Goal: Information Seeking & Learning: Check status

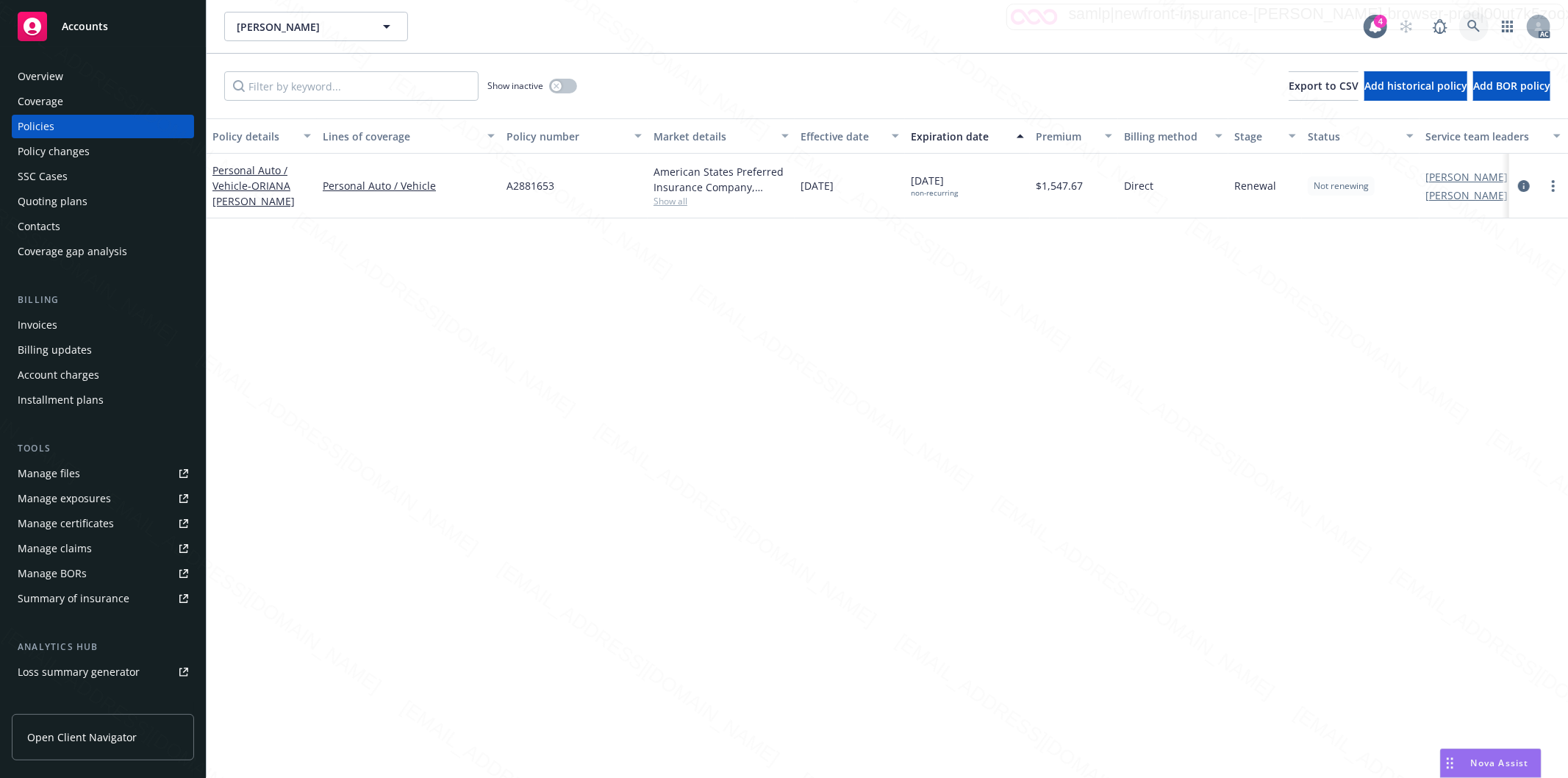
click at [1473, 23] on icon at bounding box center [1474, 26] width 14 height 14
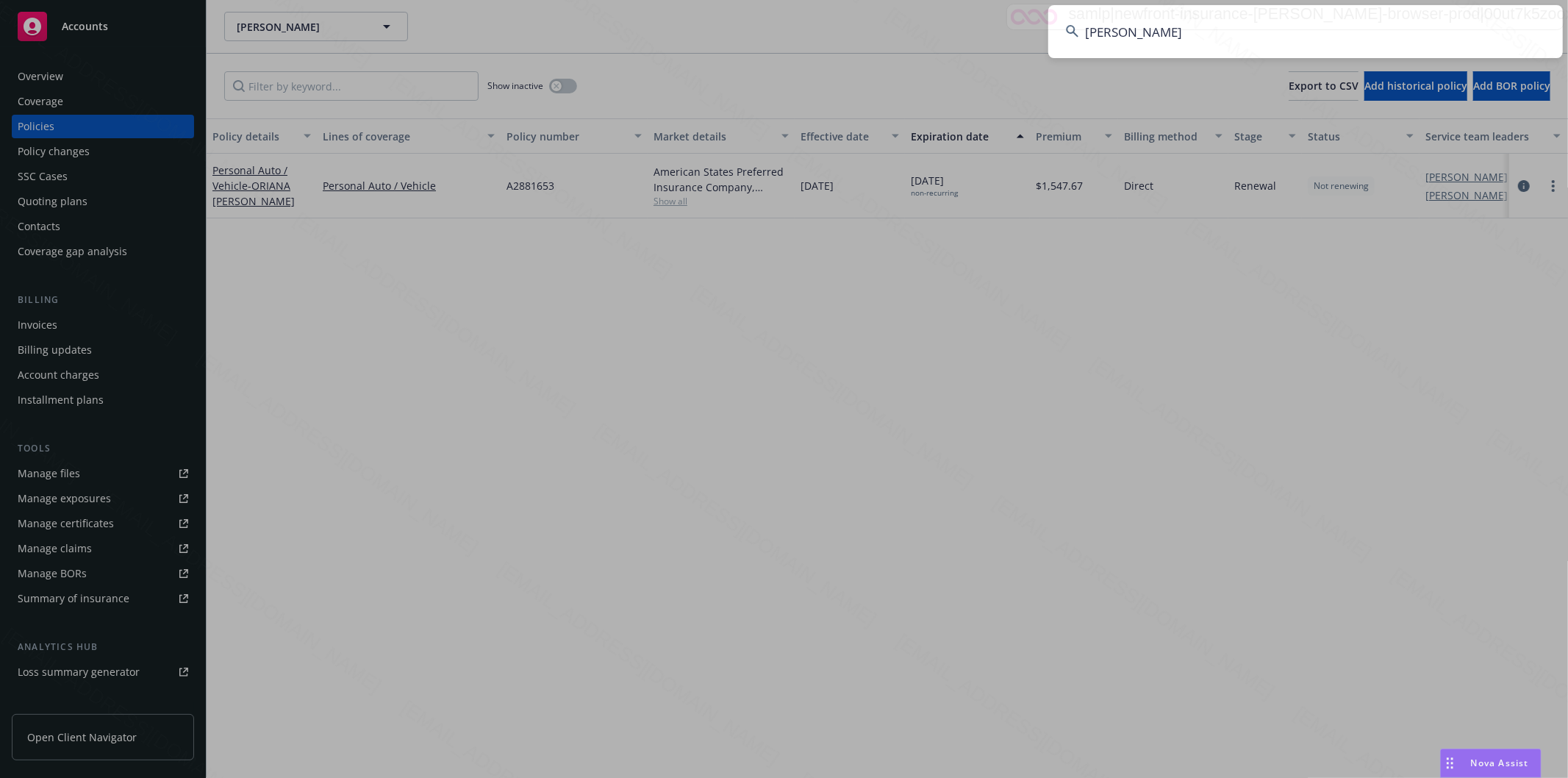
type input "[PERSON_NAME]"
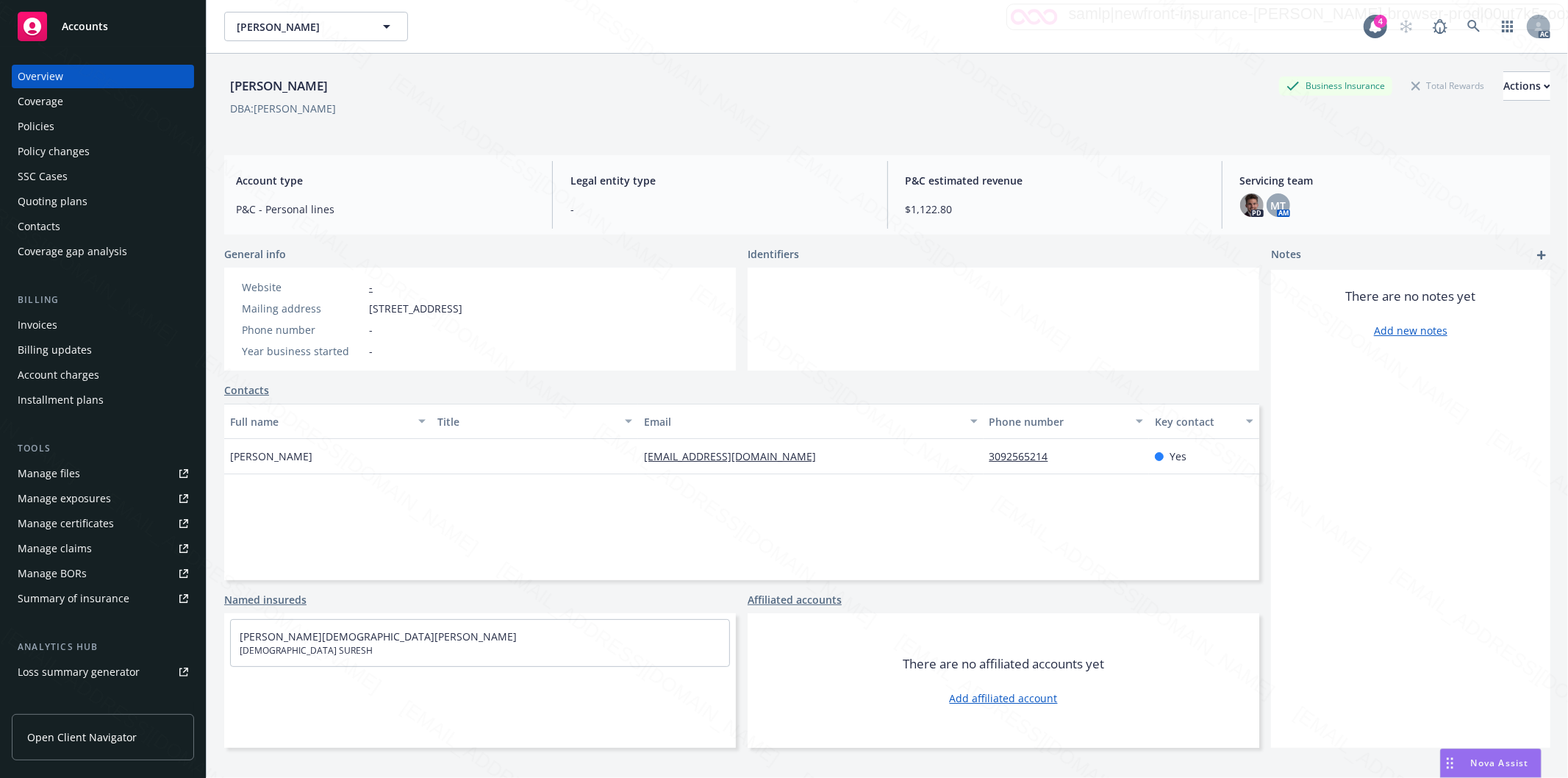
drag, startPoint x: 369, startPoint y: 307, endPoint x: 454, endPoint y: 306, distance: 85.0
click at [454, 306] on span "[STREET_ADDRESS]" at bounding box center [416, 309] width 93 height 15
copy span "[STREET_ADDRESS]"
click at [62, 130] on div "Policies" at bounding box center [103, 127] width 171 height 24
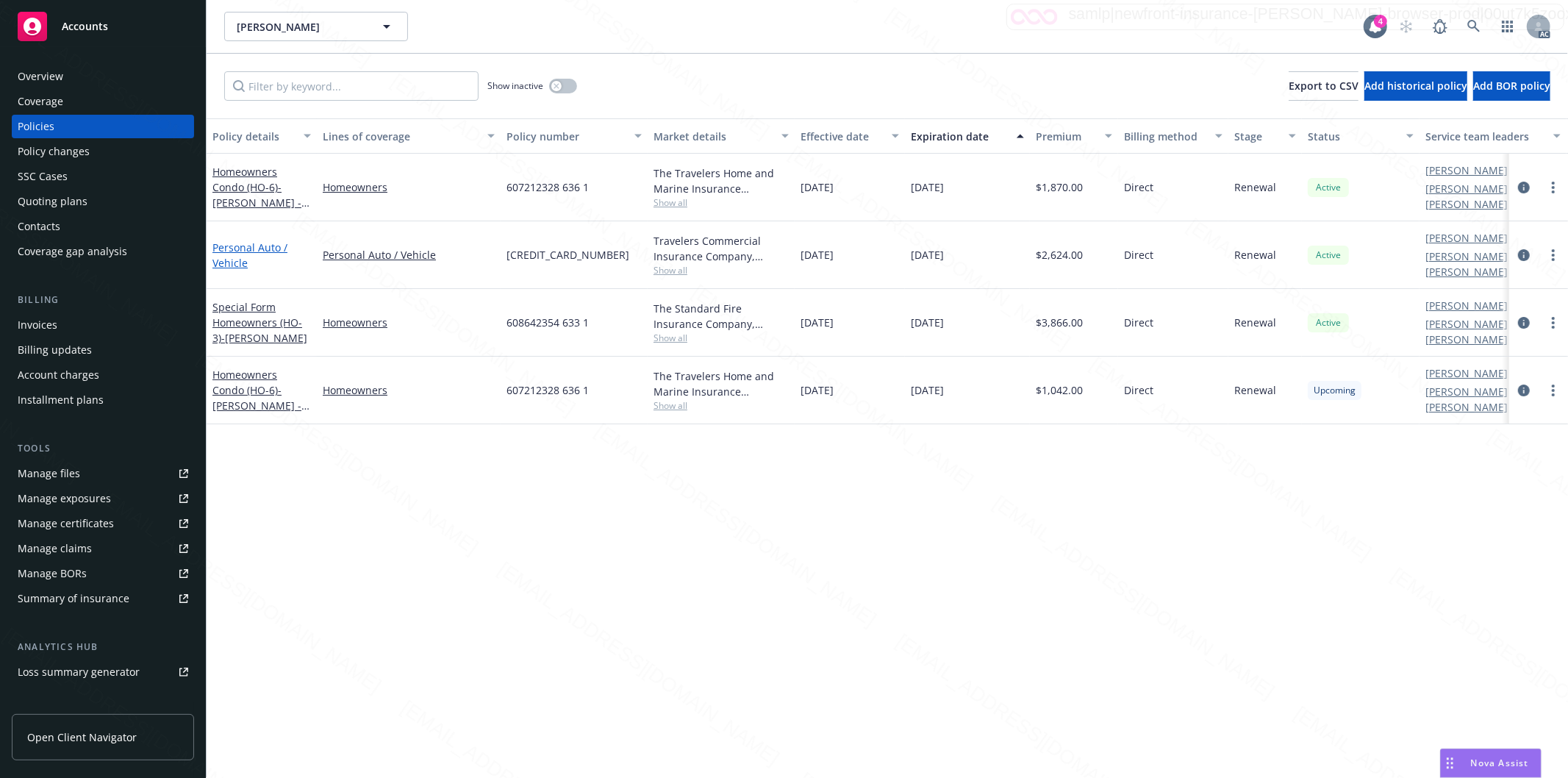
click at [232, 245] on link "Personal Auto / Vehicle" at bounding box center [249, 255] width 75 height 30
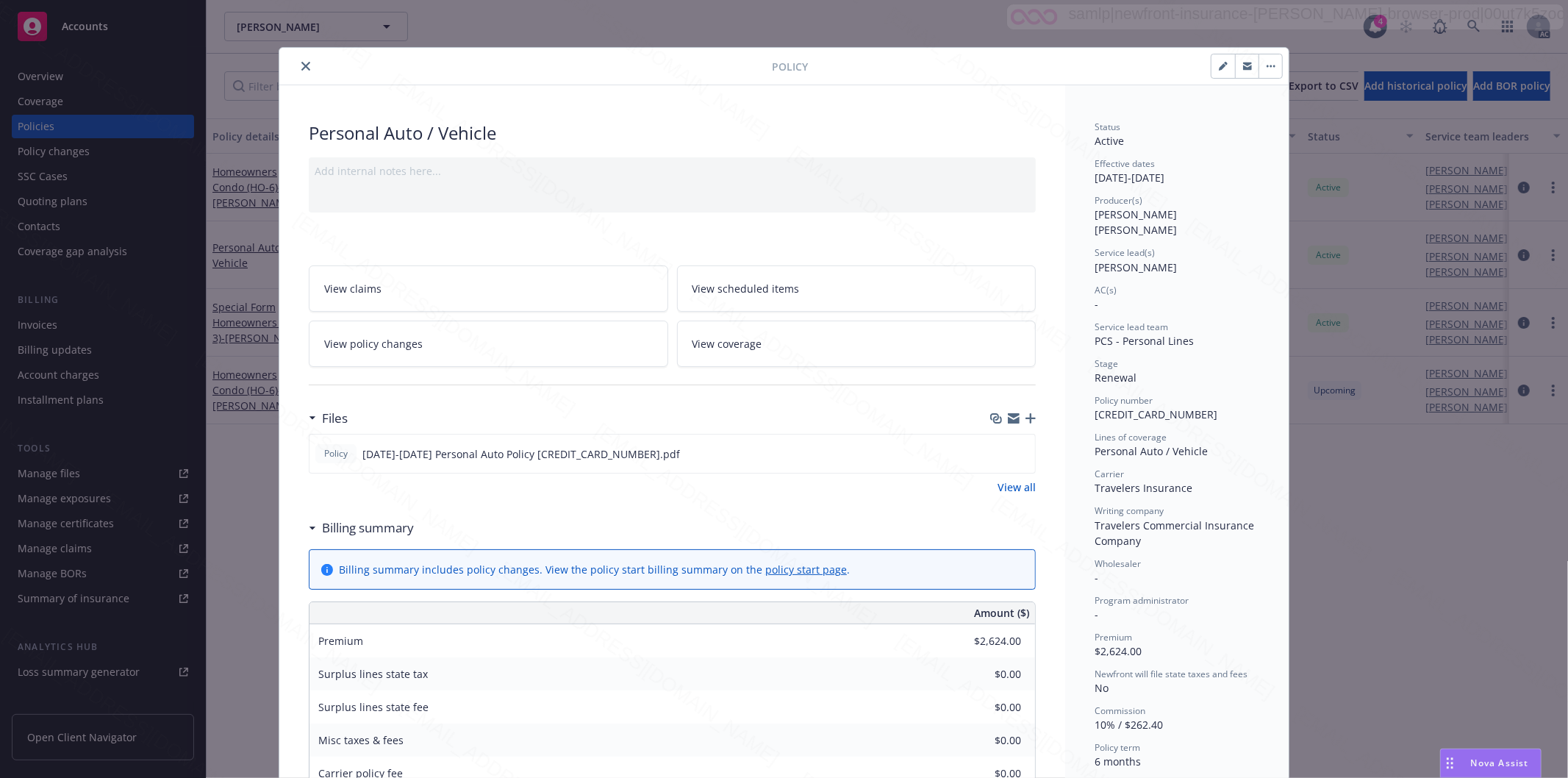
click at [302, 65] on icon "close" at bounding box center [306, 66] width 8 height 8
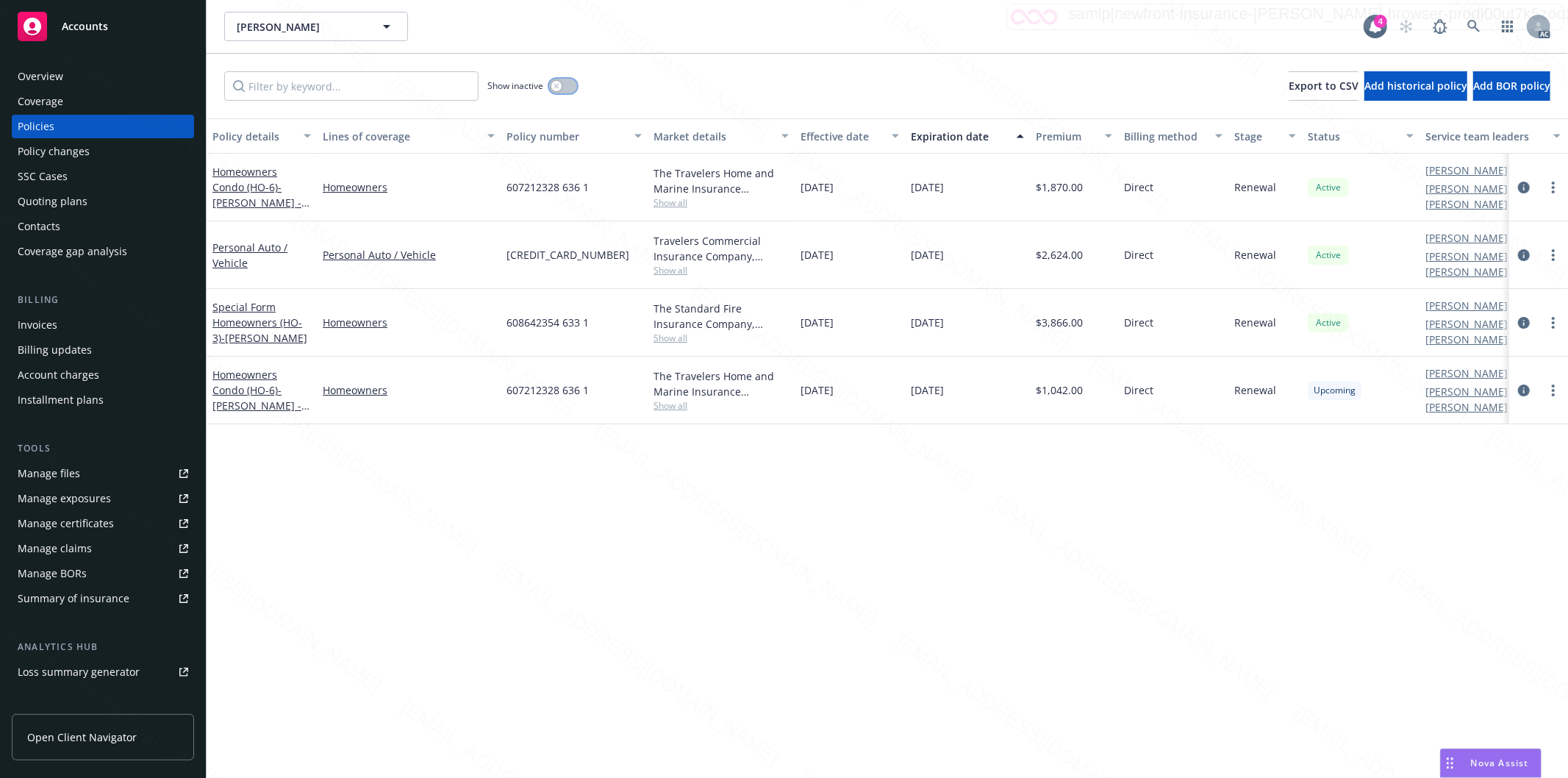
click at [574, 85] on button "button" at bounding box center [563, 85] width 28 height 14
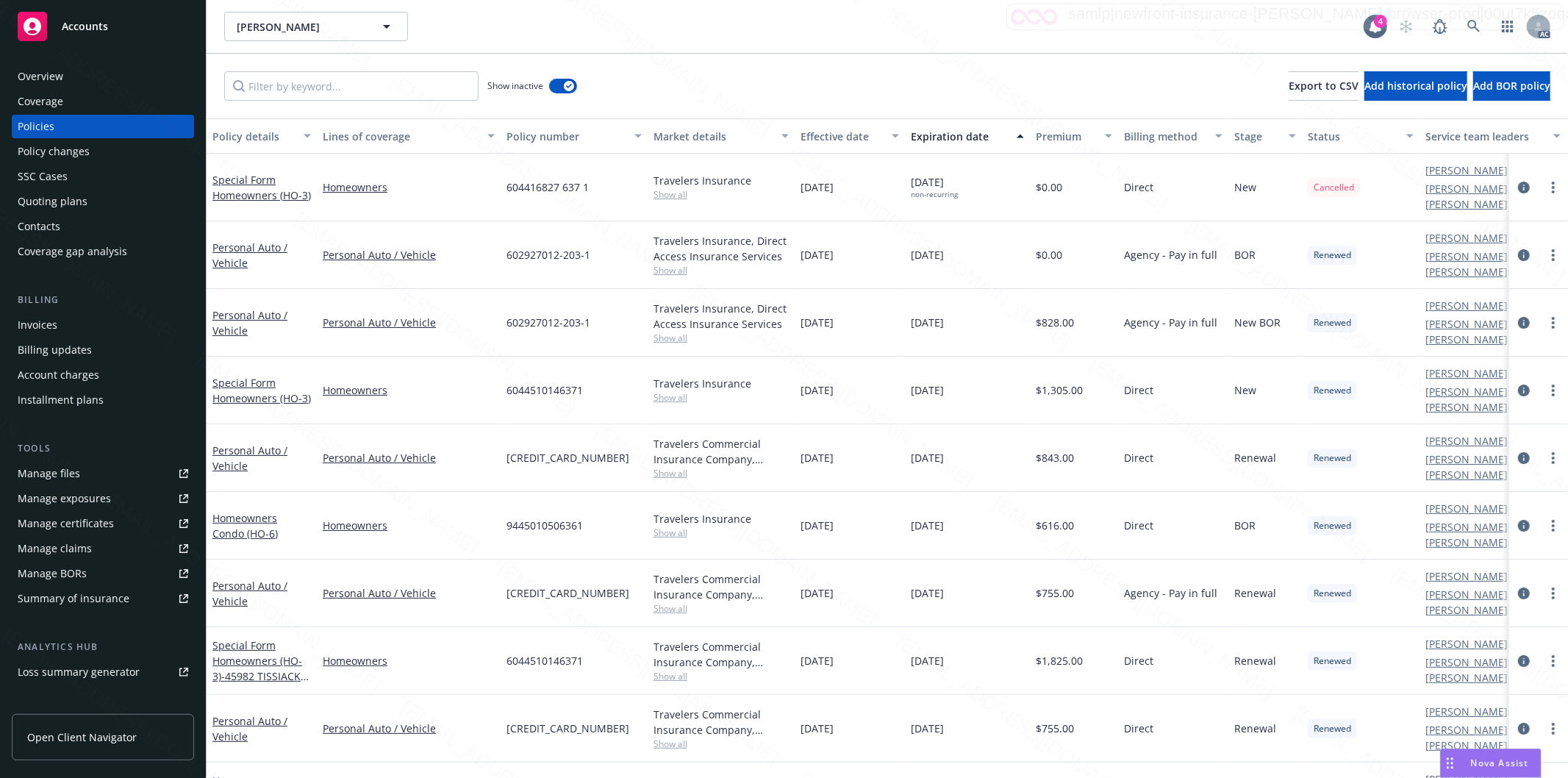
click at [880, 140] on div "Effective date" at bounding box center [841, 136] width 82 height 15
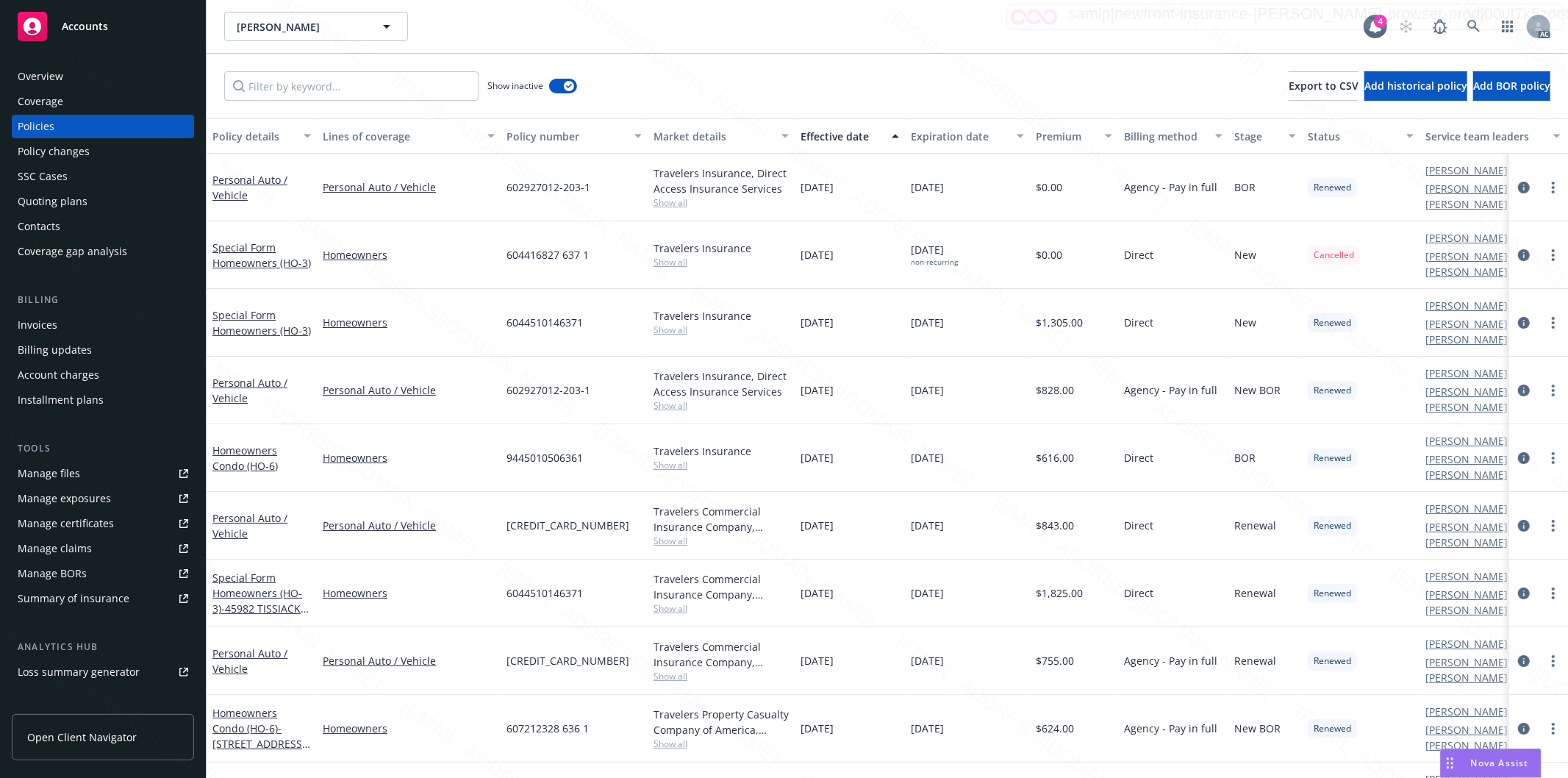
click at [873, 141] on div "Effective date" at bounding box center [841, 136] width 82 height 15
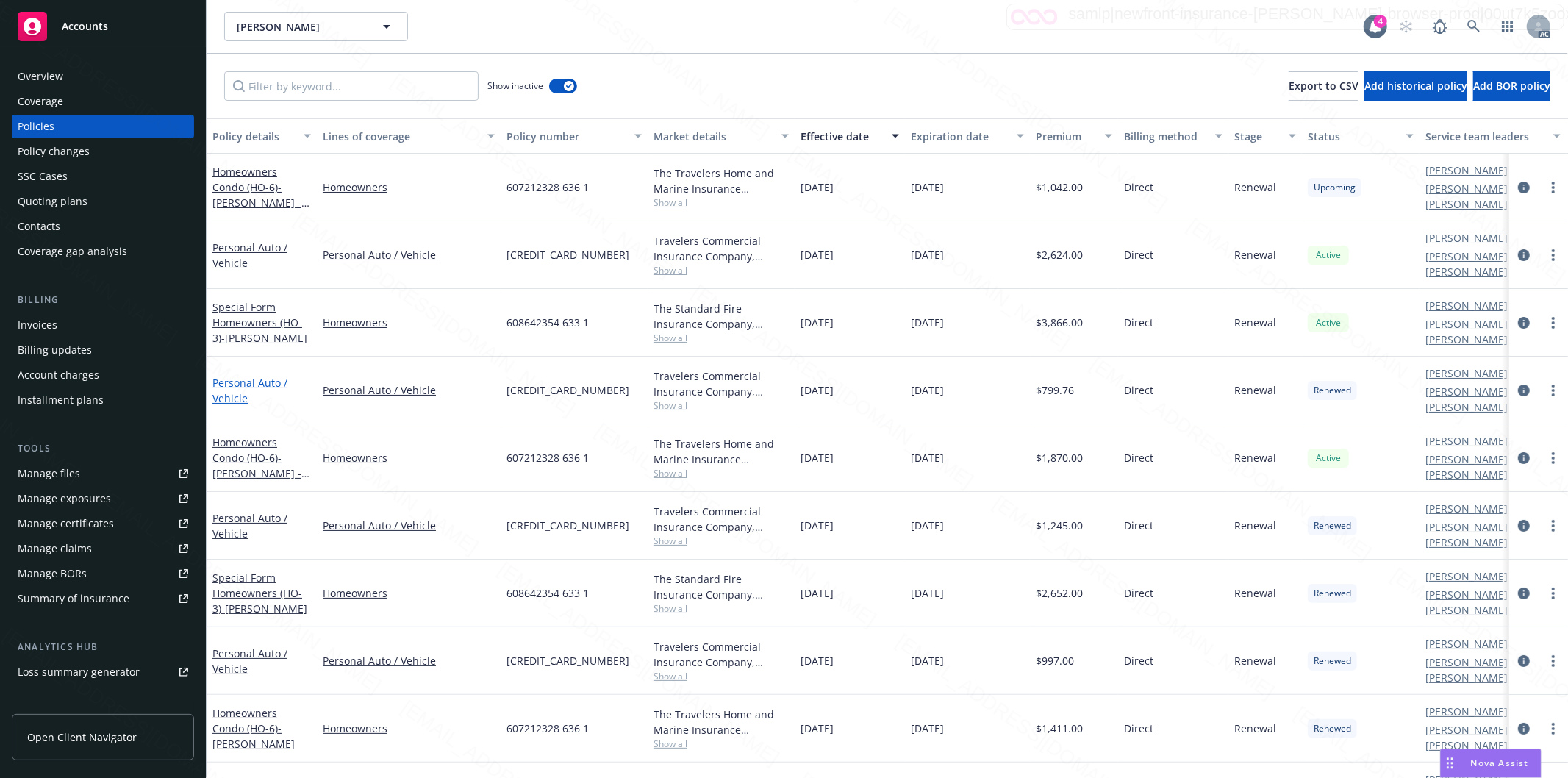
click at [244, 375] on link "Personal Auto / Vehicle" at bounding box center [249, 390] width 75 height 30
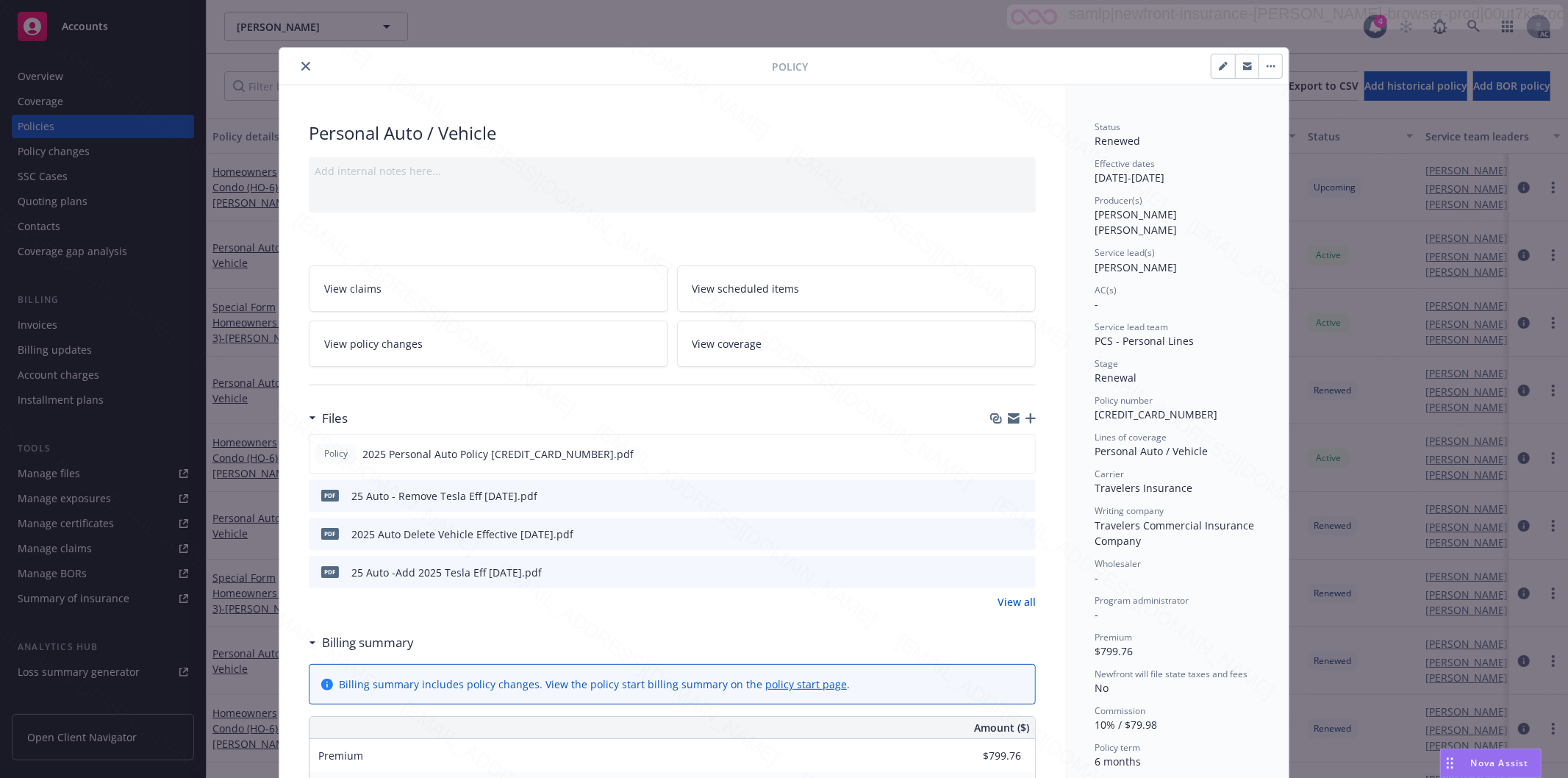
click at [358, 641] on h3 "Billing summary" at bounding box center [368, 643] width 92 height 19
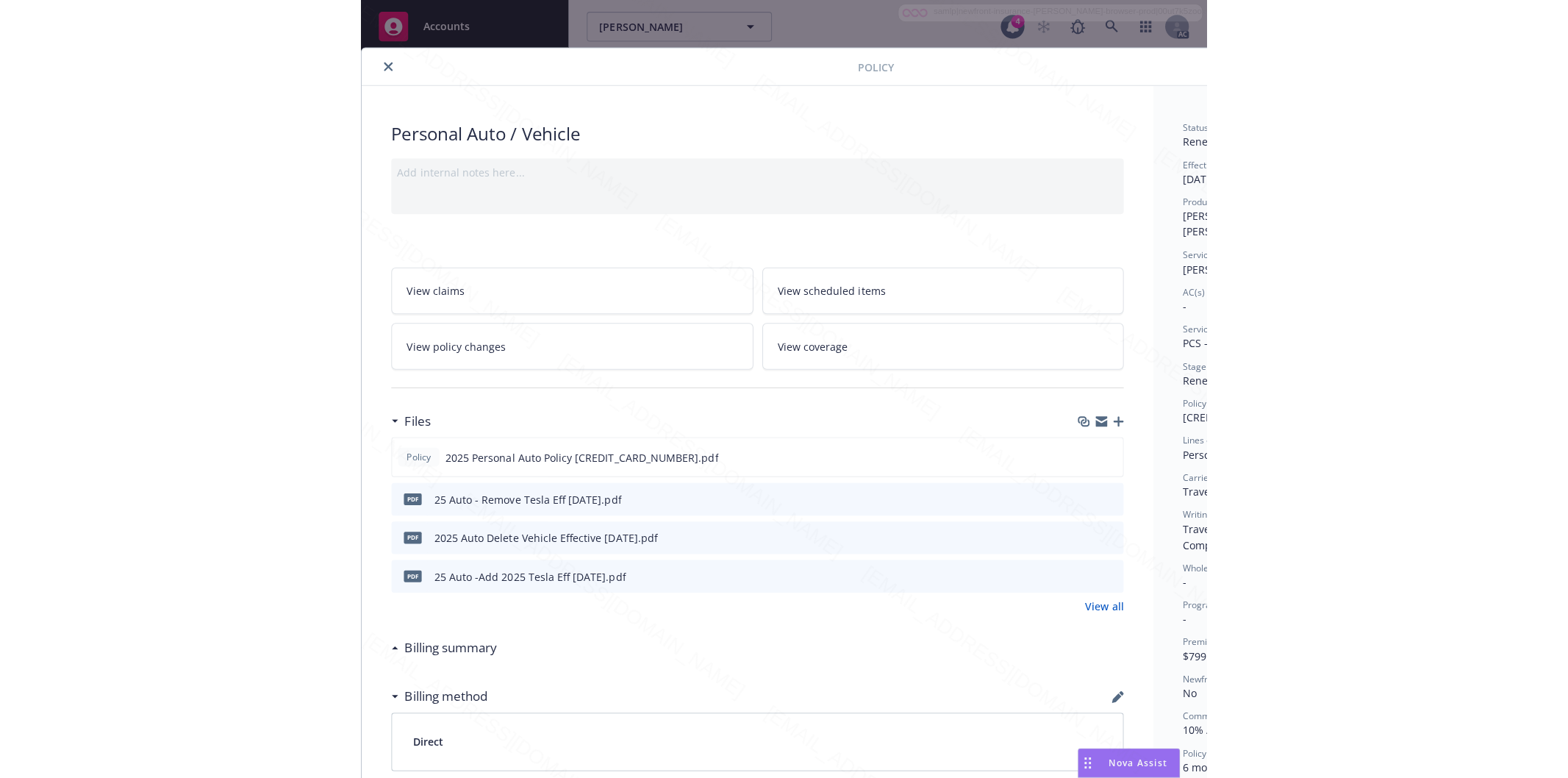
scroll to position [0, 183]
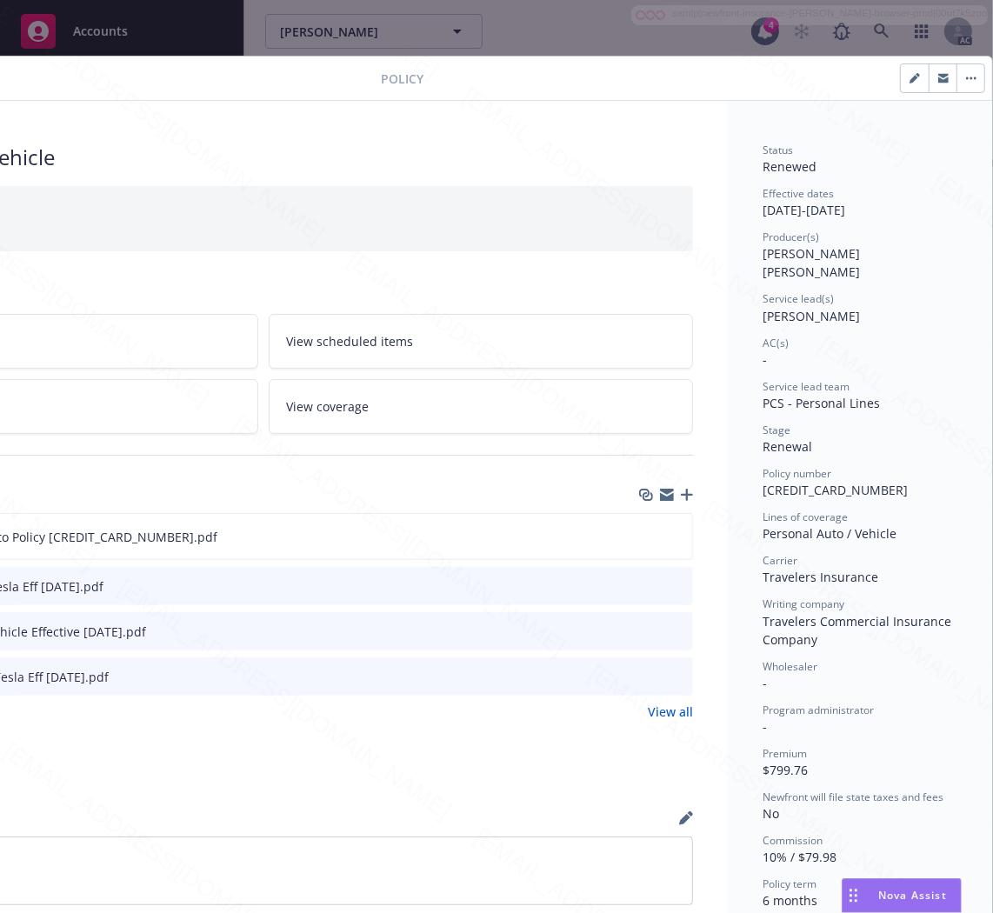
click at [849, 470] on div "Policy number [CREDIT_CARD_NUMBER]" at bounding box center [860, 482] width 195 height 33
drag, startPoint x: 849, startPoint y: 470, endPoint x: 743, endPoint y: 465, distance: 106.2
click at [743, 465] on div "Status Renewed Effective dates [DATE] - [DATE] Producer(s) [PERSON_NAME] [PERSO…" at bounding box center [860, 798] width 264 height 1395
copy span "[CREDIT_CARD_NUMBER]"
click at [640, 533] on icon "download file" at bounding box center [647, 536] width 14 height 14
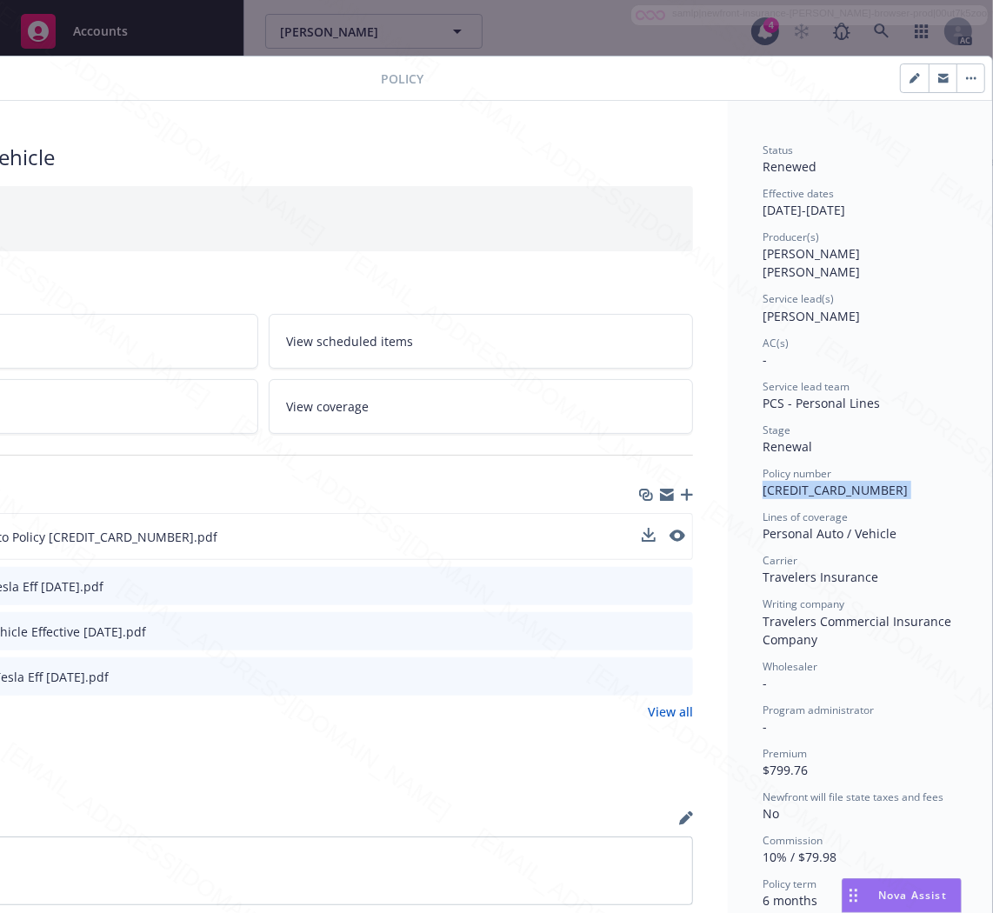
click at [963, 70] on button "button" at bounding box center [971, 78] width 28 height 28
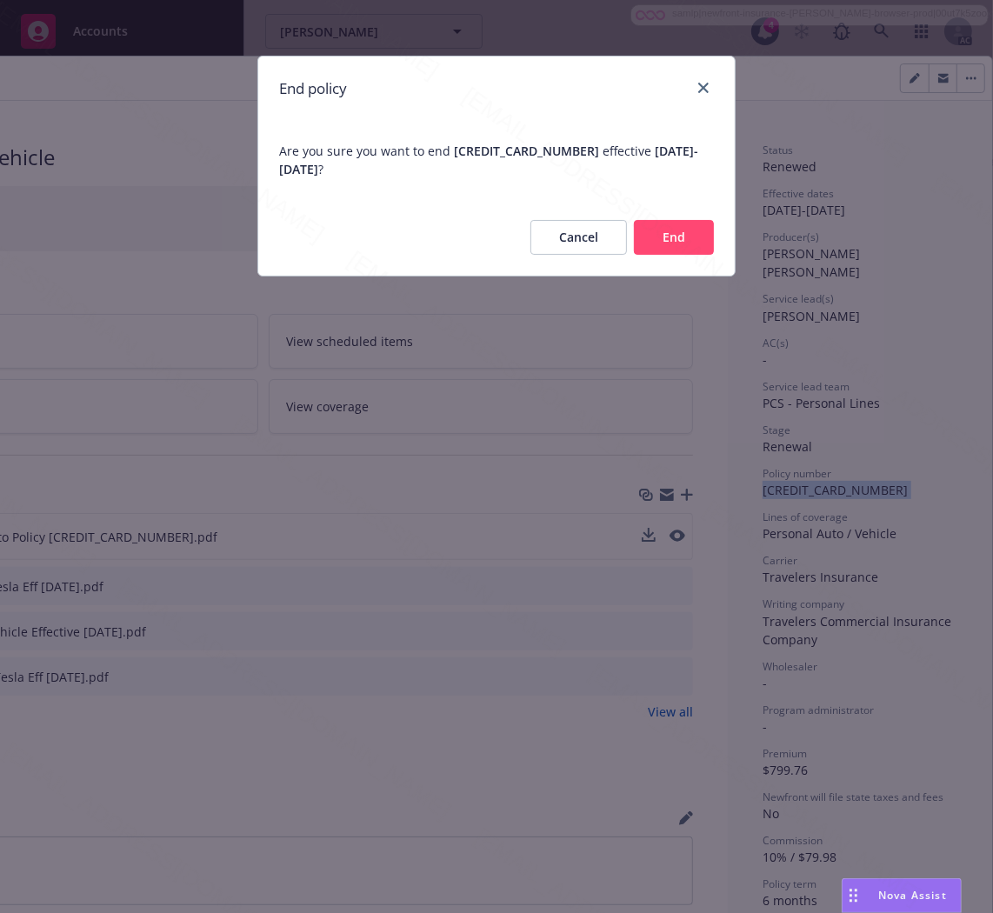
click at [677, 233] on button "End" at bounding box center [674, 237] width 80 height 35
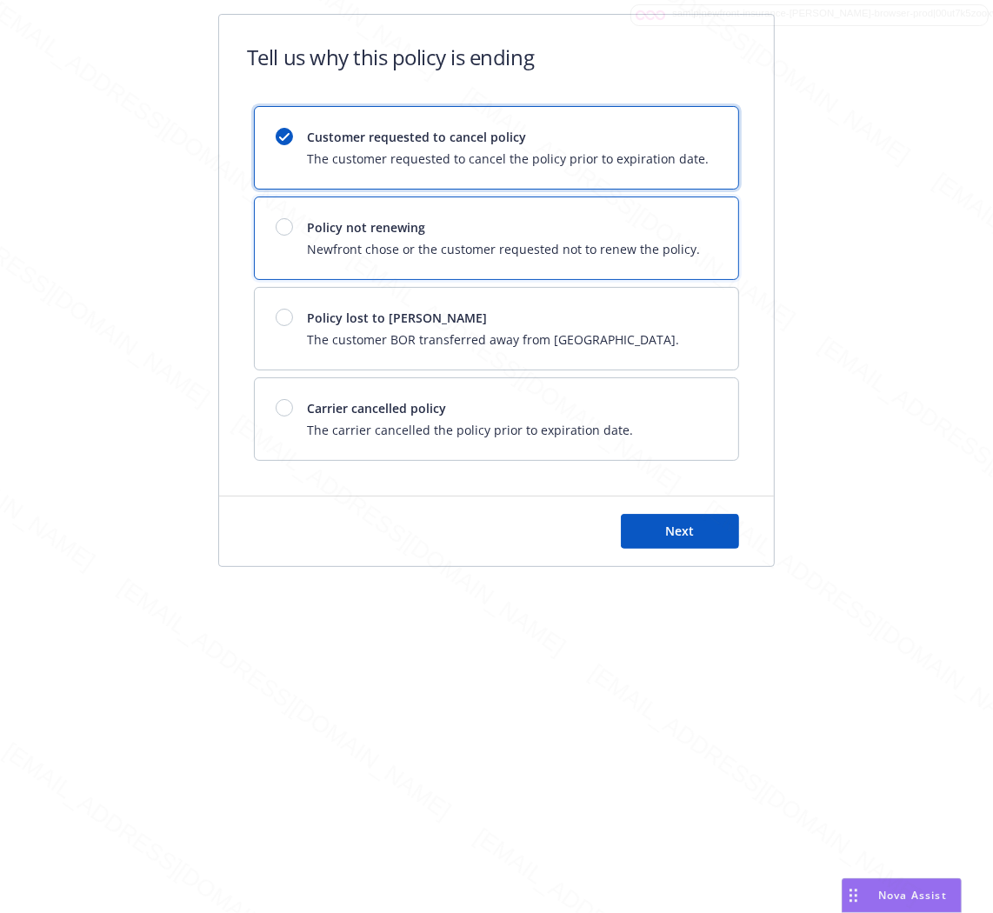
click at [550, 242] on span "Newfront chose or the customer requested not to renew the policy." at bounding box center [503, 249] width 393 height 18
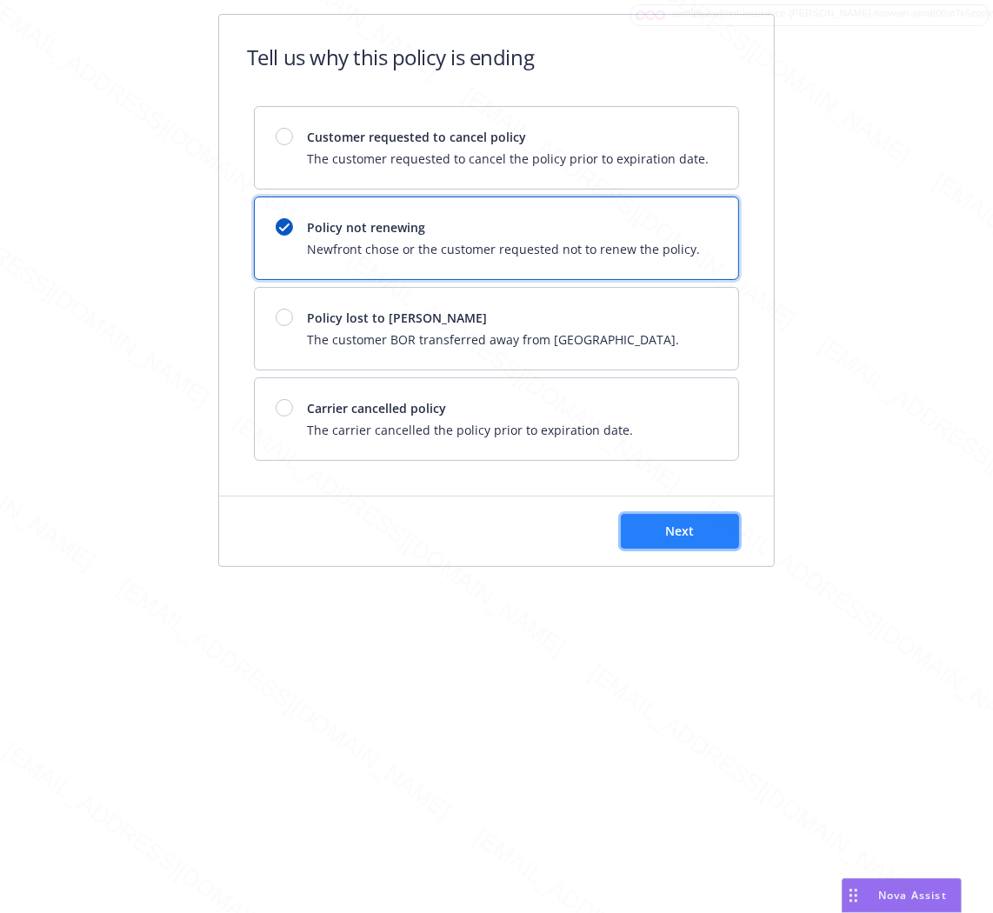
click at [710, 536] on button "Next" at bounding box center [680, 531] width 118 height 35
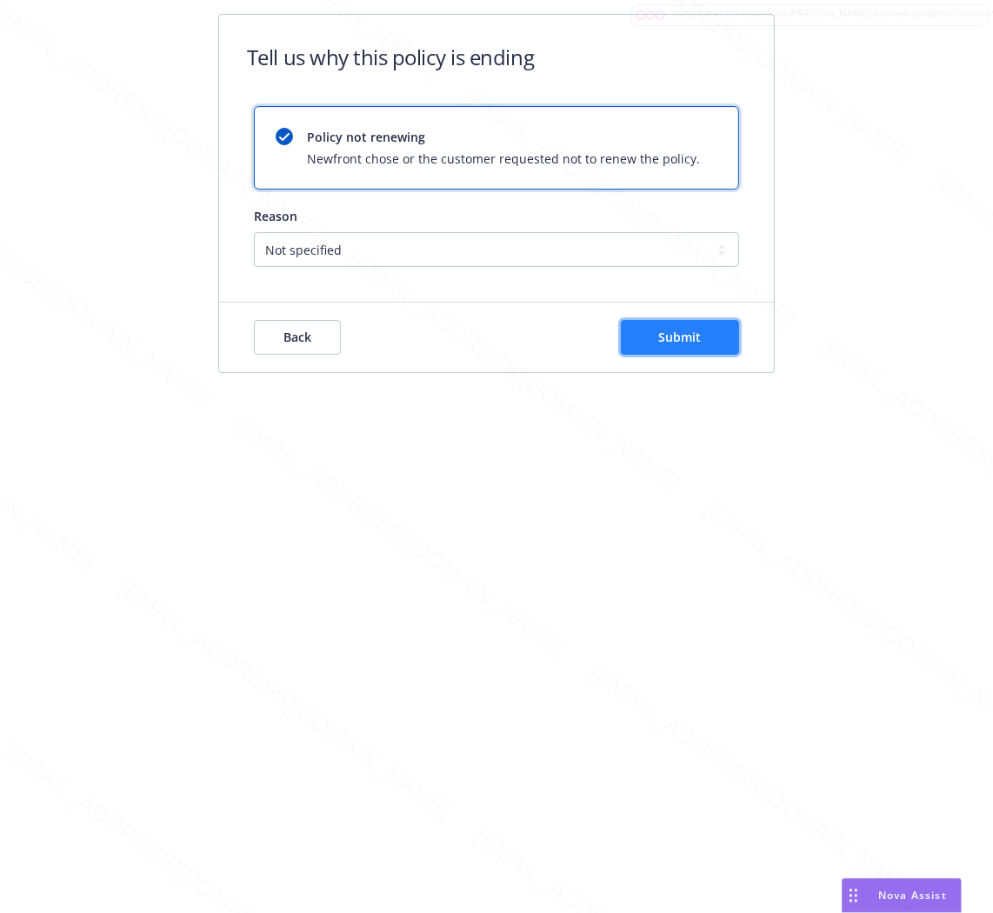
click at [699, 348] on button "Submit" at bounding box center [680, 337] width 118 height 35
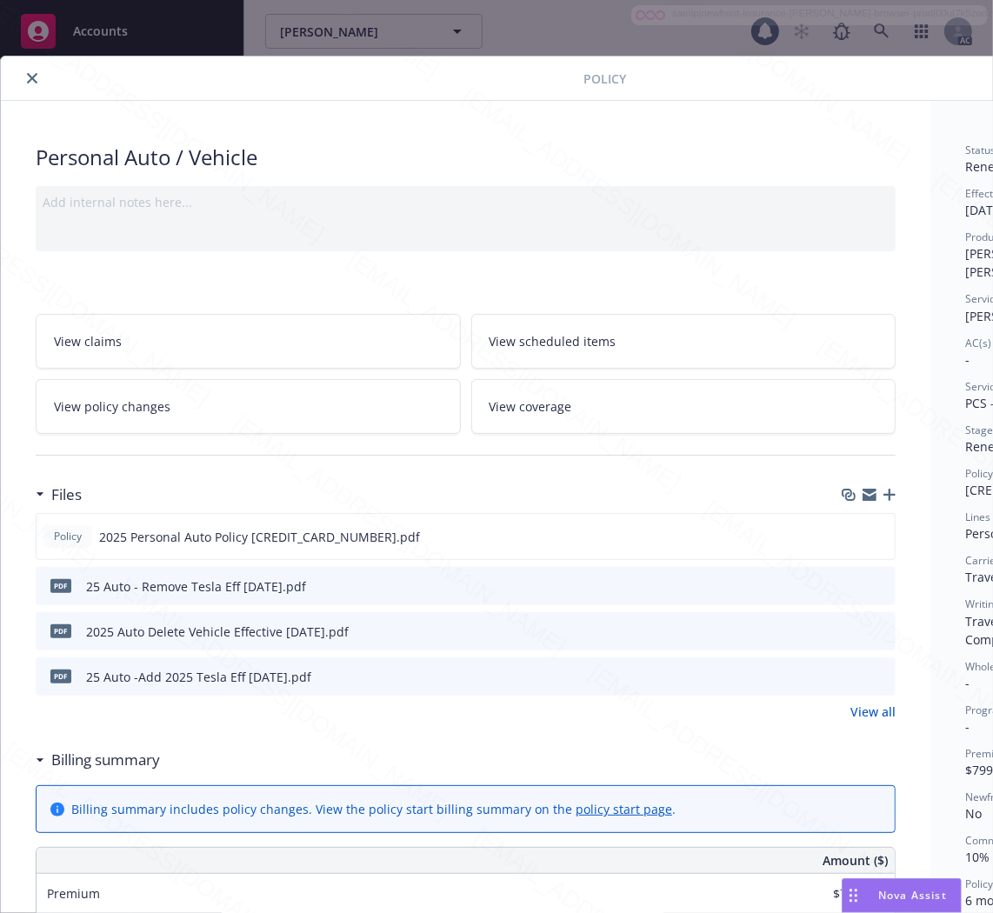
scroll to position [52, 0]
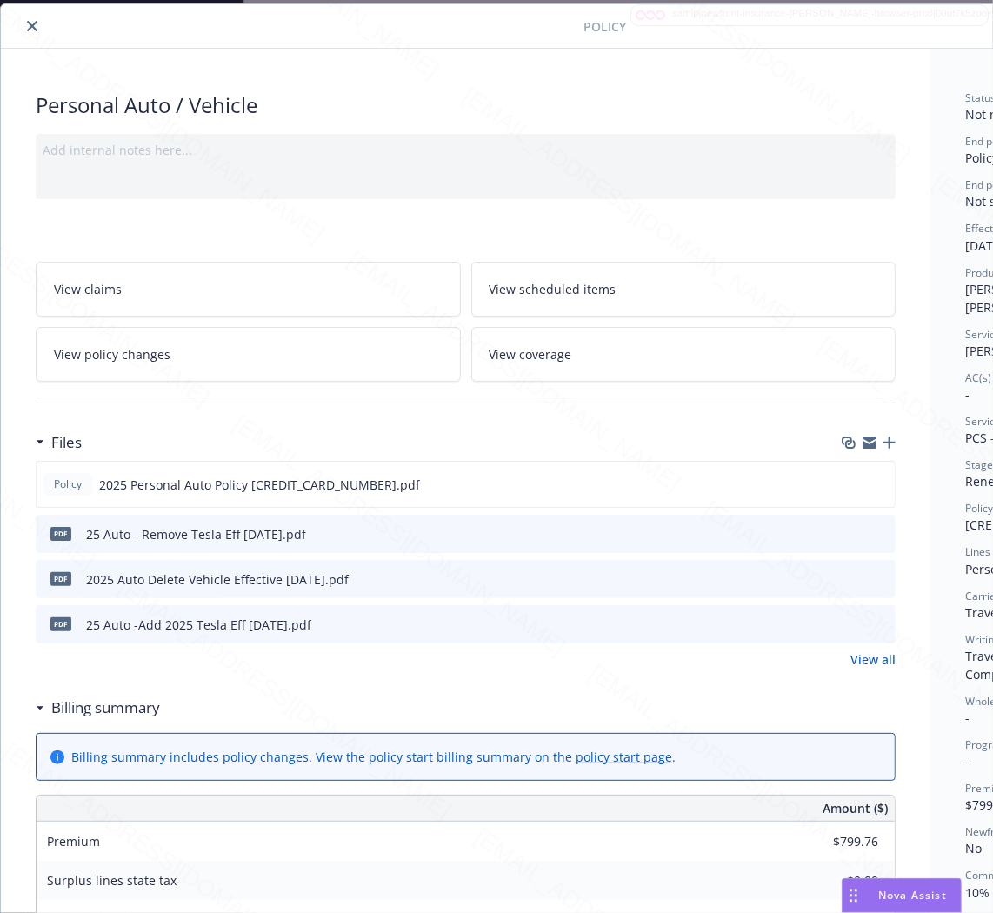
click at [31, 26] on icon "close" at bounding box center [32, 26] width 10 height 10
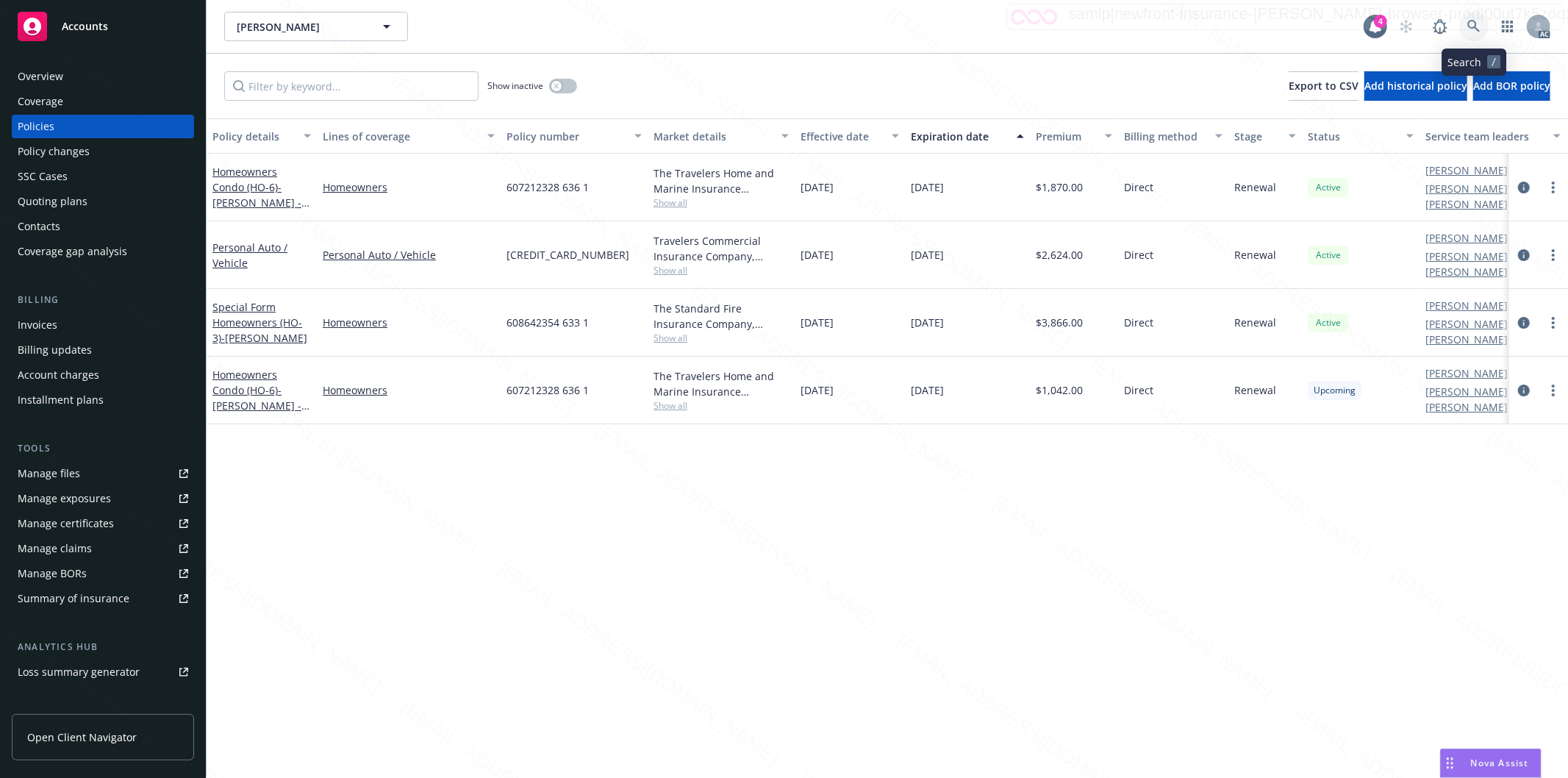
click at [1473, 20] on icon at bounding box center [1473, 25] width 13 height 13
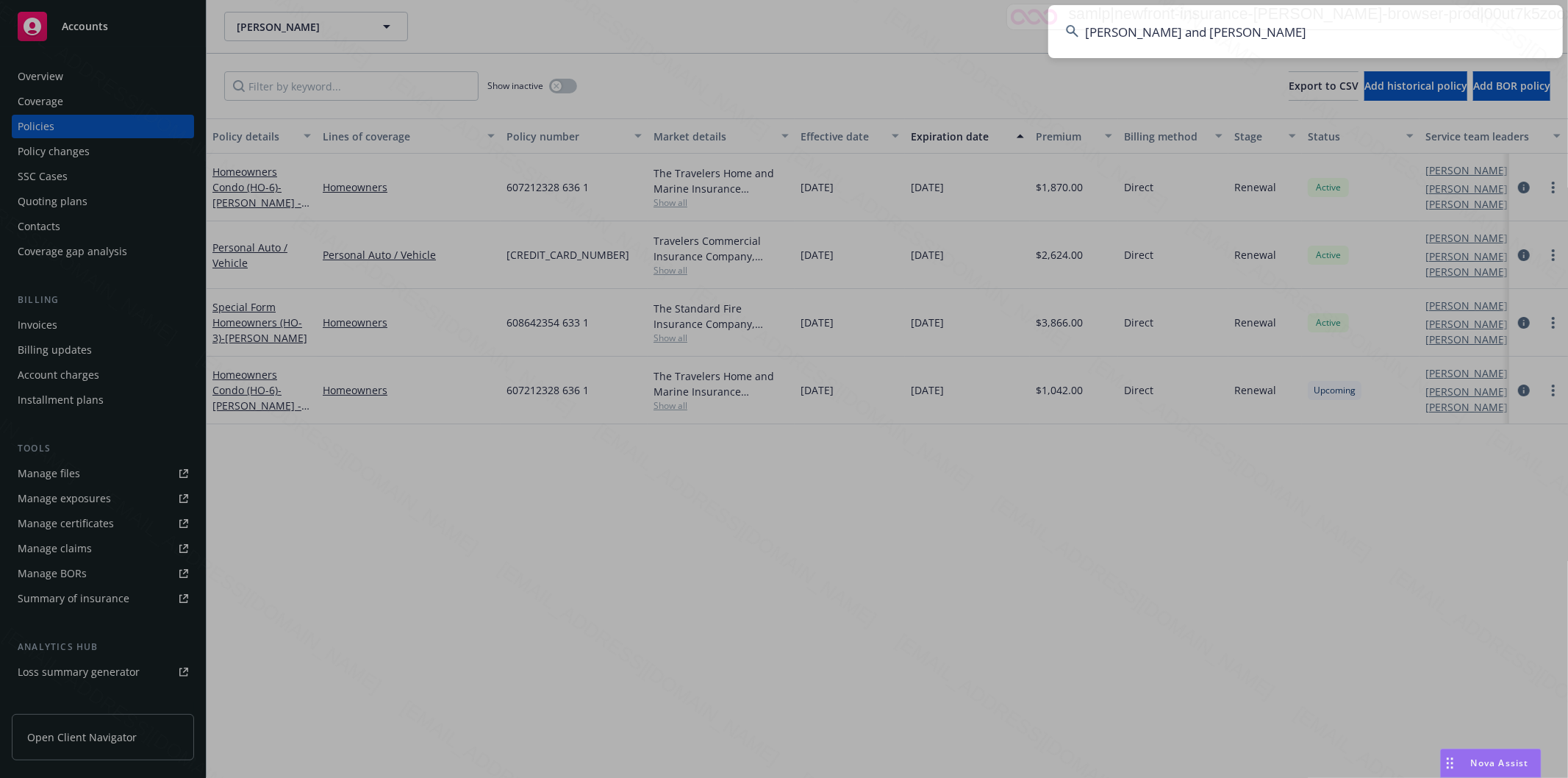
type input "[PERSON_NAME] and [PERSON_NAME]"
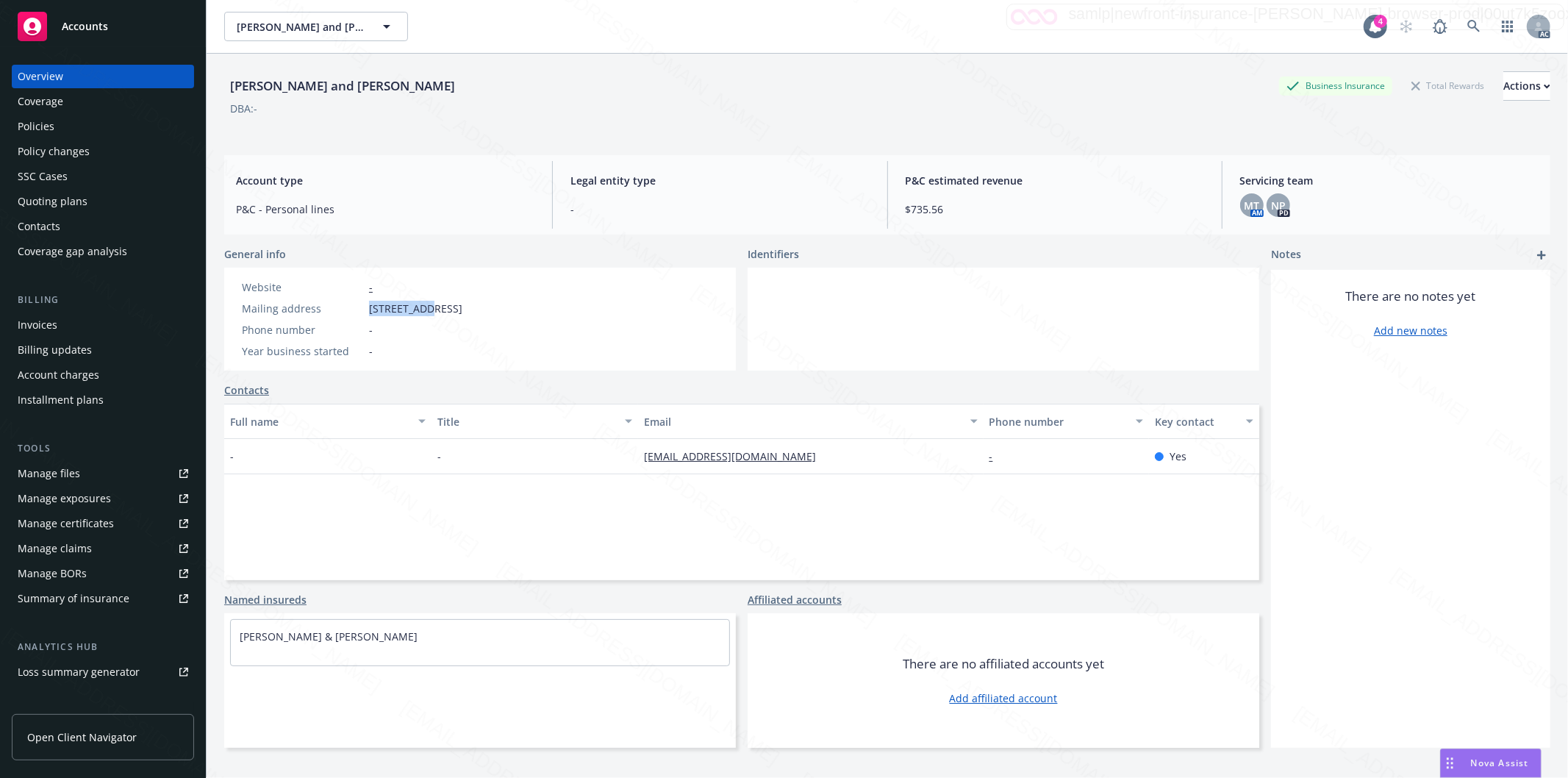
drag, startPoint x: 369, startPoint y: 313, endPoint x: 425, endPoint y: 310, distance: 56.1
click at [425, 310] on span "[STREET_ADDRESS]" at bounding box center [416, 309] width 93 height 15
copy span "126 Ford Dr"
click at [57, 128] on div "Policies" at bounding box center [103, 127] width 171 height 24
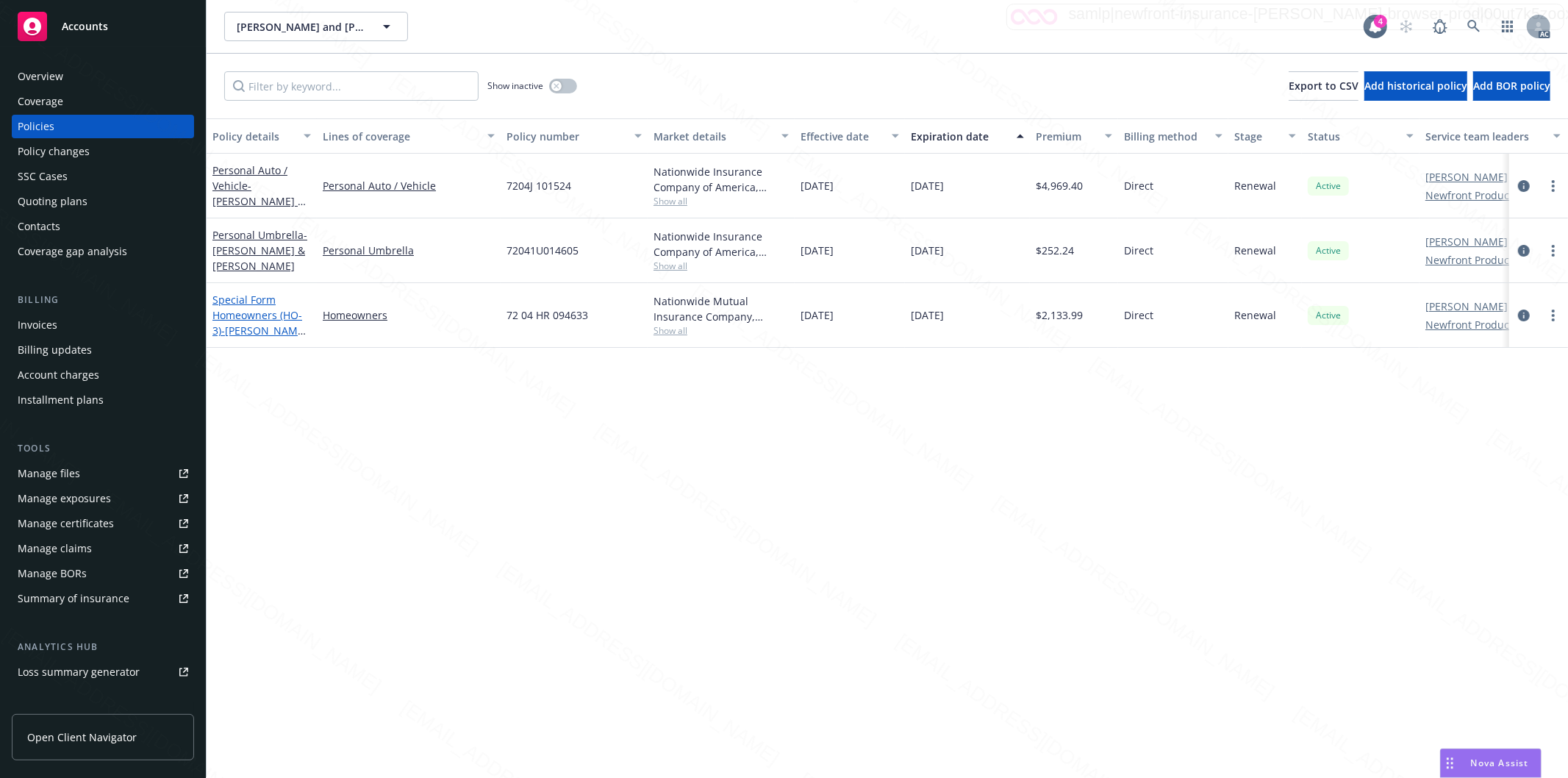
click at [251, 302] on link "Special Form Homeowners (HO-3) - [PERSON_NAME] & [PERSON_NAME]" at bounding box center [260, 322] width 95 height 60
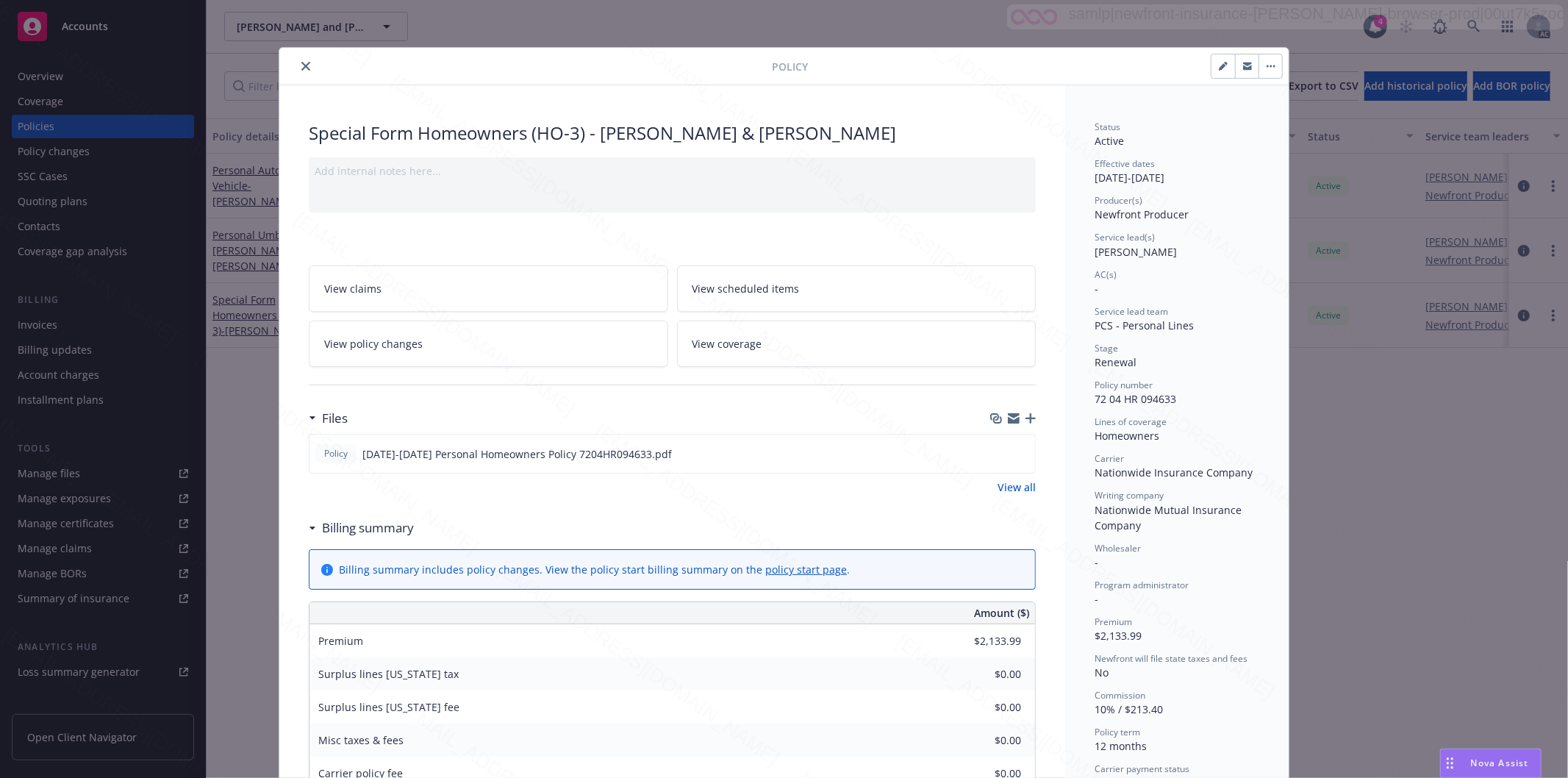
click at [349, 523] on h3 "Billing summary" at bounding box center [368, 528] width 92 height 19
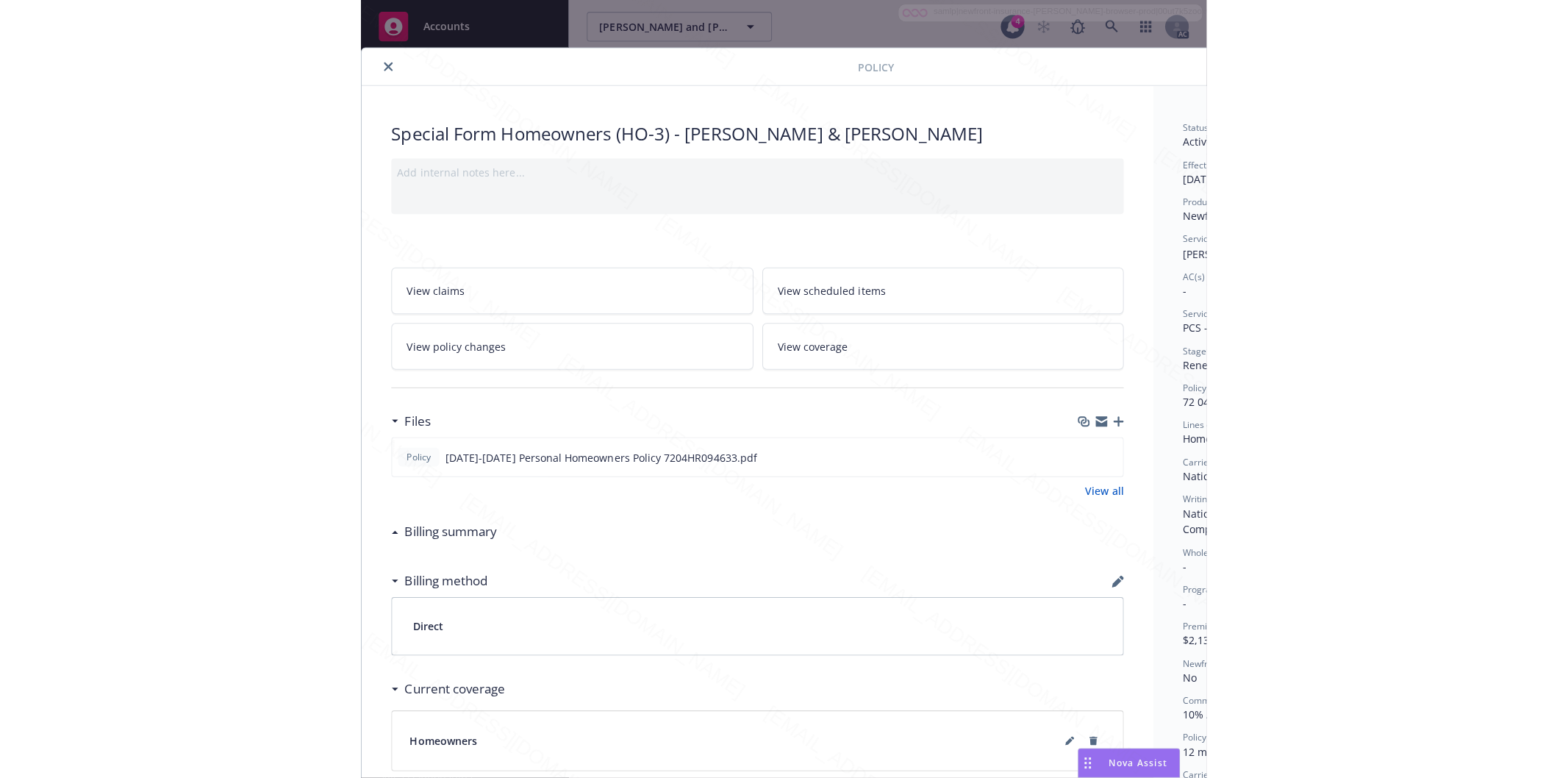
scroll to position [0, 183]
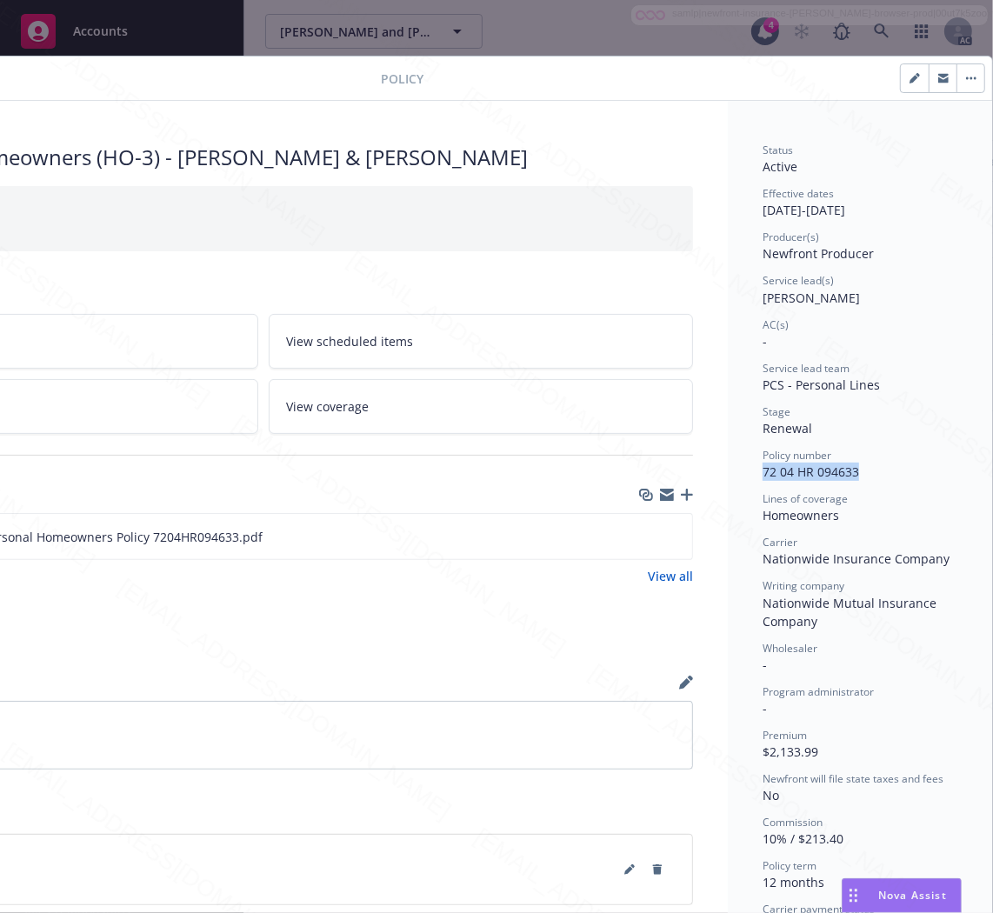
drag, startPoint x: 850, startPoint y: 463, endPoint x: 740, endPoint y: 470, distance: 110.6
click at [740, 470] on div "Status Active Effective dates [DATE] - [DATE] Producer(s) Newfront Producer Ser…" at bounding box center [860, 627] width 264 height 1053
copy span "72 04 HR 094633"
click at [640, 530] on icon "download file" at bounding box center [647, 536] width 14 height 14
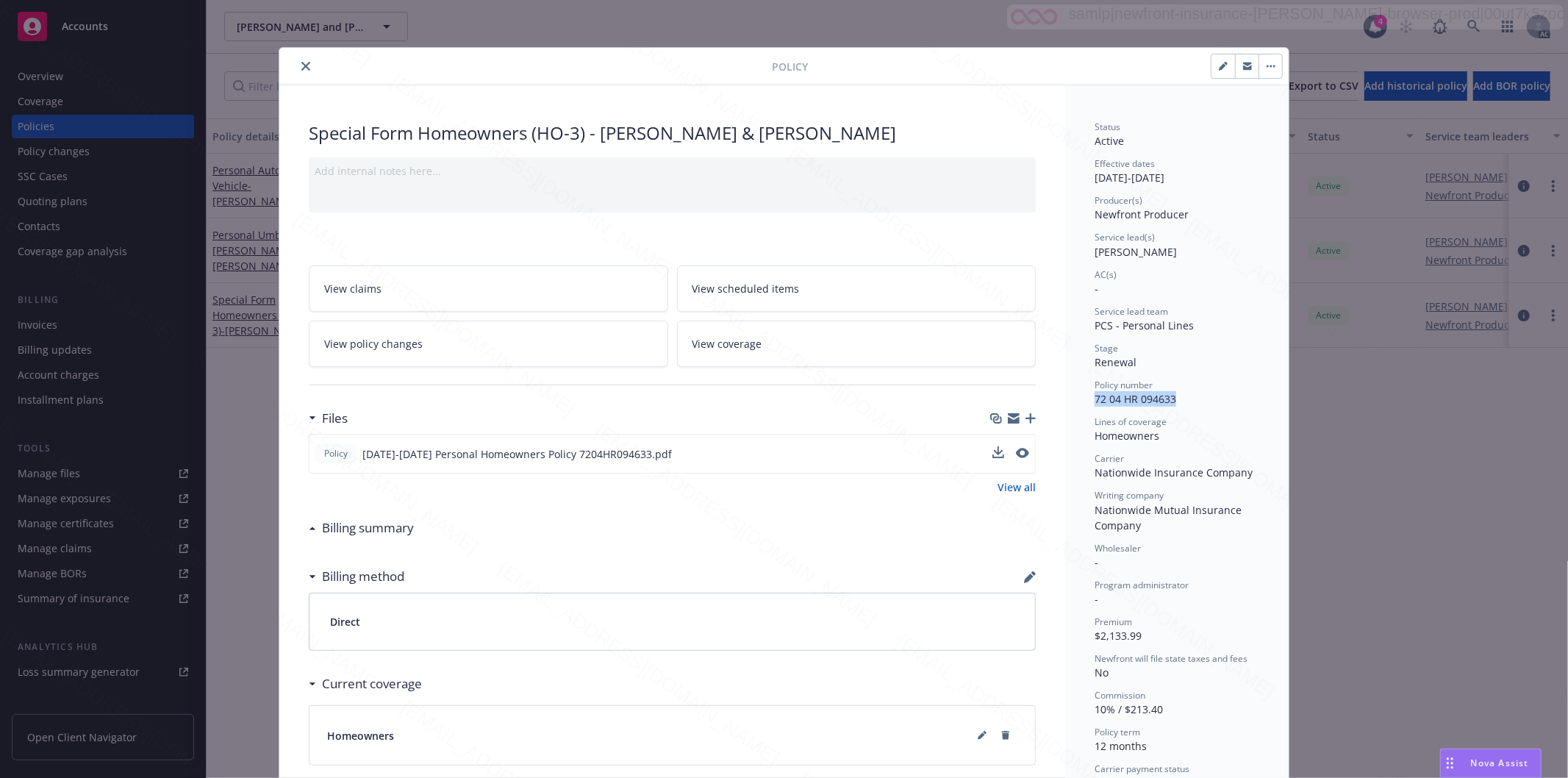
click at [302, 66] on icon "close" at bounding box center [306, 66] width 8 height 8
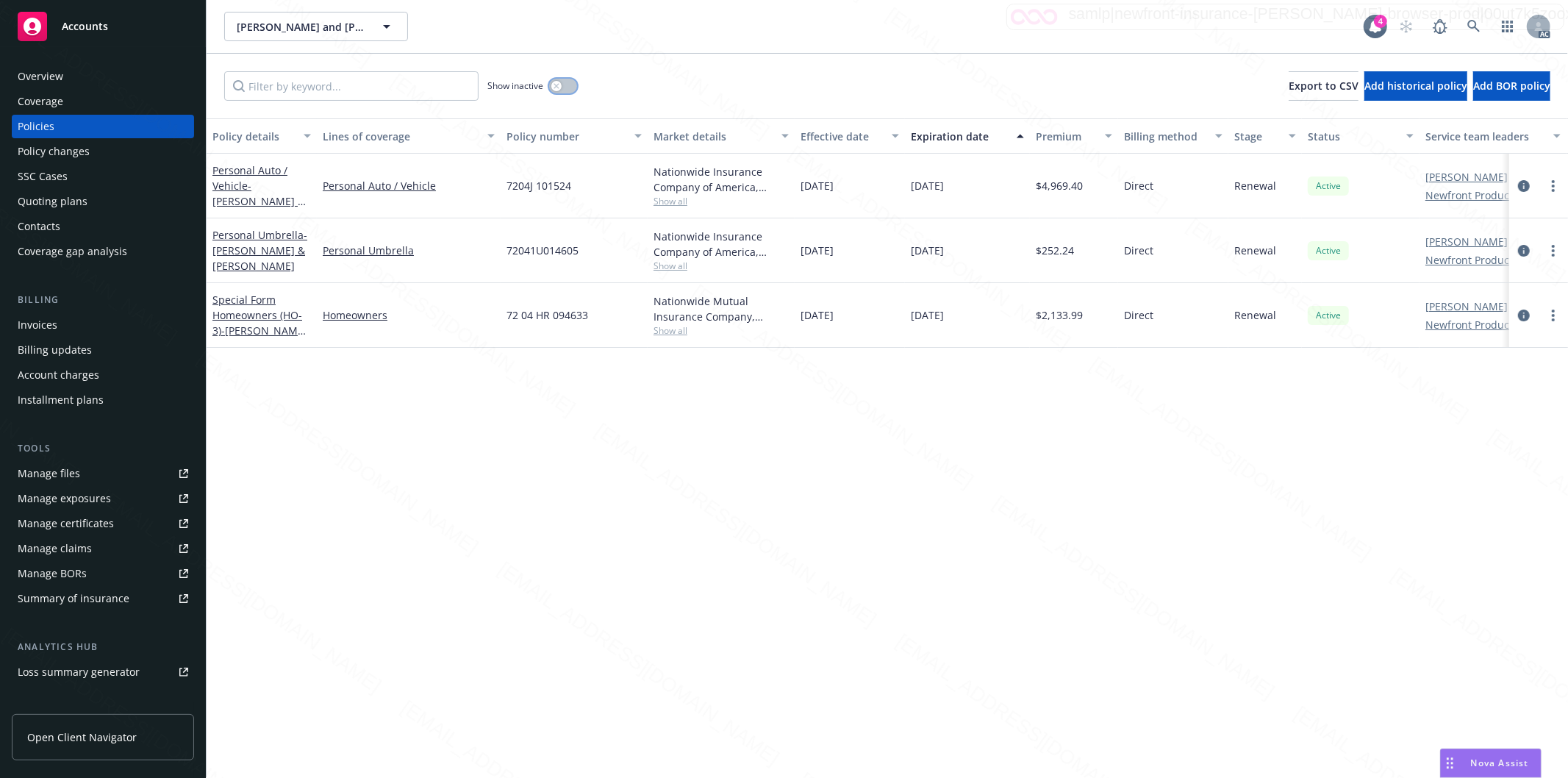
click at [573, 91] on button "button" at bounding box center [563, 85] width 28 height 14
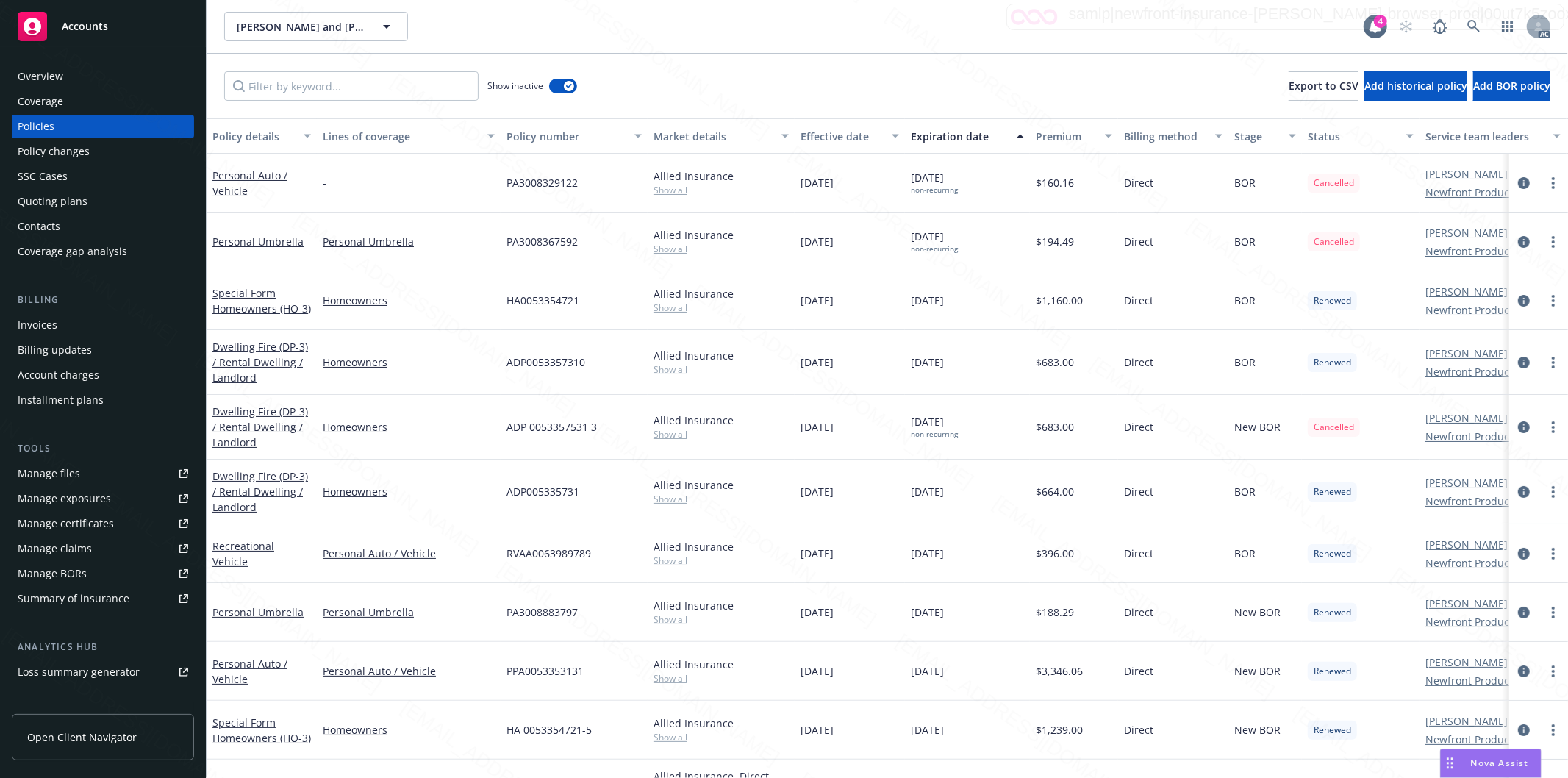
click at [877, 138] on div "Effective date" at bounding box center [841, 136] width 82 height 15
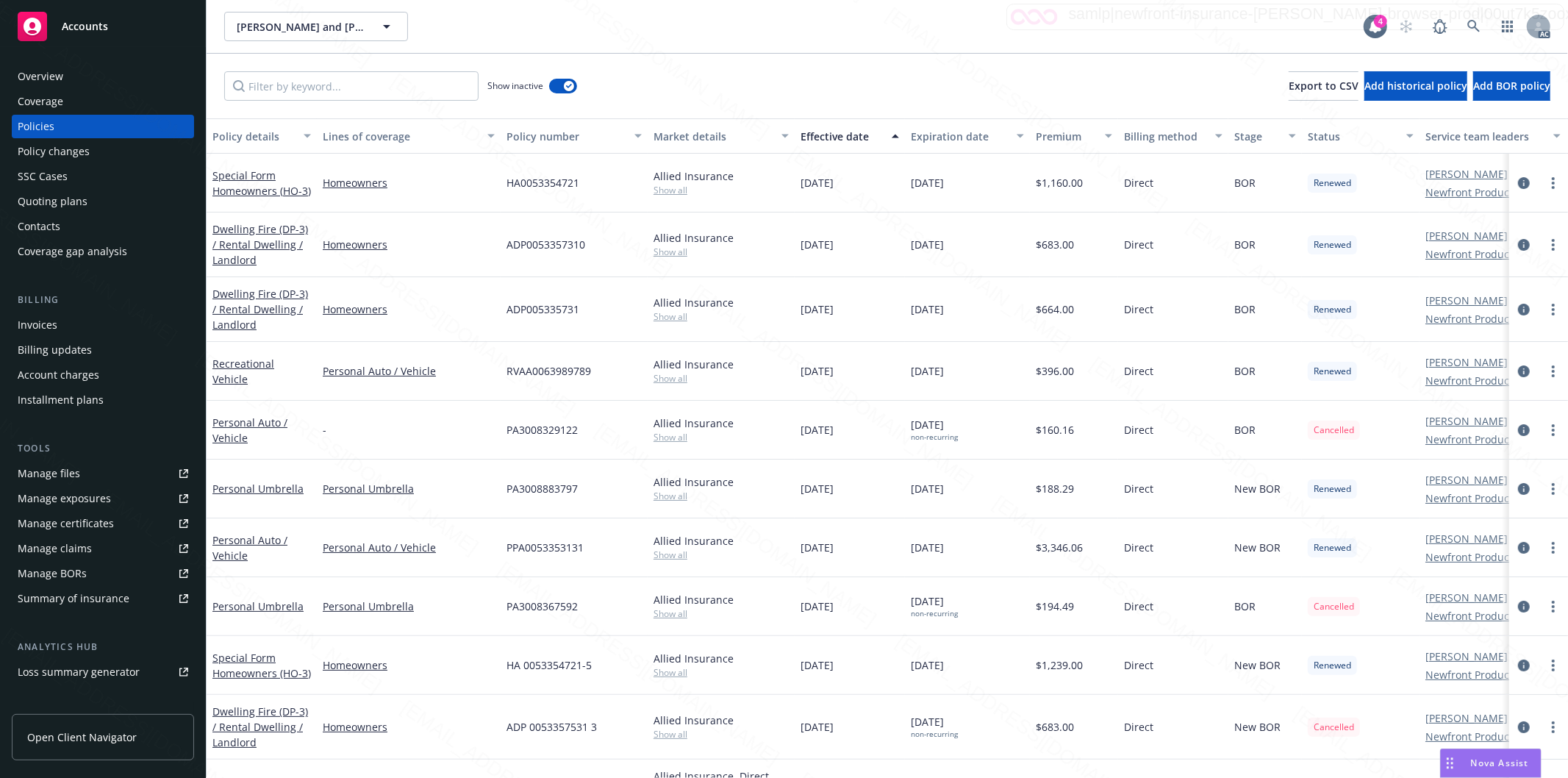
click at [877, 138] on div "Effective date" at bounding box center [841, 136] width 82 height 15
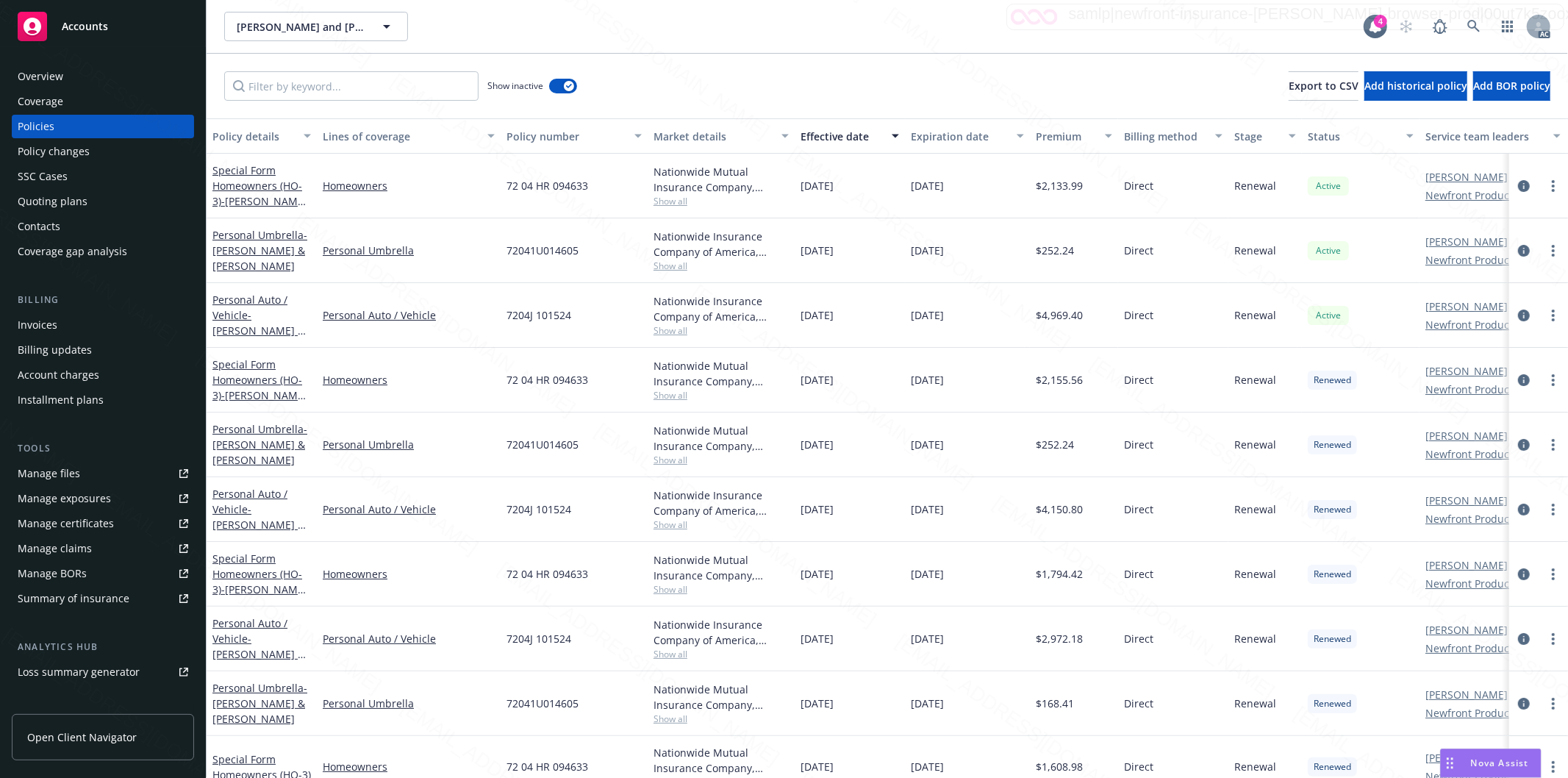
click at [243, 370] on div "Special Form Homeowners (HO-3) - [PERSON_NAME] & [PERSON_NAME]" at bounding box center [261, 380] width 99 height 47
click at [246, 381] on link "Special Form Homeowners (HO-3) - [PERSON_NAME] & [PERSON_NAME]" at bounding box center [260, 387] width 95 height 60
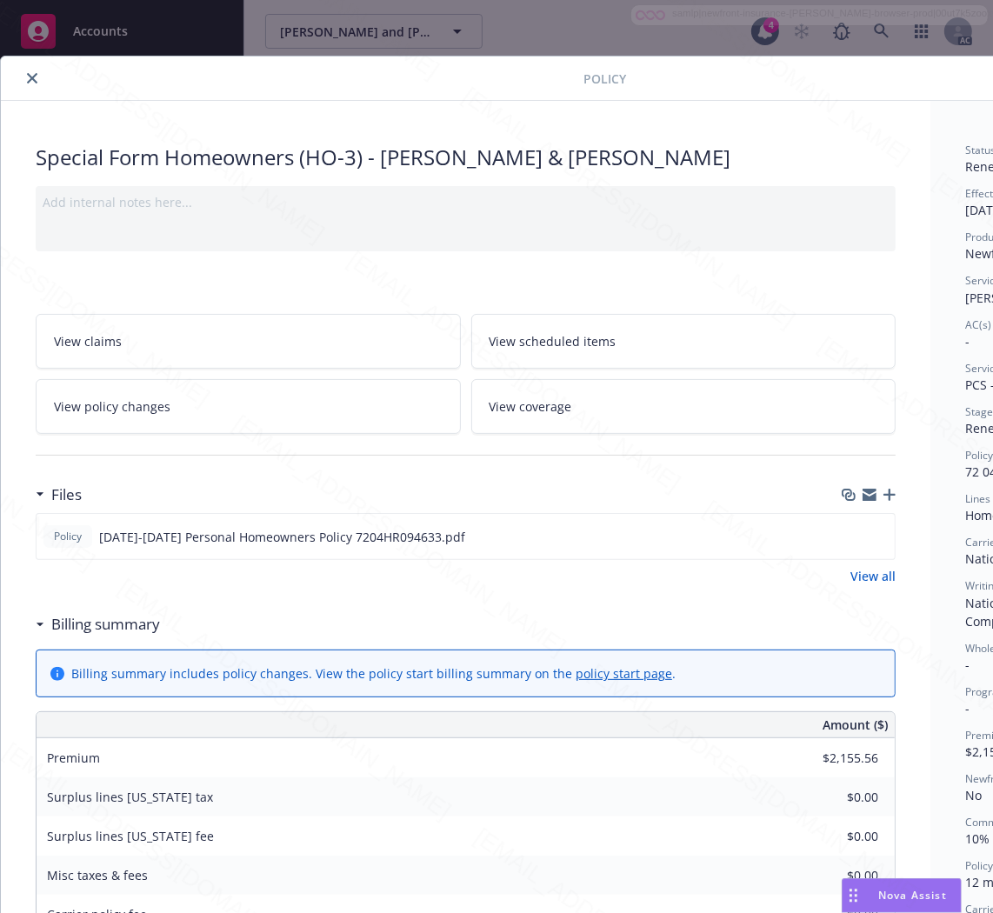
click at [132, 630] on h3 "Billing summary" at bounding box center [105, 624] width 109 height 23
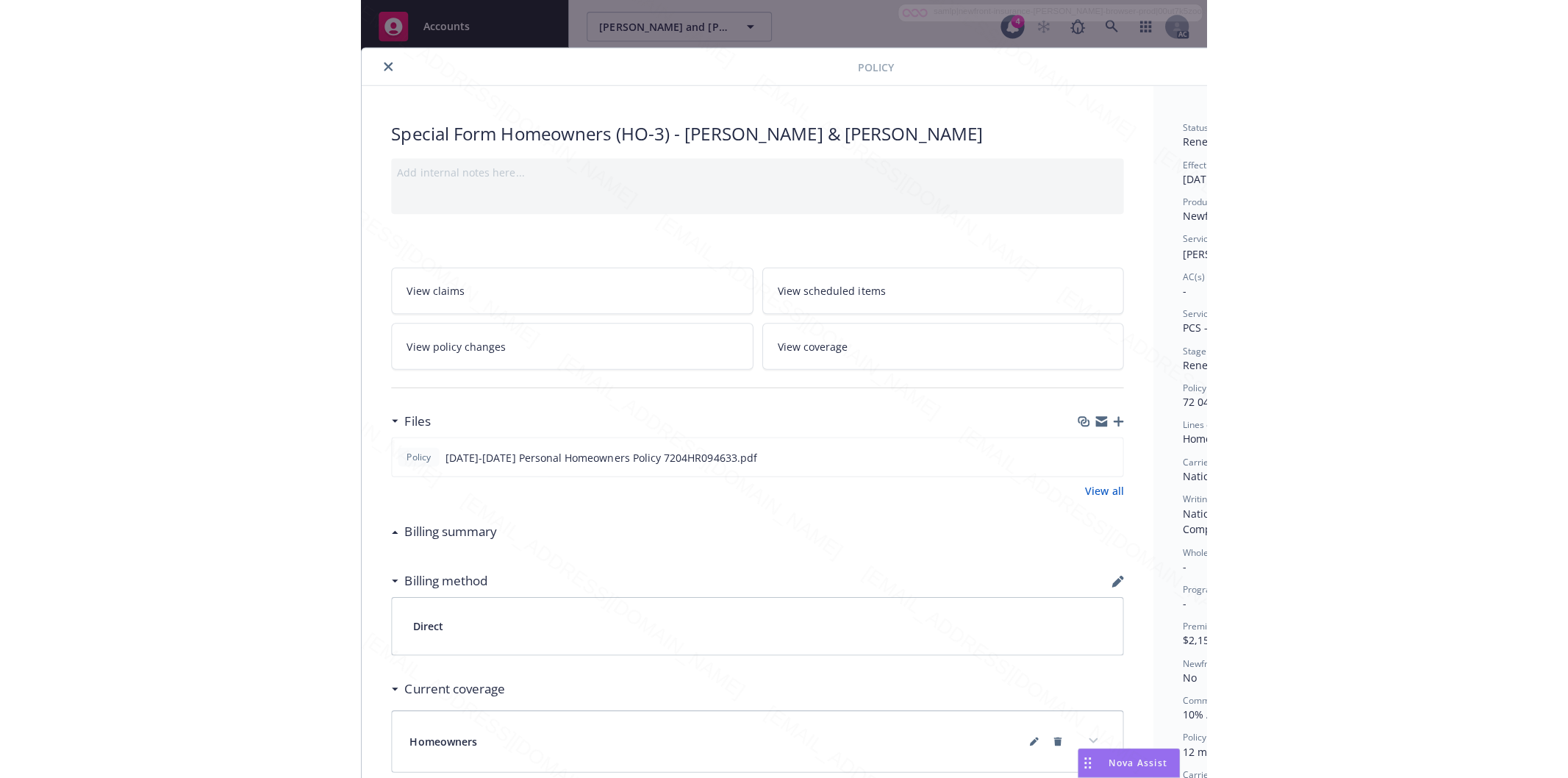
scroll to position [0, 183]
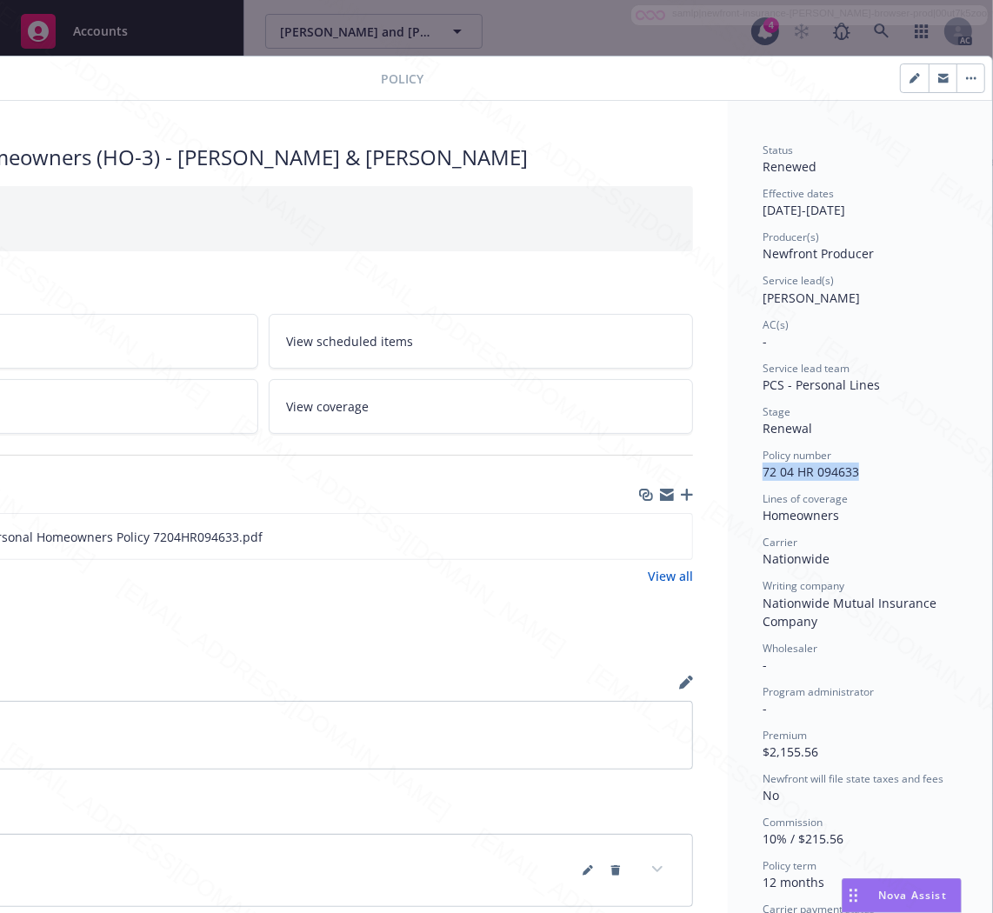
drag, startPoint x: 847, startPoint y: 465, endPoint x: 722, endPoint y: 472, distance: 125.4
click at [728, 472] on div "Status Renewed Effective dates [DATE] - [DATE] Producer(s) Newfront Producer Se…" at bounding box center [860, 731] width 264 height 1261
copy span "72 04 HR 094633"
click at [640, 530] on icon "download file" at bounding box center [647, 536] width 14 height 14
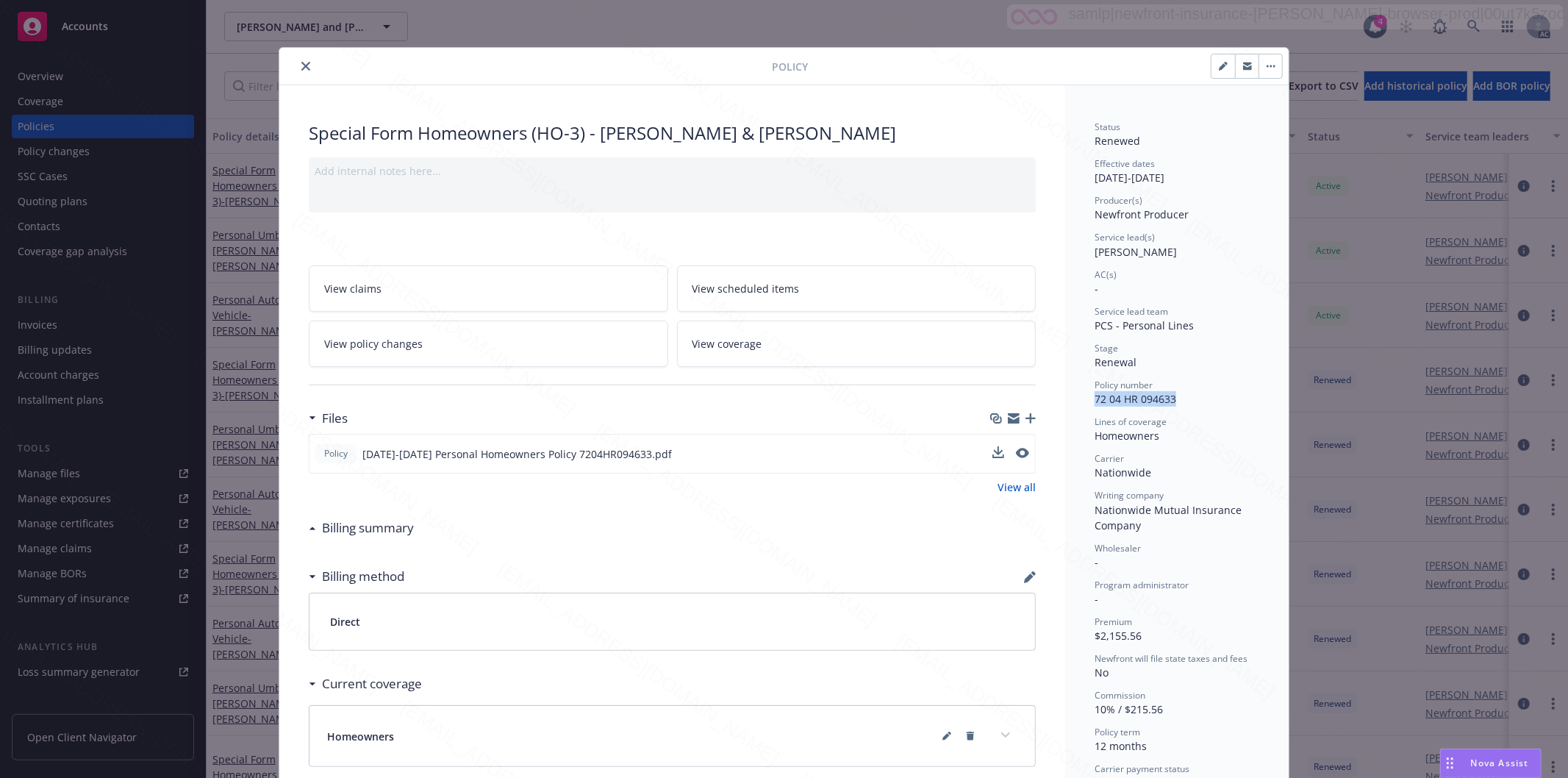
scroll to position [0, 0]
click at [1269, 66] on button "button" at bounding box center [1270, 66] width 24 height 24
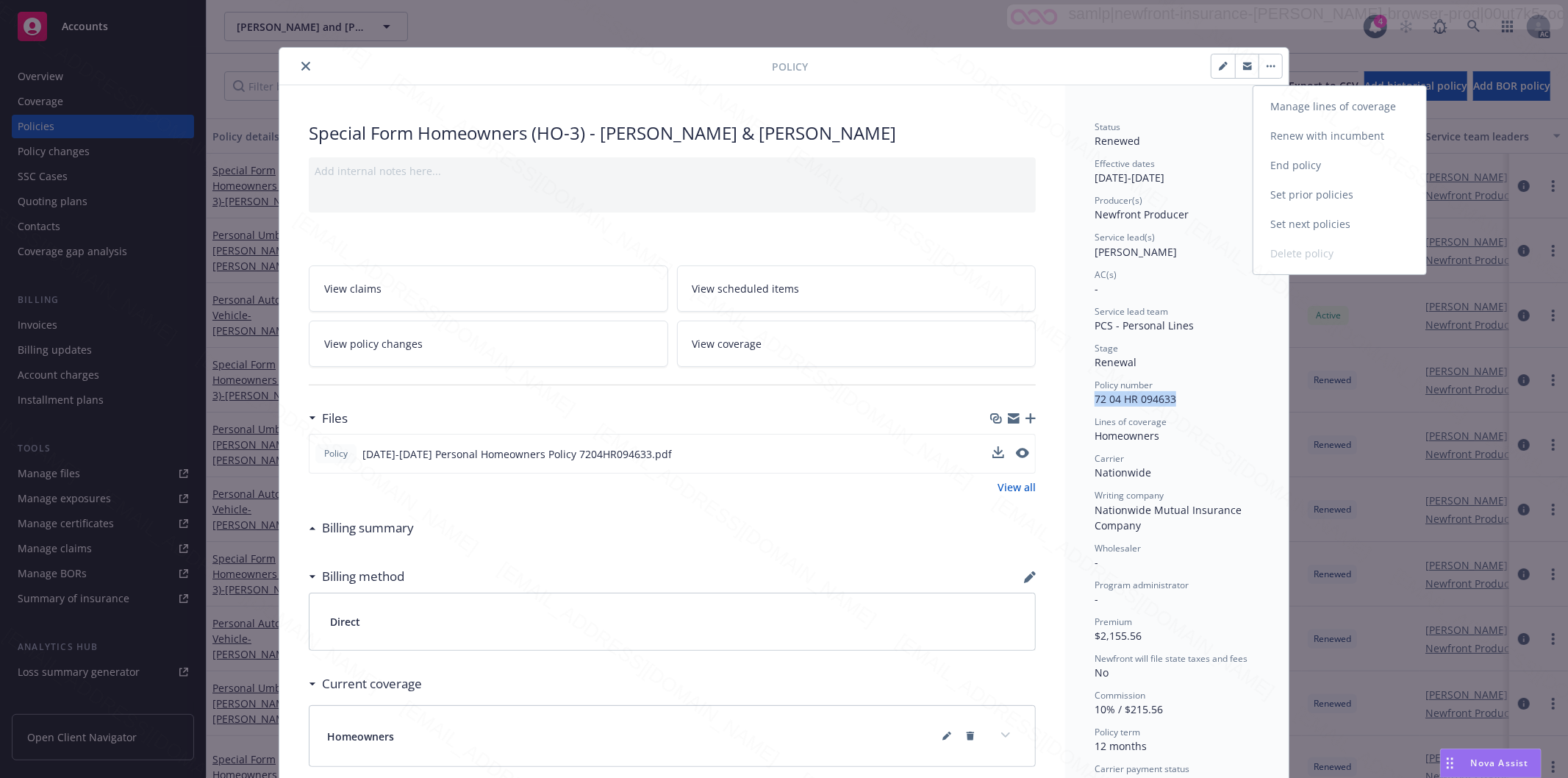
click at [1341, 169] on link "End policy" at bounding box center [1340, 165] width 172 height 30
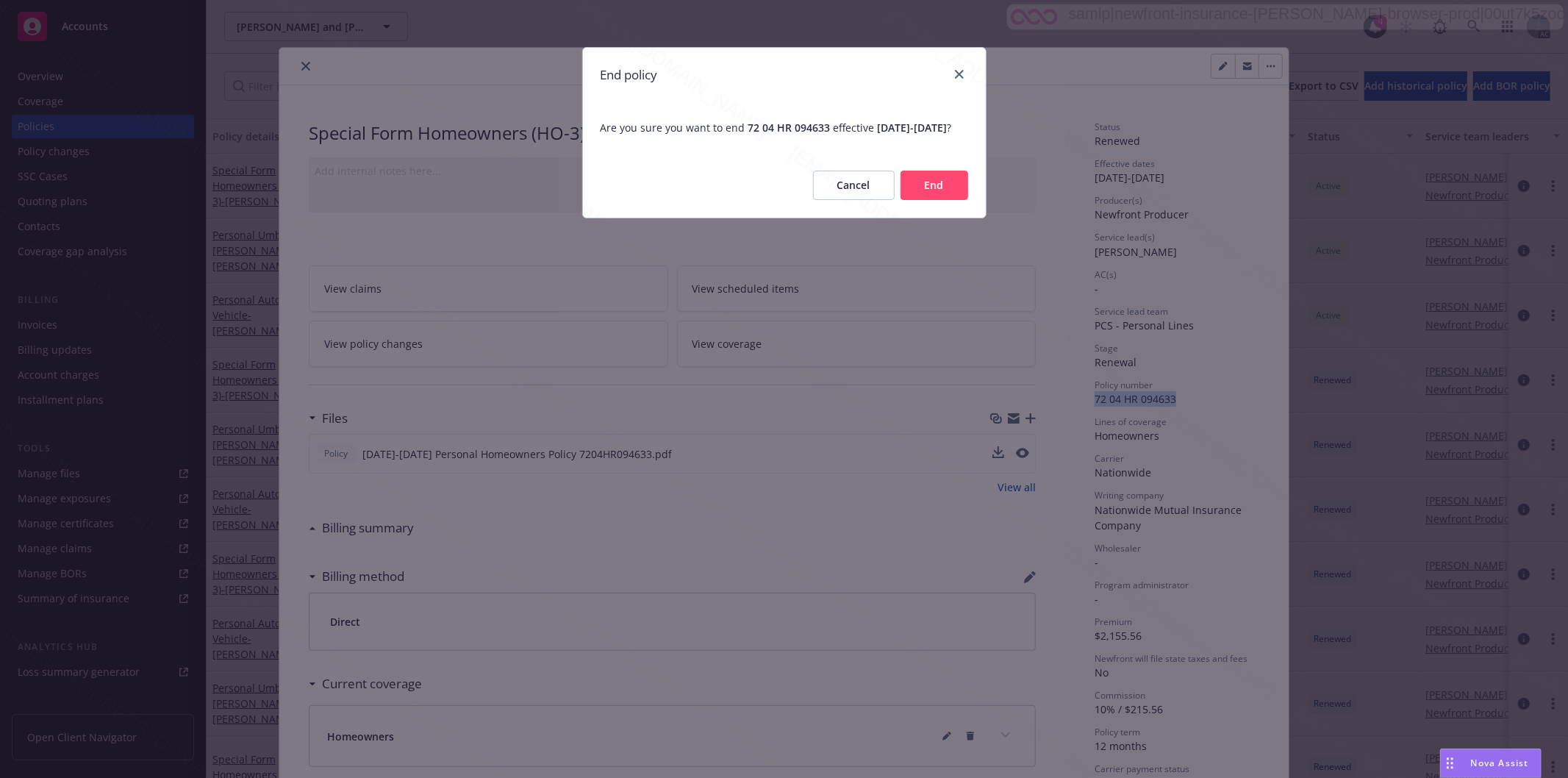
click at [941, 195] on button "End" at bounding box center [934, 185] width 68 height 30
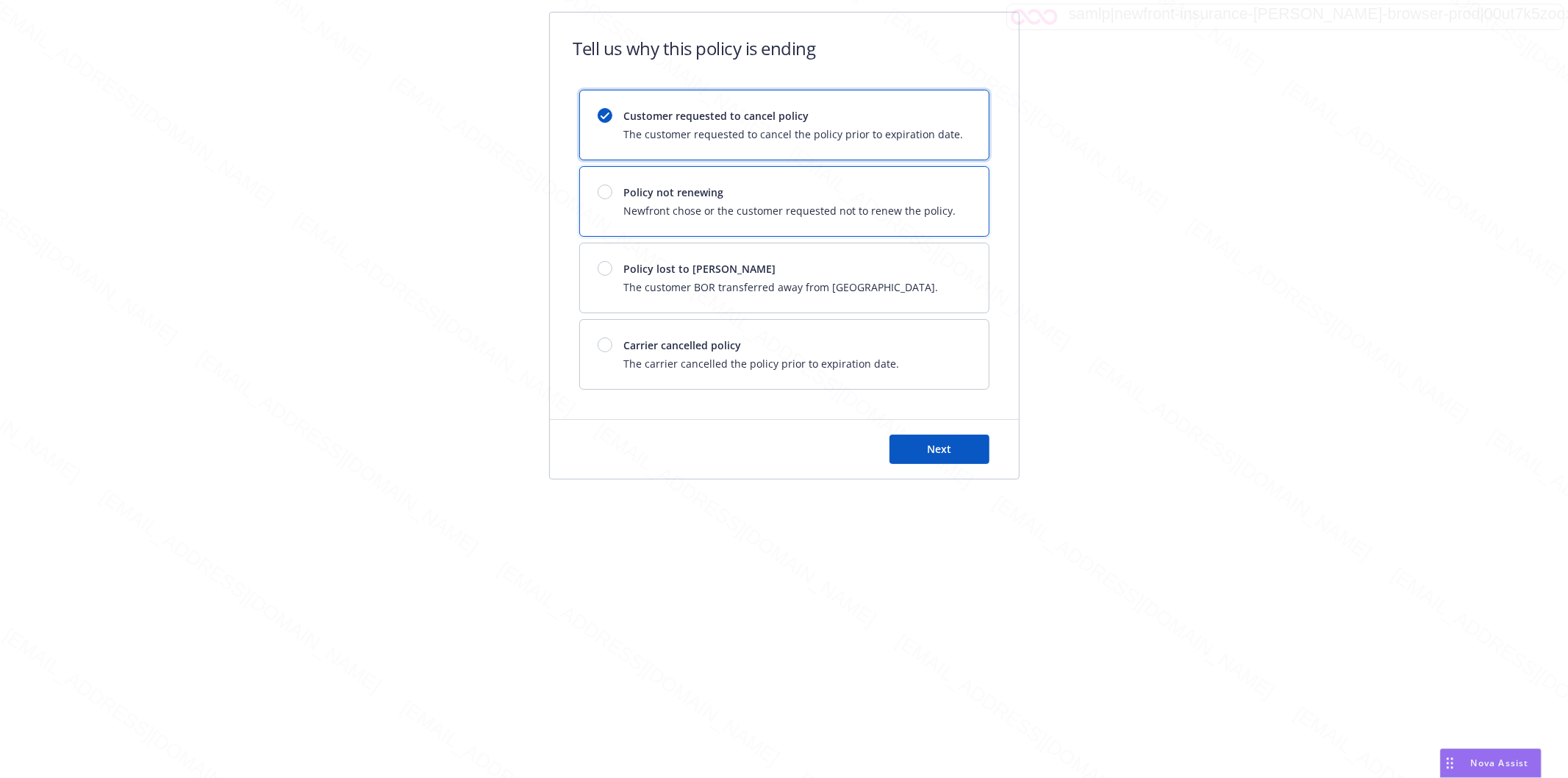
click at [752, 182] on div "Policy not renewing Newfront chose or the customer requested not to renew the p…" at bounding box center [784, 201] width 408 height 69
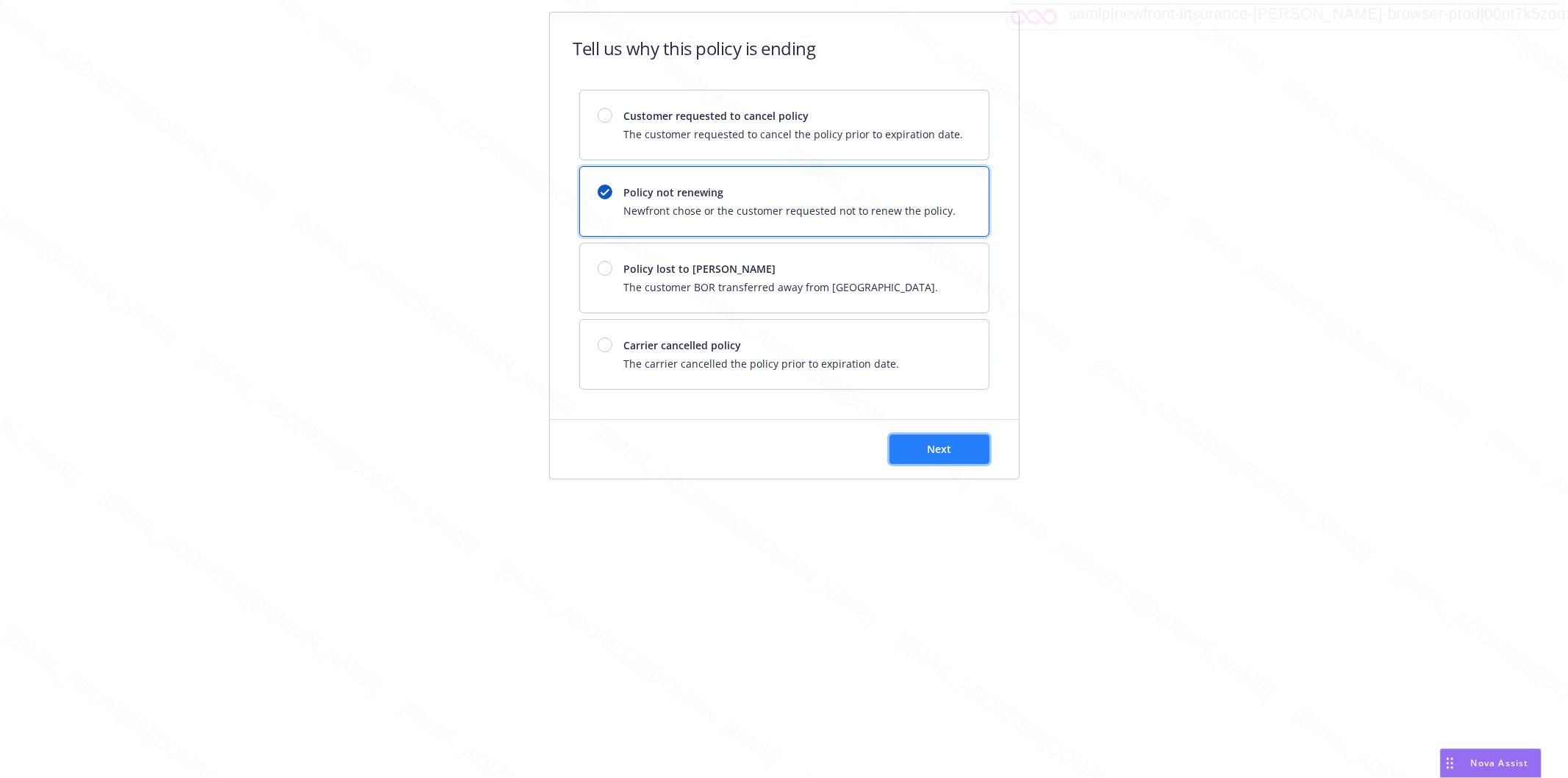
click at [942, 445] on span "Next" at bounding box center [939, 449] width 25 height 14
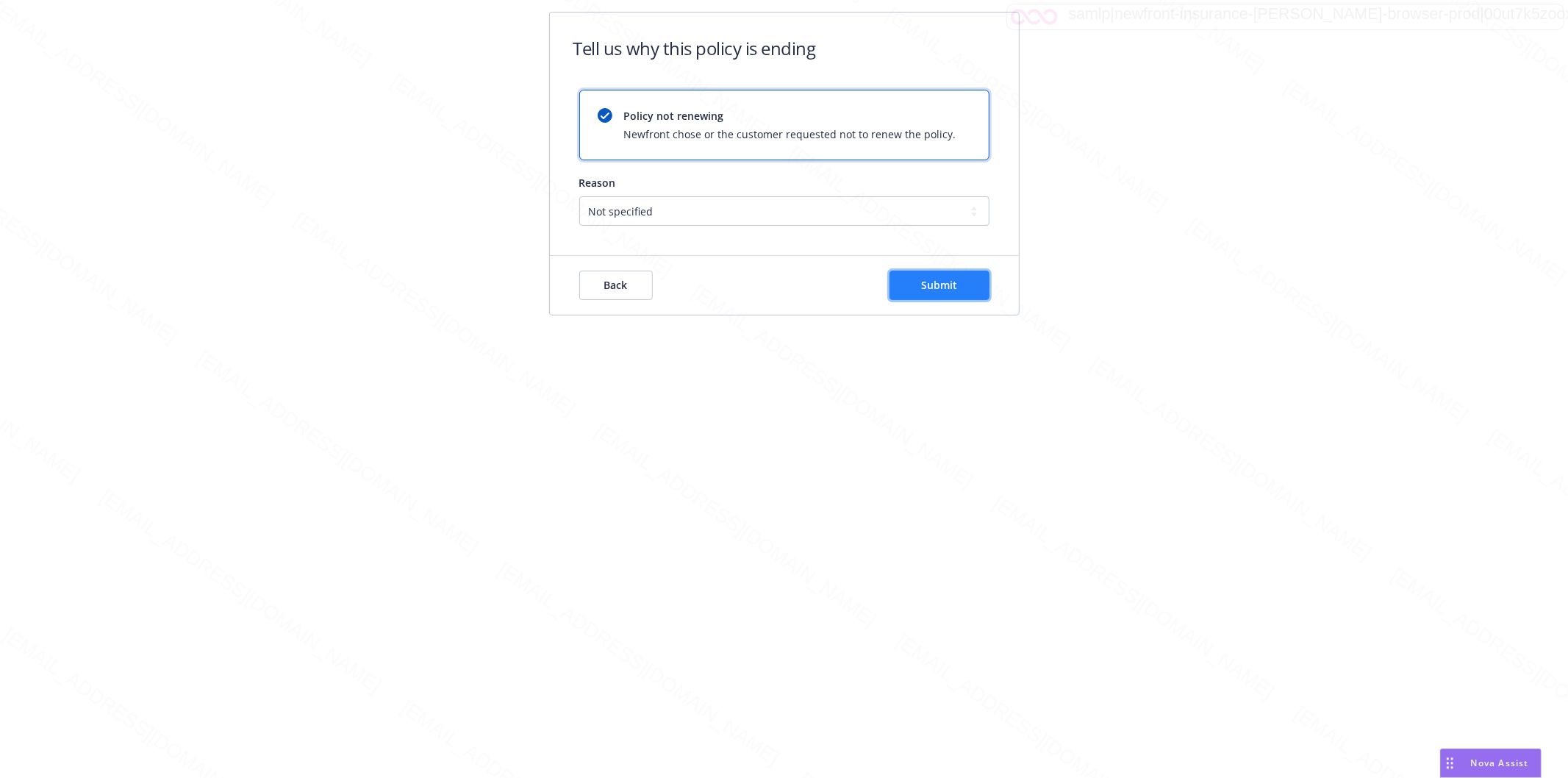
click at [947, 276] on button "Submit" at bounding box center [939, 285] width 100 height 30
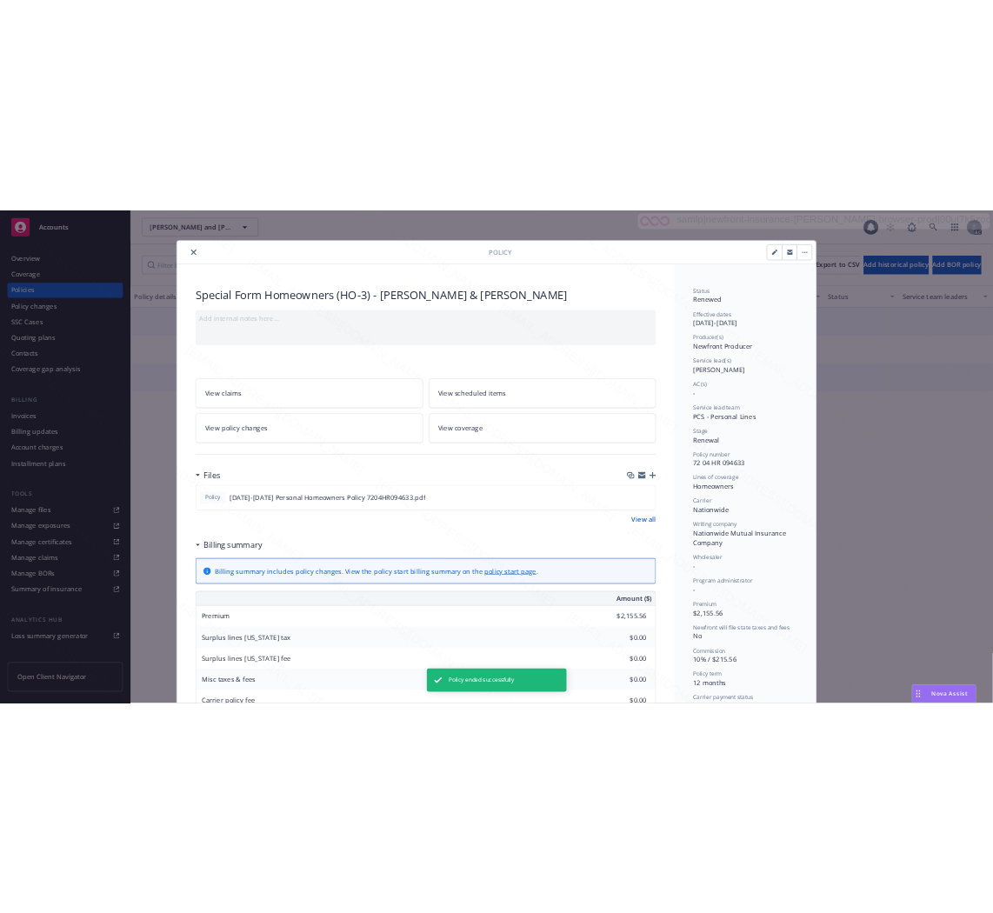
scroll to position [52, 0]
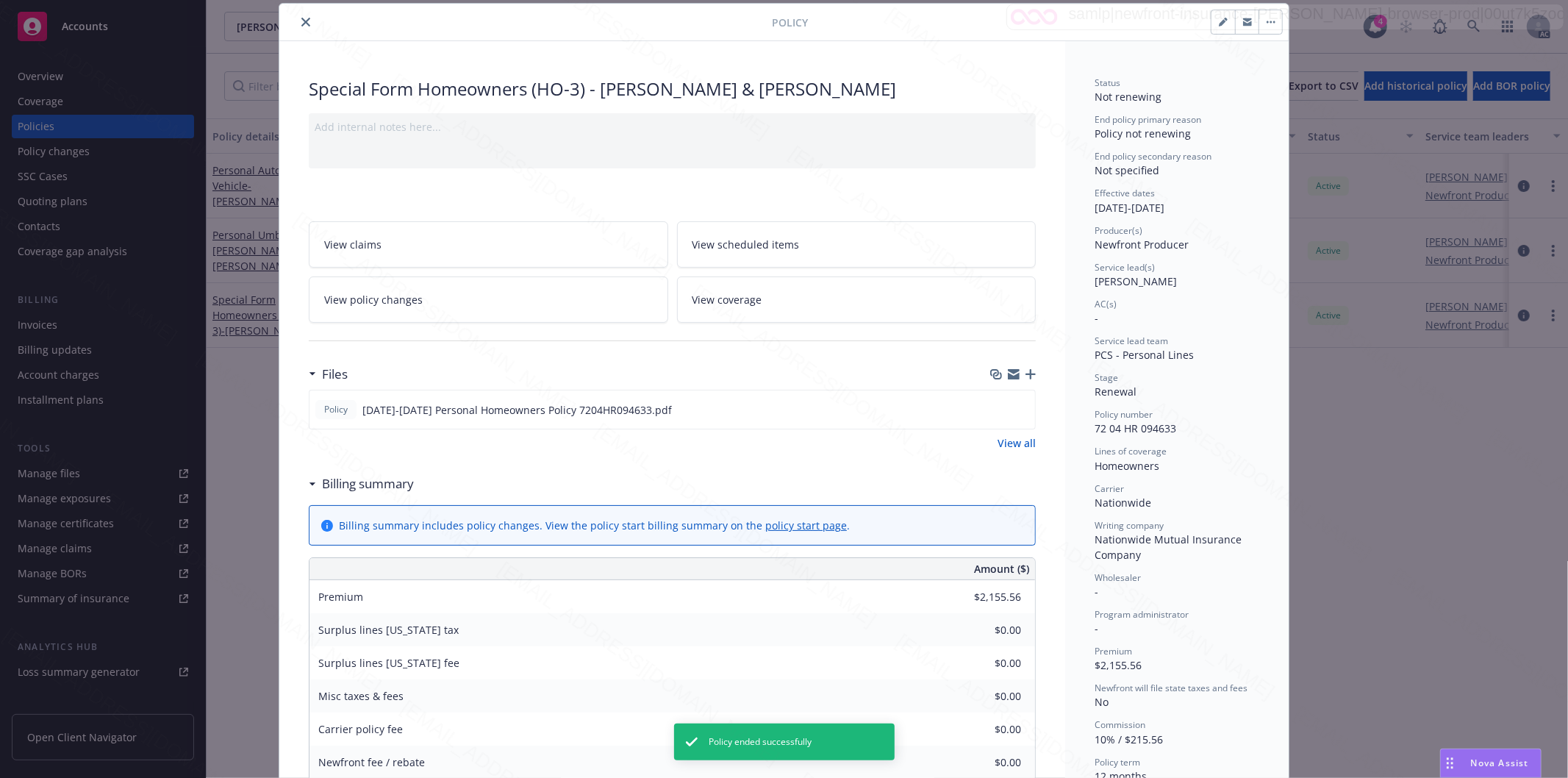
click at [302, 24] on icon "close" at bounding box center [306, 22] width 8 height 8
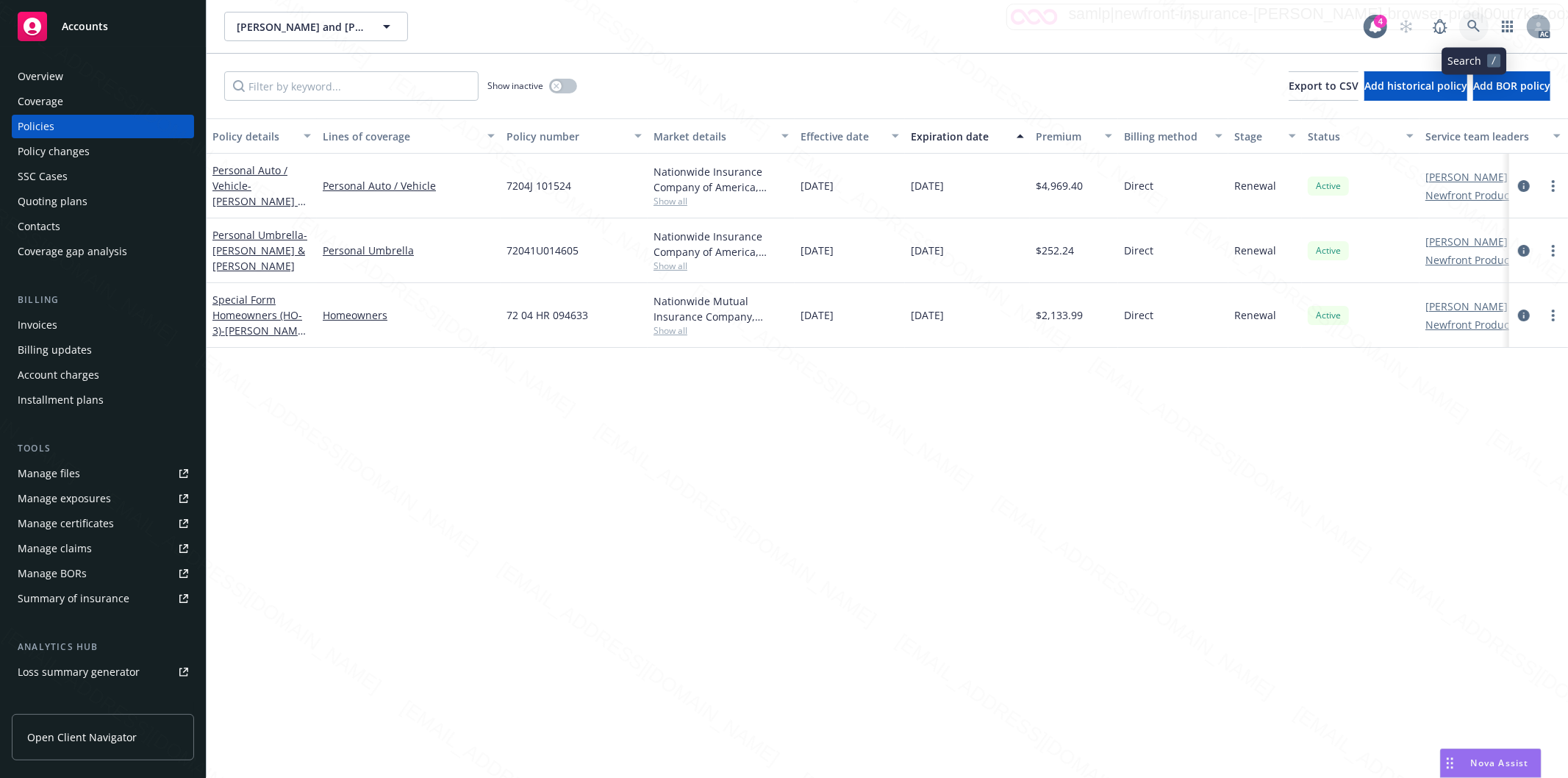
click at [1470, 19] on icon at bounding box center [1473, 25] width 13 height 13
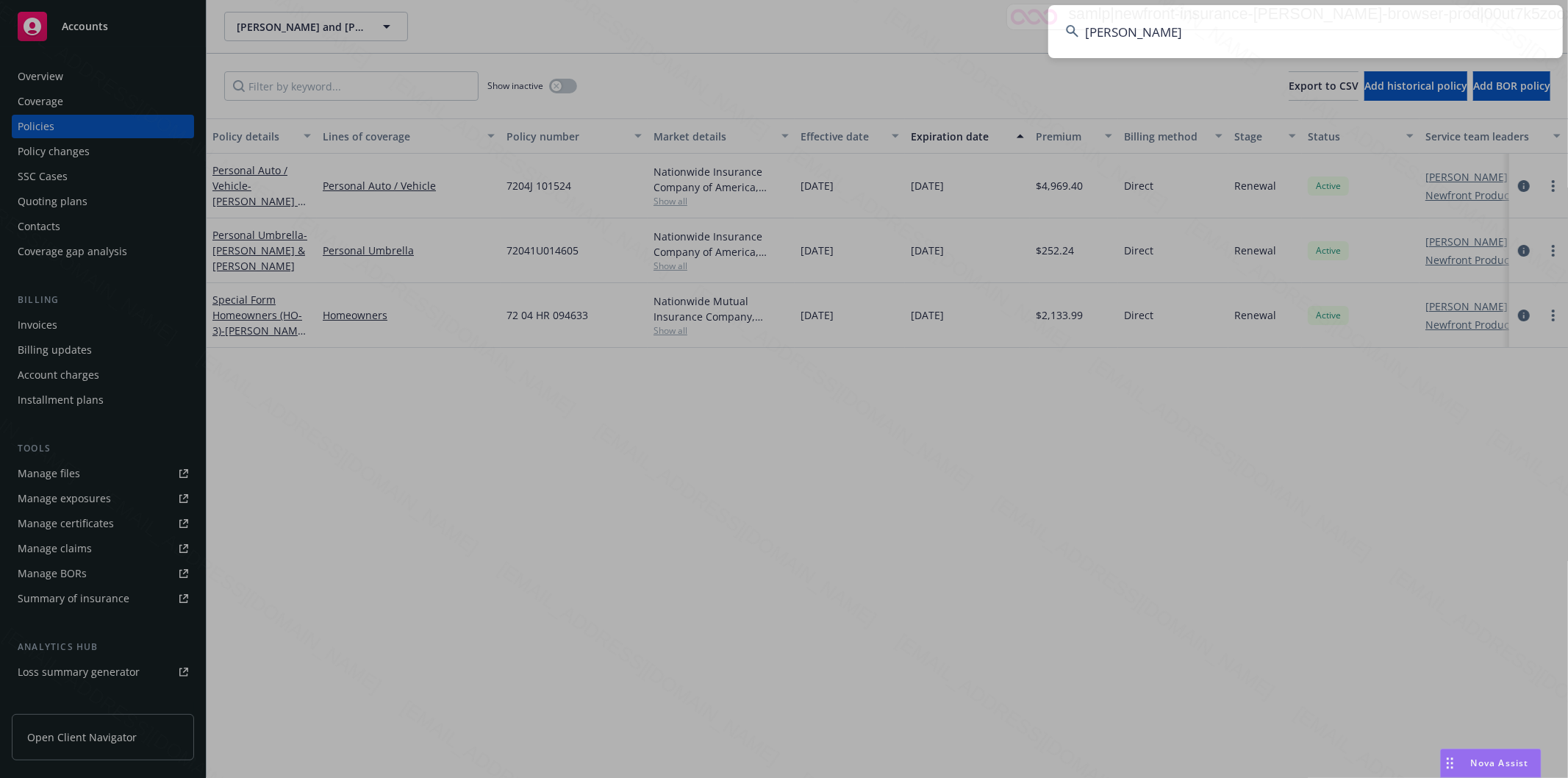
type input "[PERSON_NAME]"
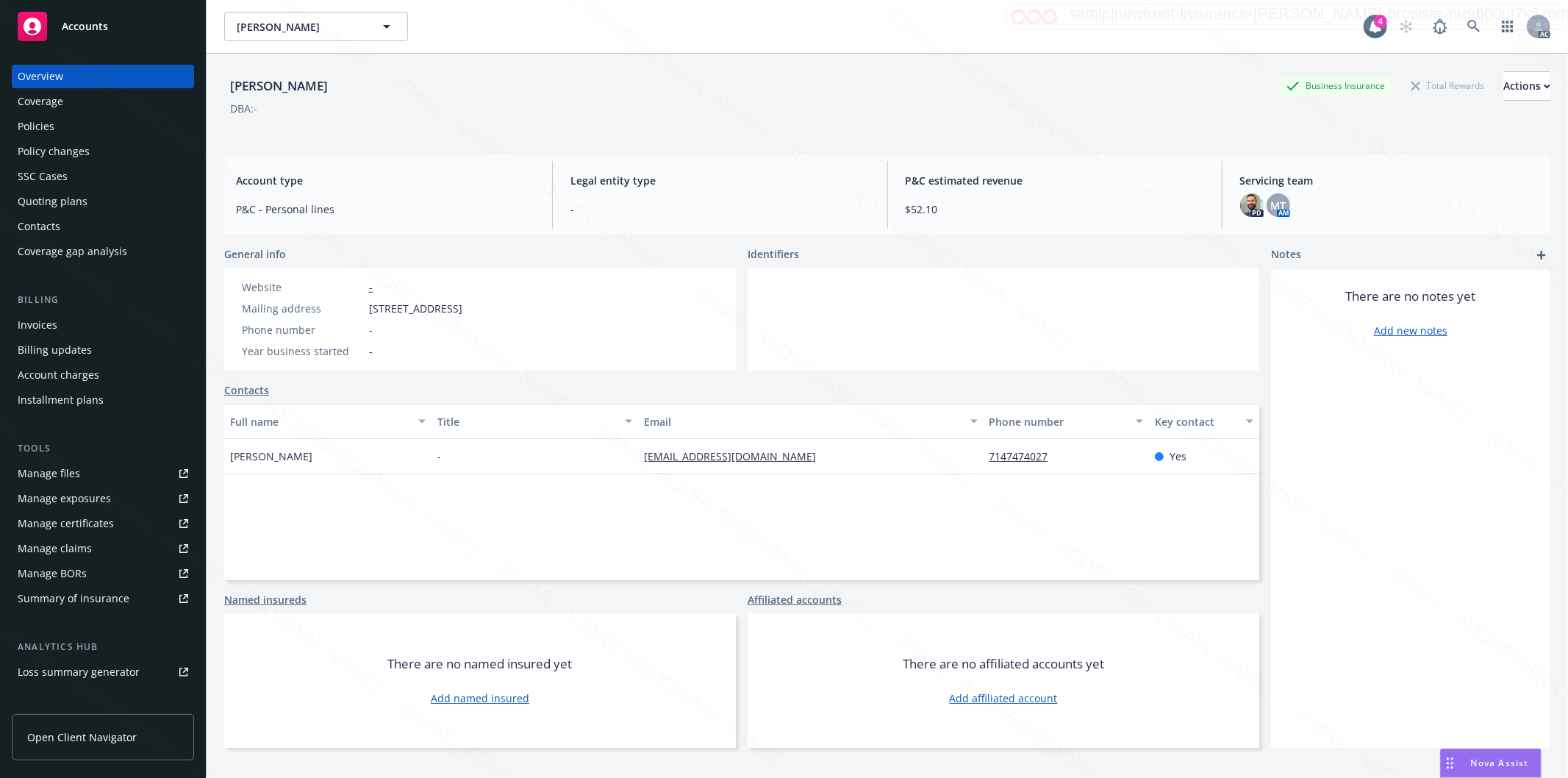
drag, startPoint x: 371, startPoint y: 306, endPoint x: 465, endPoint y: 309, distance: 94.0
click at [462, 309] on span "[STREET_ADDRESS]" at bounding box center [416, 309] width 93 height 15
copy span "[STREET_ADDRESS]"
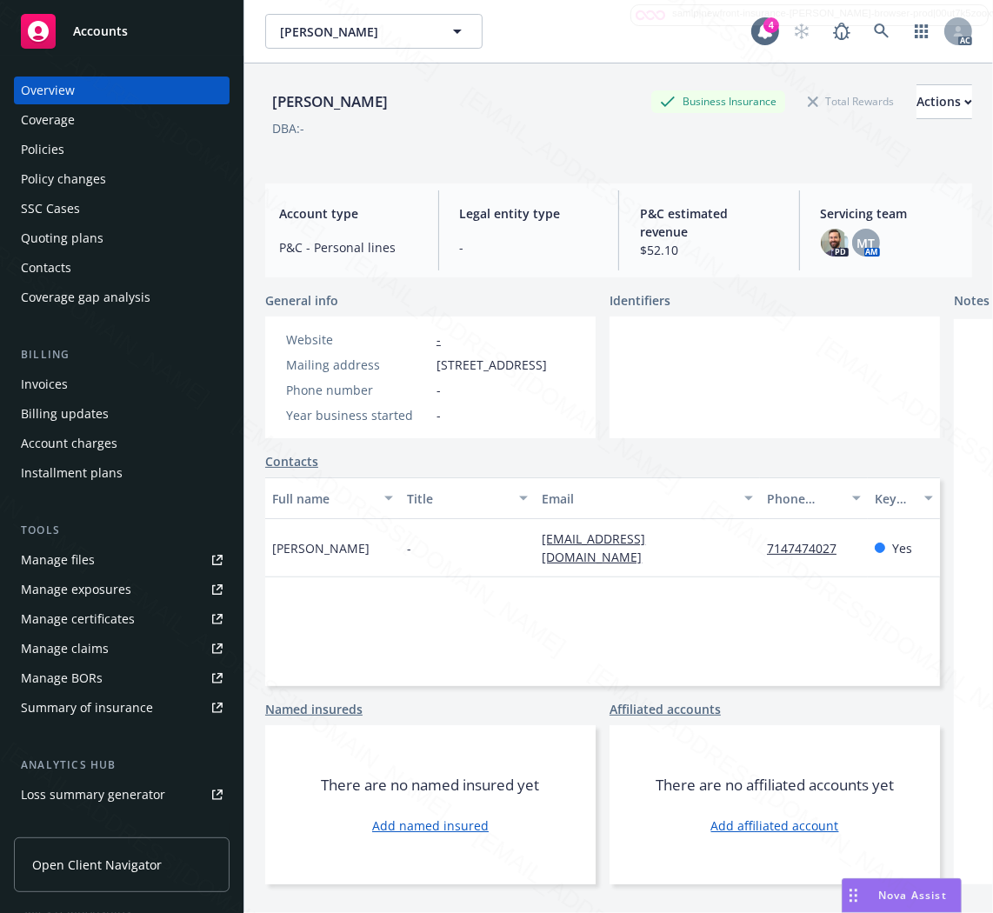
click at [37, 139] on div "Policies" at bounding box center [42, 150] width 43 height 28
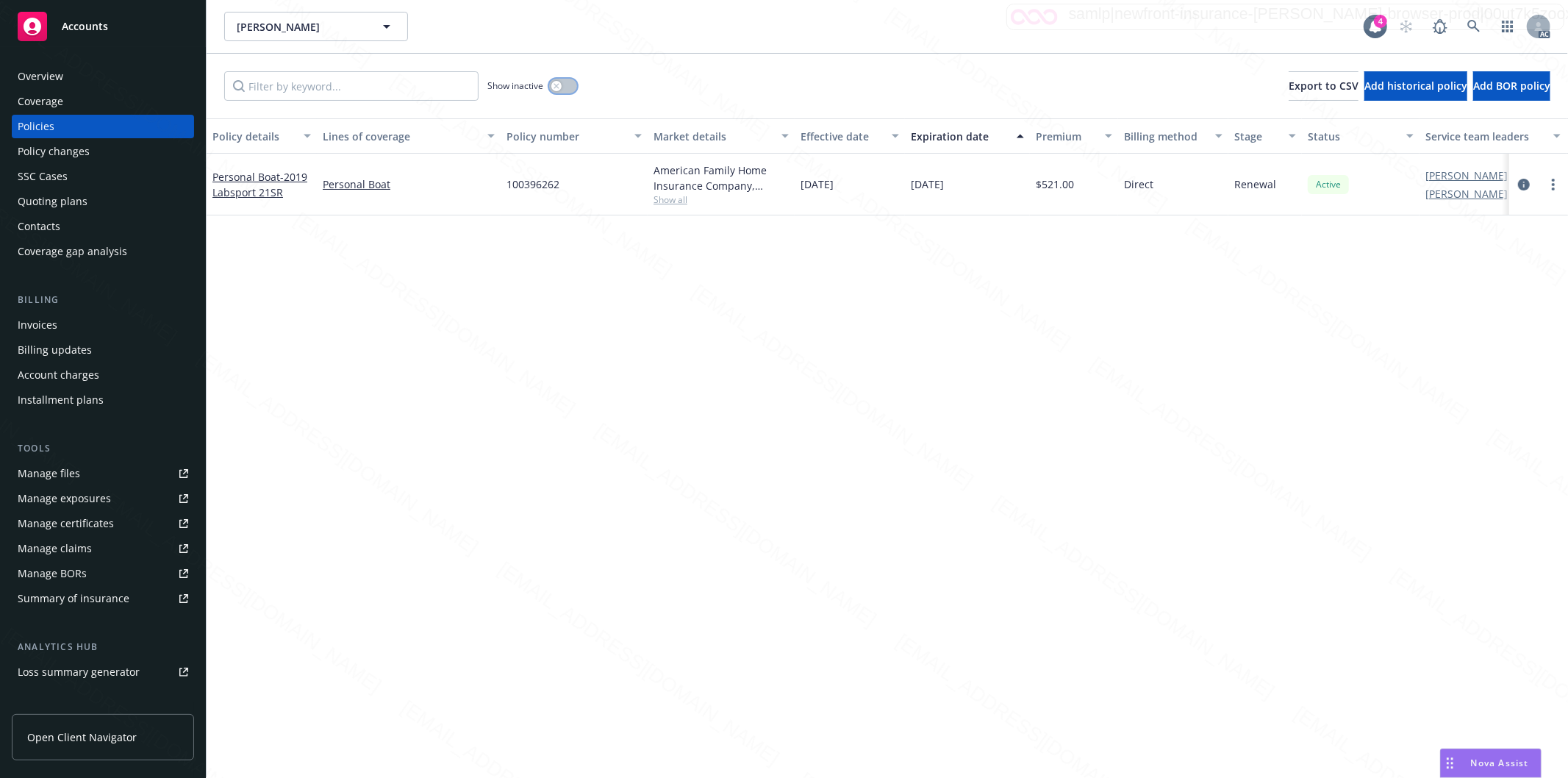
click at [571, 82] on button "button" at bounding box center [563, 85] width 28 height 14
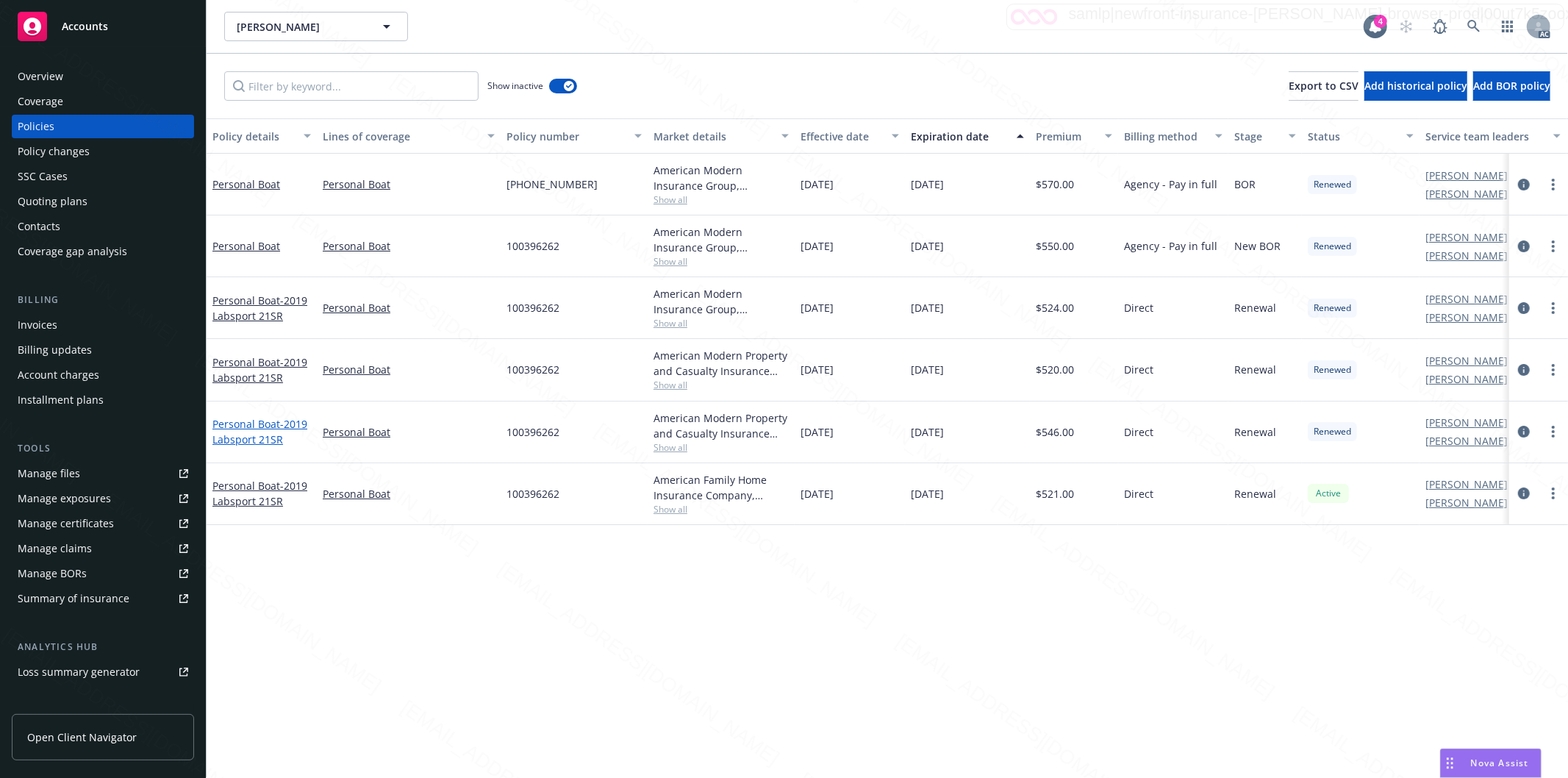
click at [250, 431] on span "- 2019 Labsport 21SR" at bounding box center [260, 431] width 95 height 30
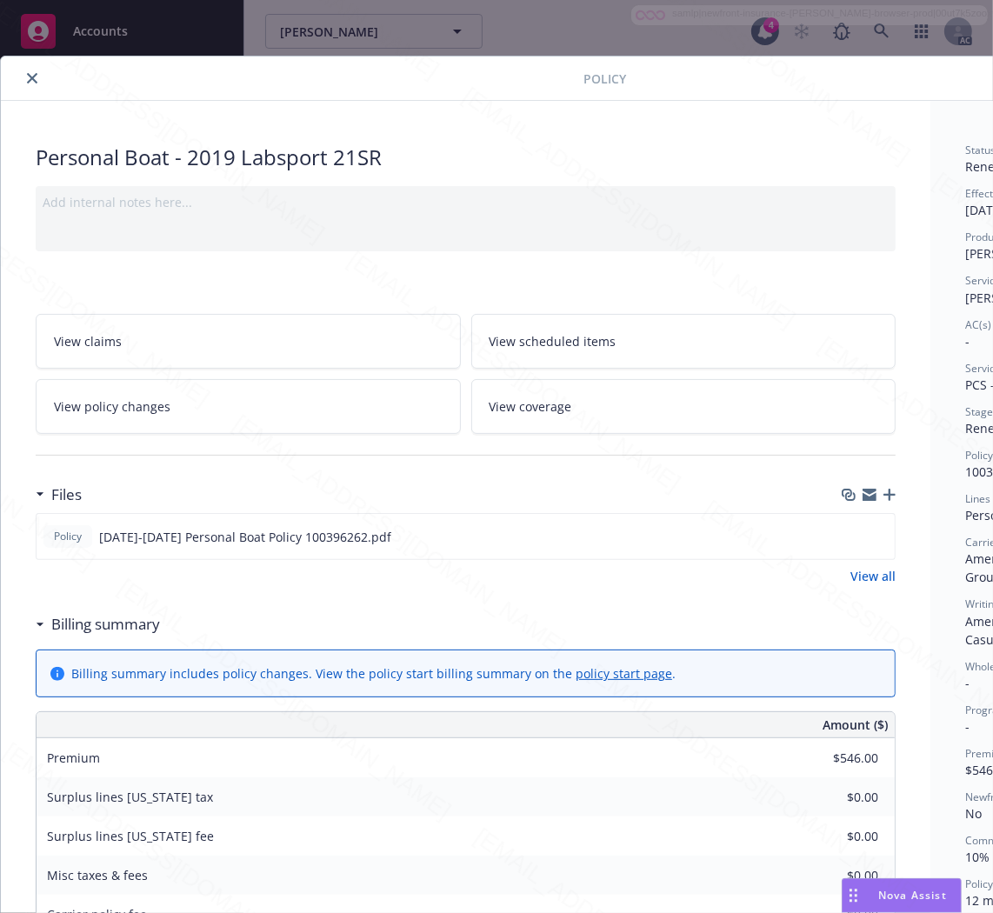
click at [126, 629] on h3 "Billing summary" at bounding box center [105, 624] width 109 height 23
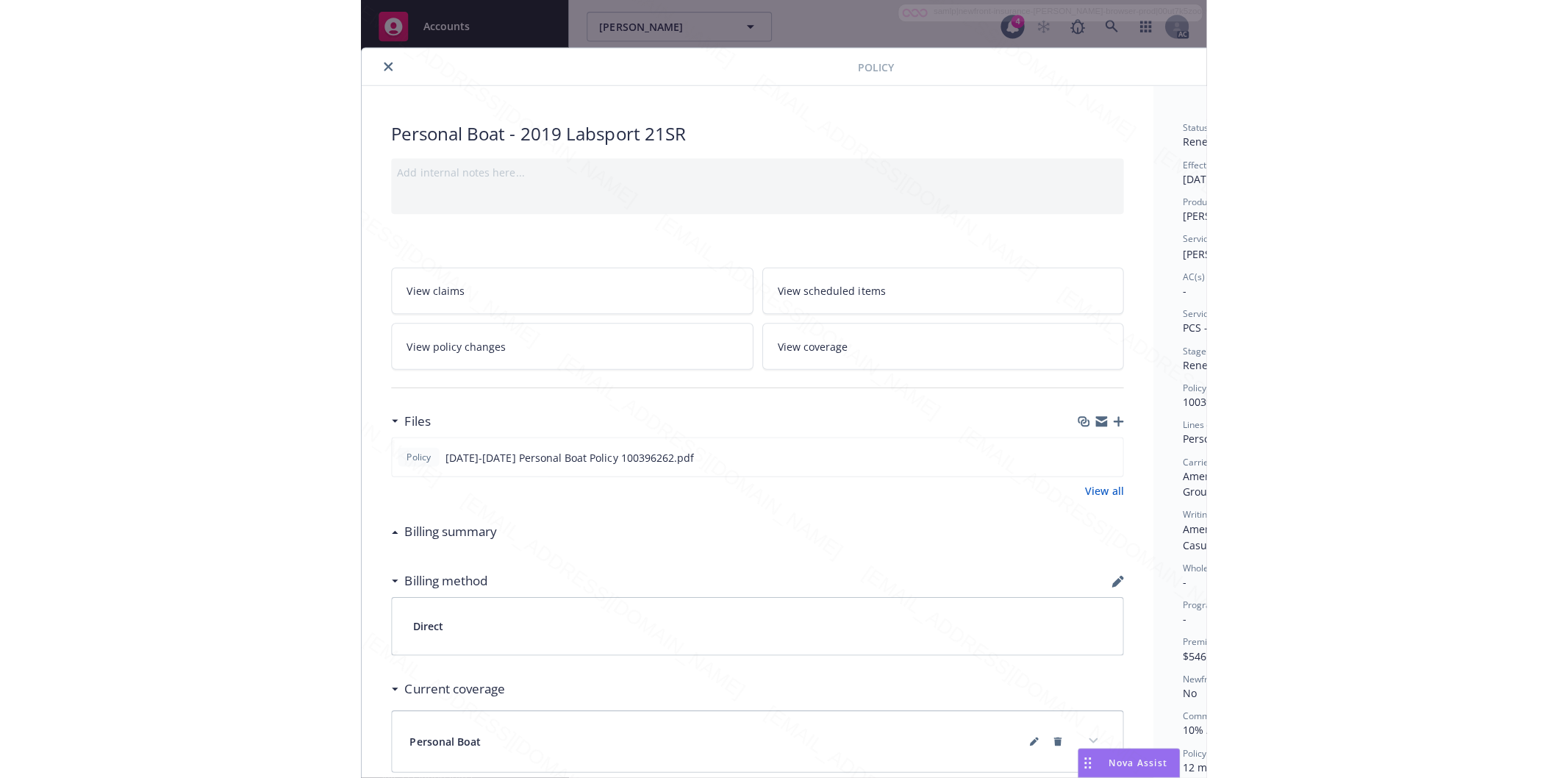
scroll to position [0, 183]
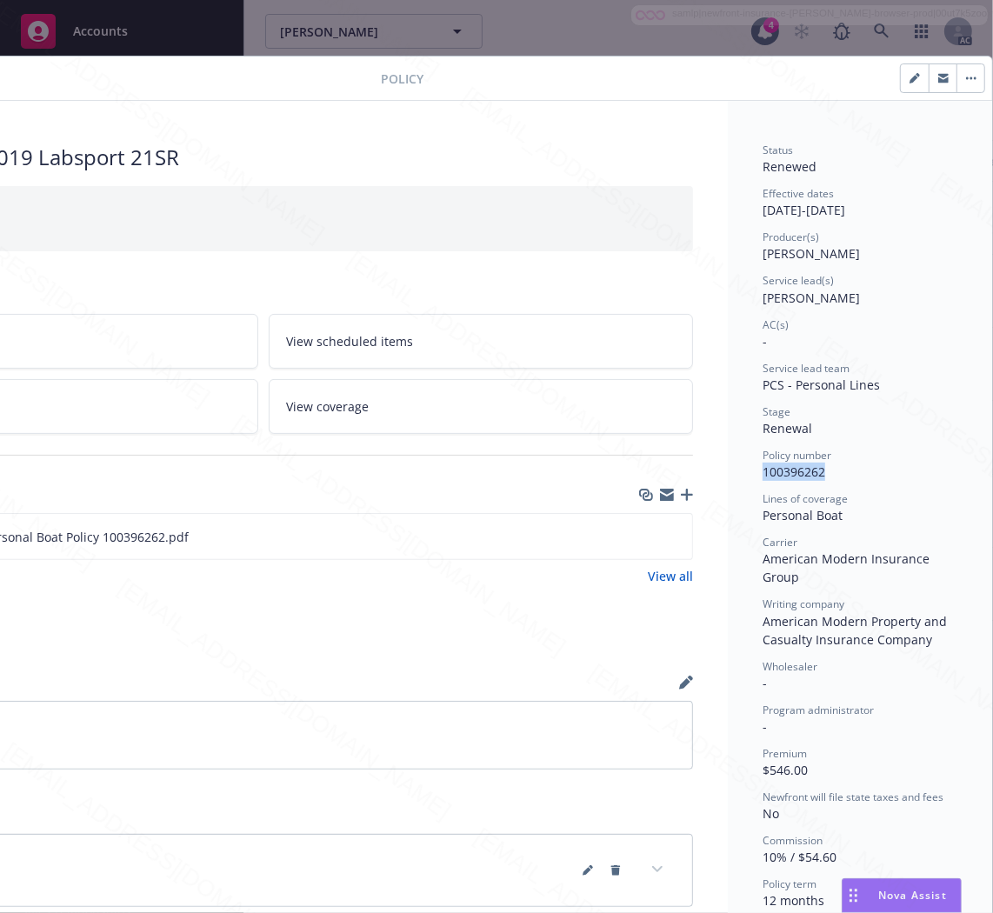
drag, startPoint x: 785, startPoint y: 470, endPoint x: 739, endPoint y: 471, distance: 46.1
click at [739, 471] on div "Status Renewed Effective dates [DATE] - [DATE] Producer(s) [PERSON_NAME] Servic…" at bounding box center [860, 731] width 264 height 1261
copy span "100396262"
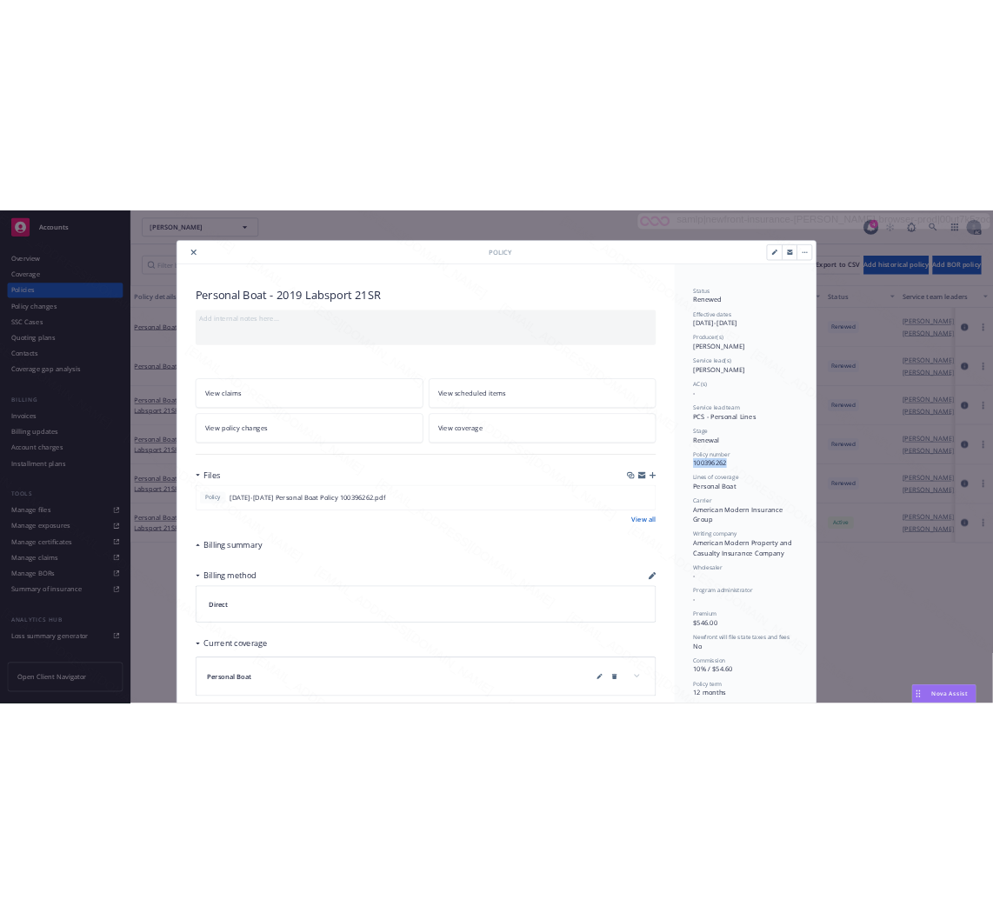
scroll to position [0, 0]
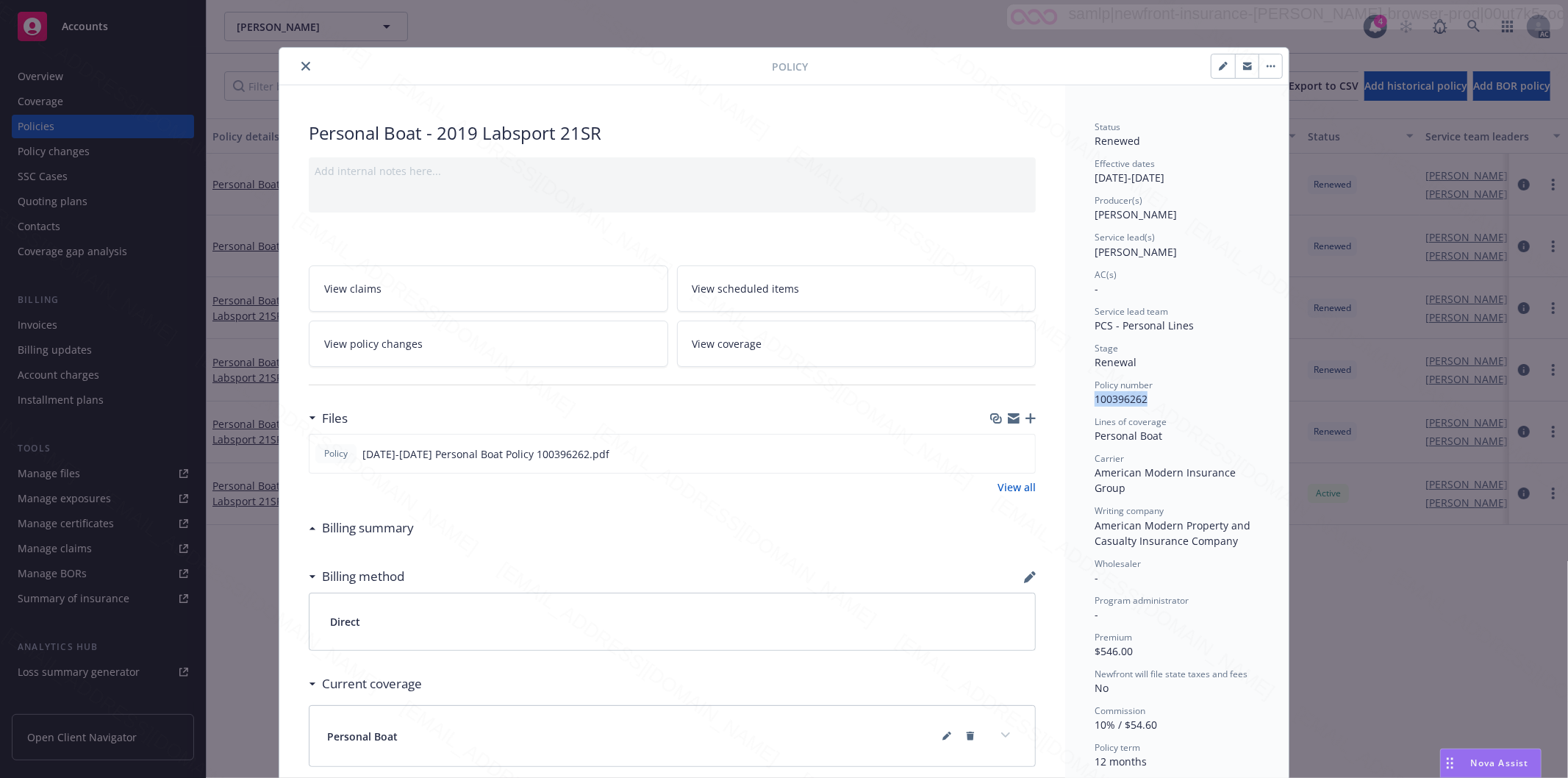
click at [302, 65] on icon "close" at bounding box center [306, 66] width 8 height 8
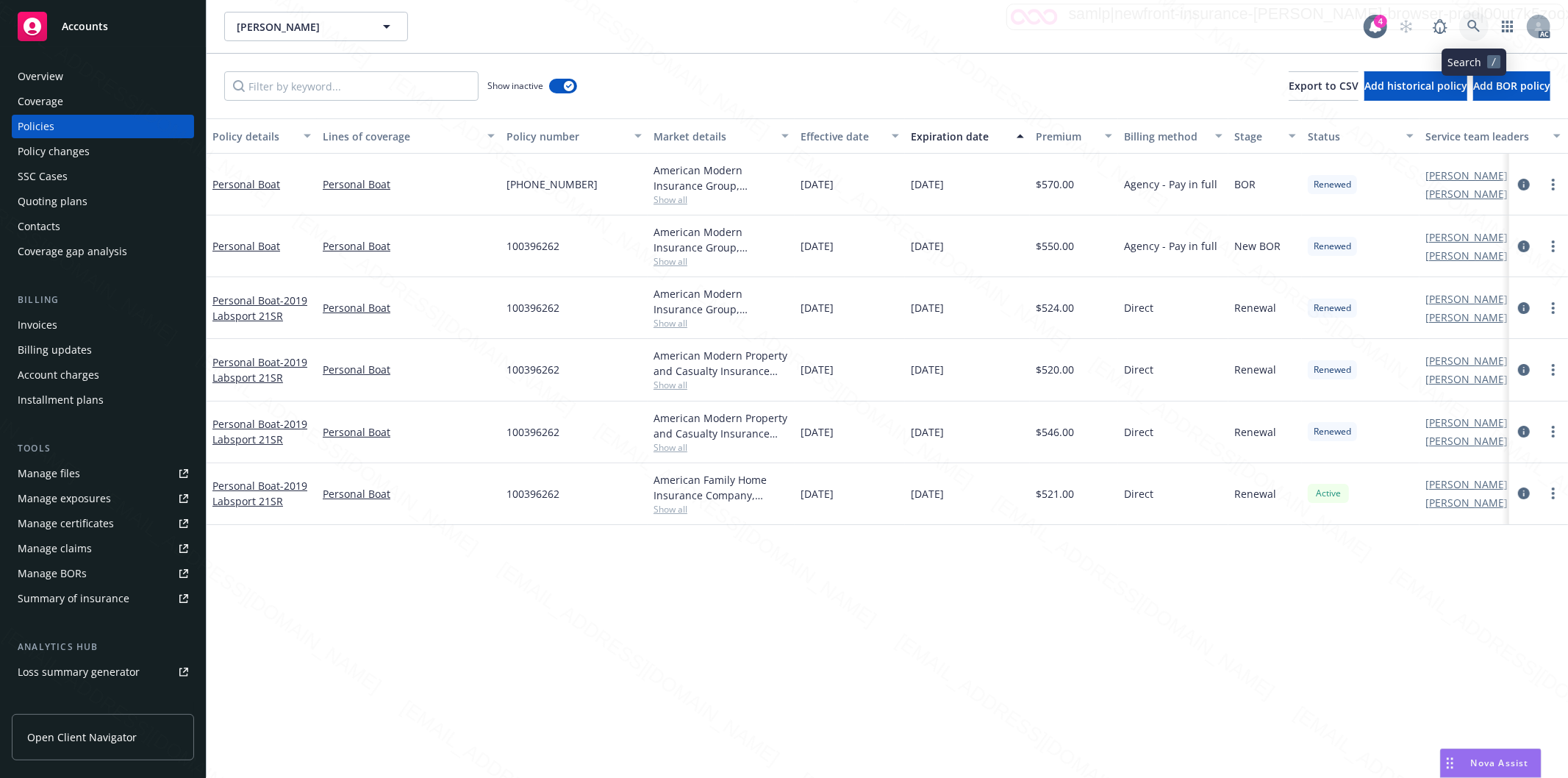
click at [1468, 25] on icon at bounding box center [1473, 25] width 13 height 13
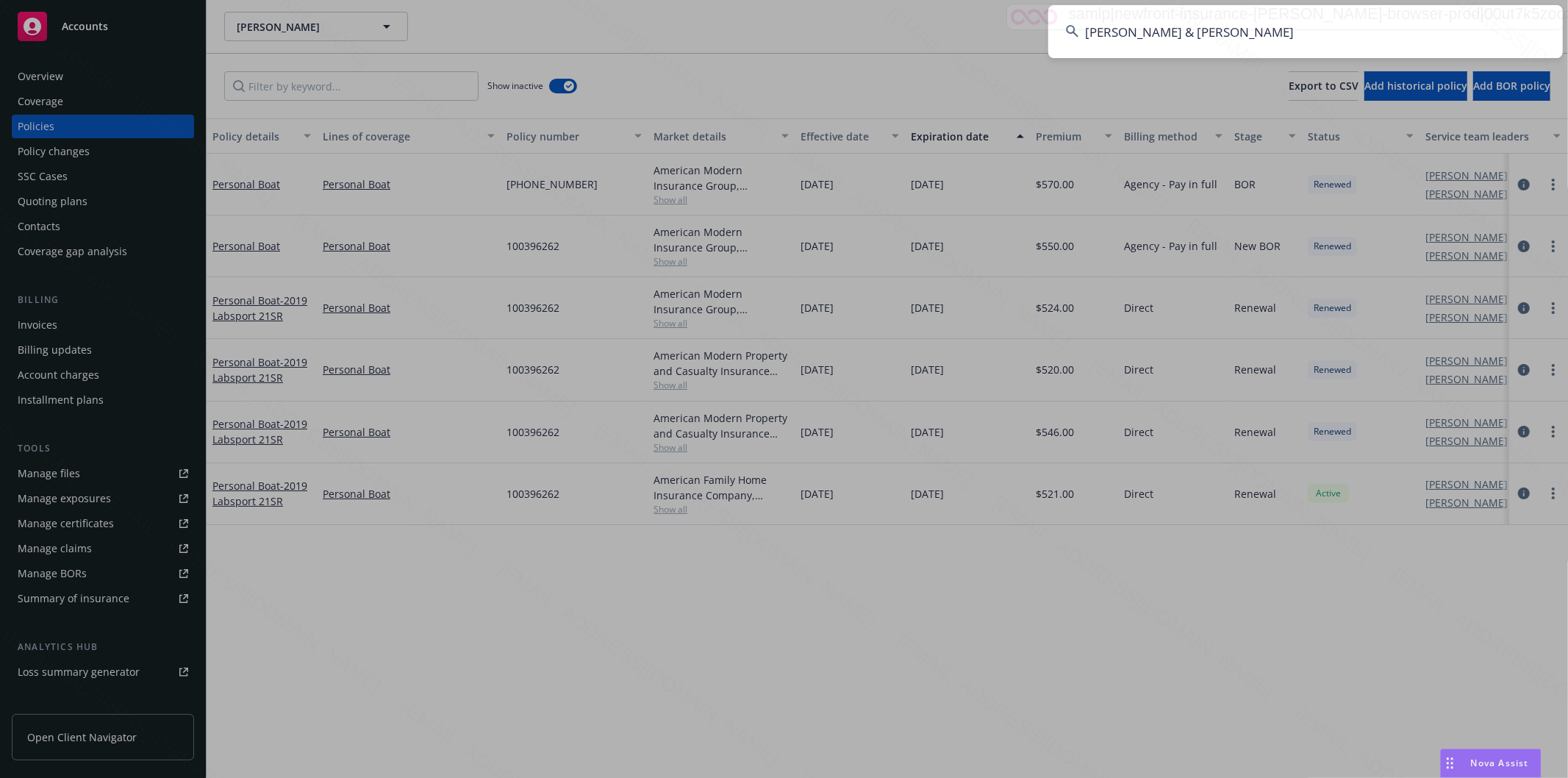
type input "[PERSON_NAME] & [PERSON_NAME]"
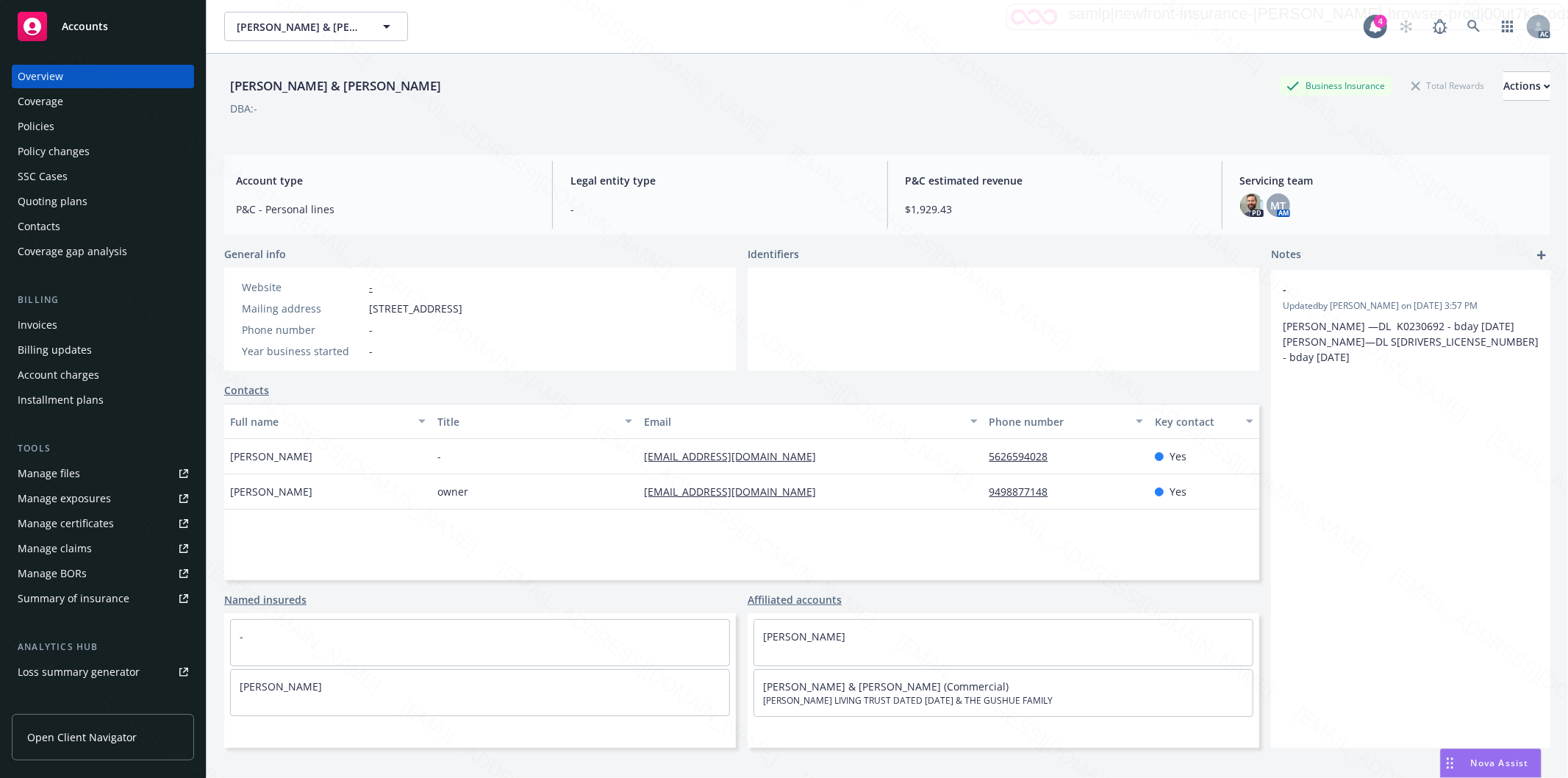
click at [64, 130] on div "Policies" at bounding box center [103, 127] width 171 height 24
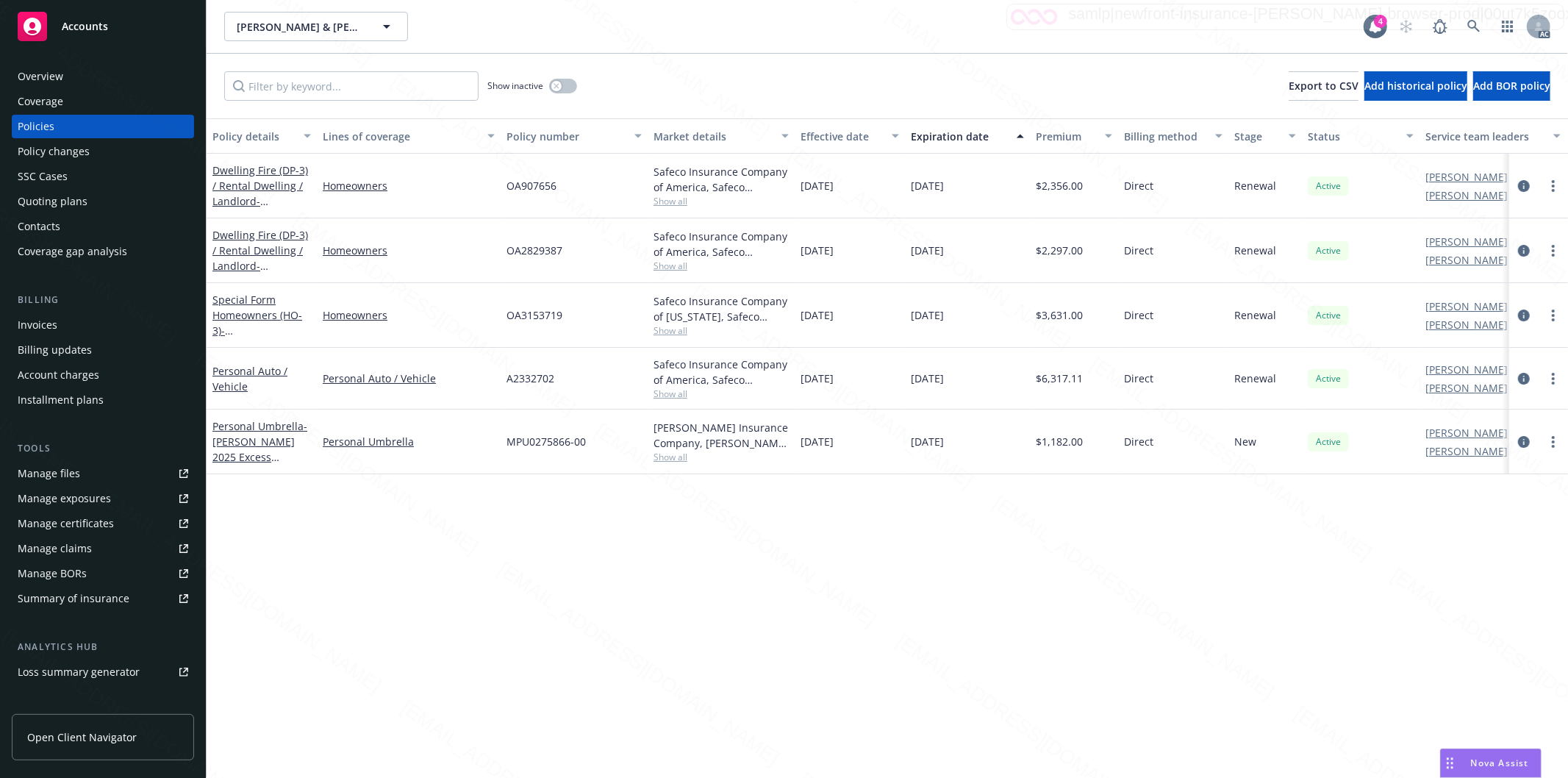
click at [96, 76] on div "Overview" at bounding box center [103, 77] width 171 height 24
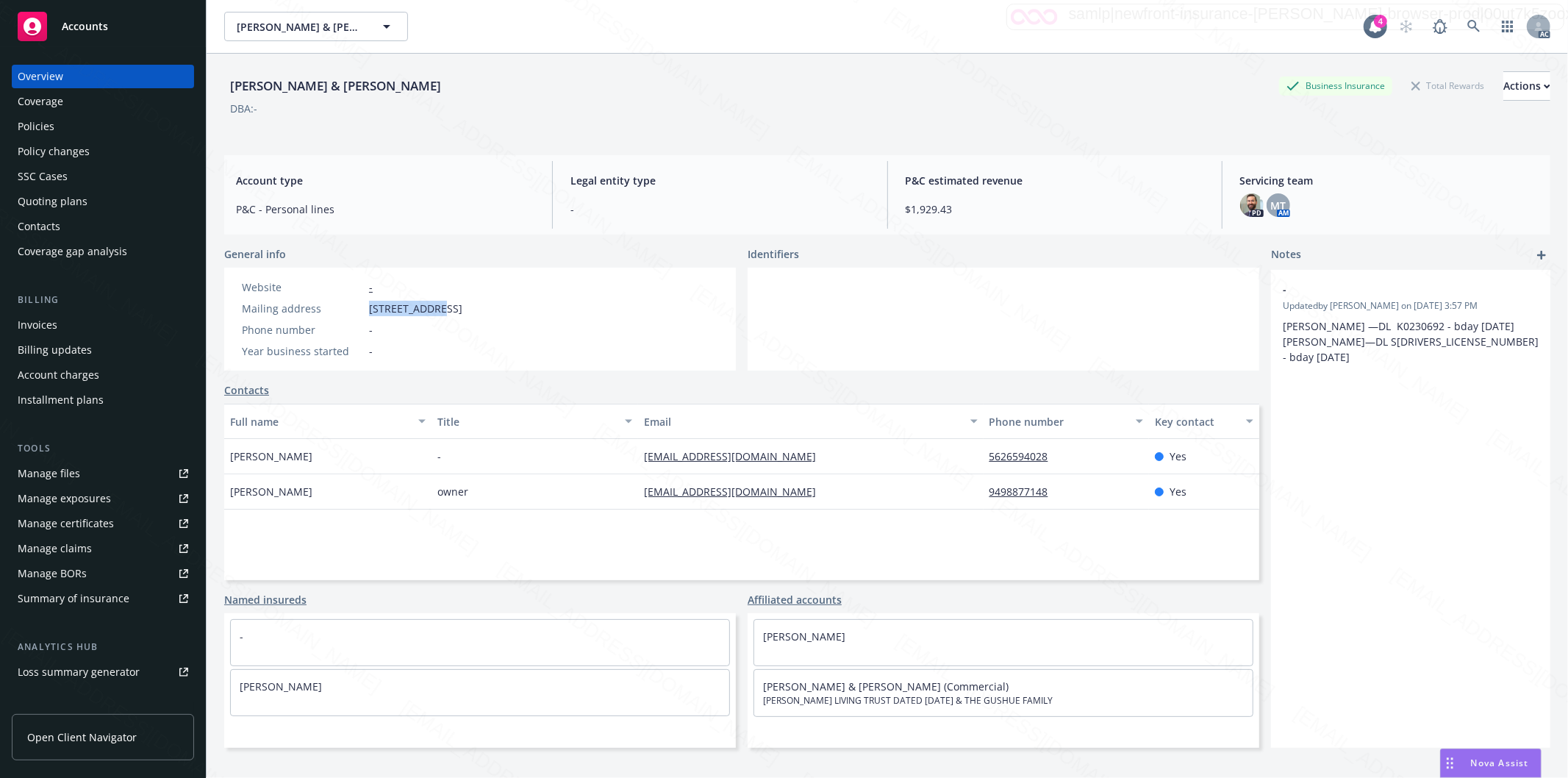
drag, startPoint x: 370, startPoint y: 307, endPoint x: 434, endPoint y: 313, distance: 64.3
click at [434, 313] on span "[STREET_ADDRESS]" at bounding box center [416, 309] width 93 height 15
click at [35, 118] on div "Policies" at bounding box center [36, 127] width 36 height 24
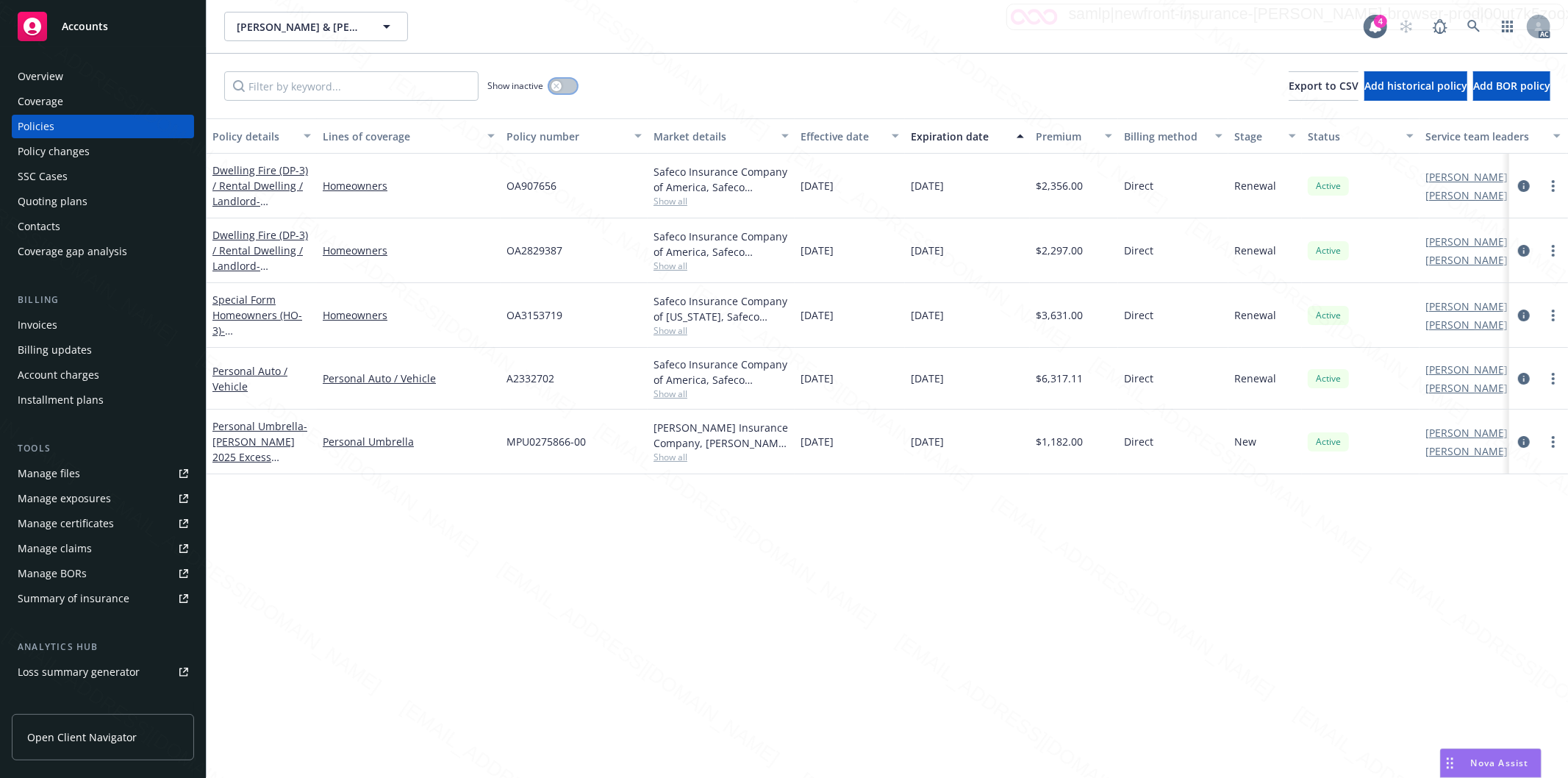
click at [566, 85] on button "button" at bounding box center [563, 85] width 28 height 14
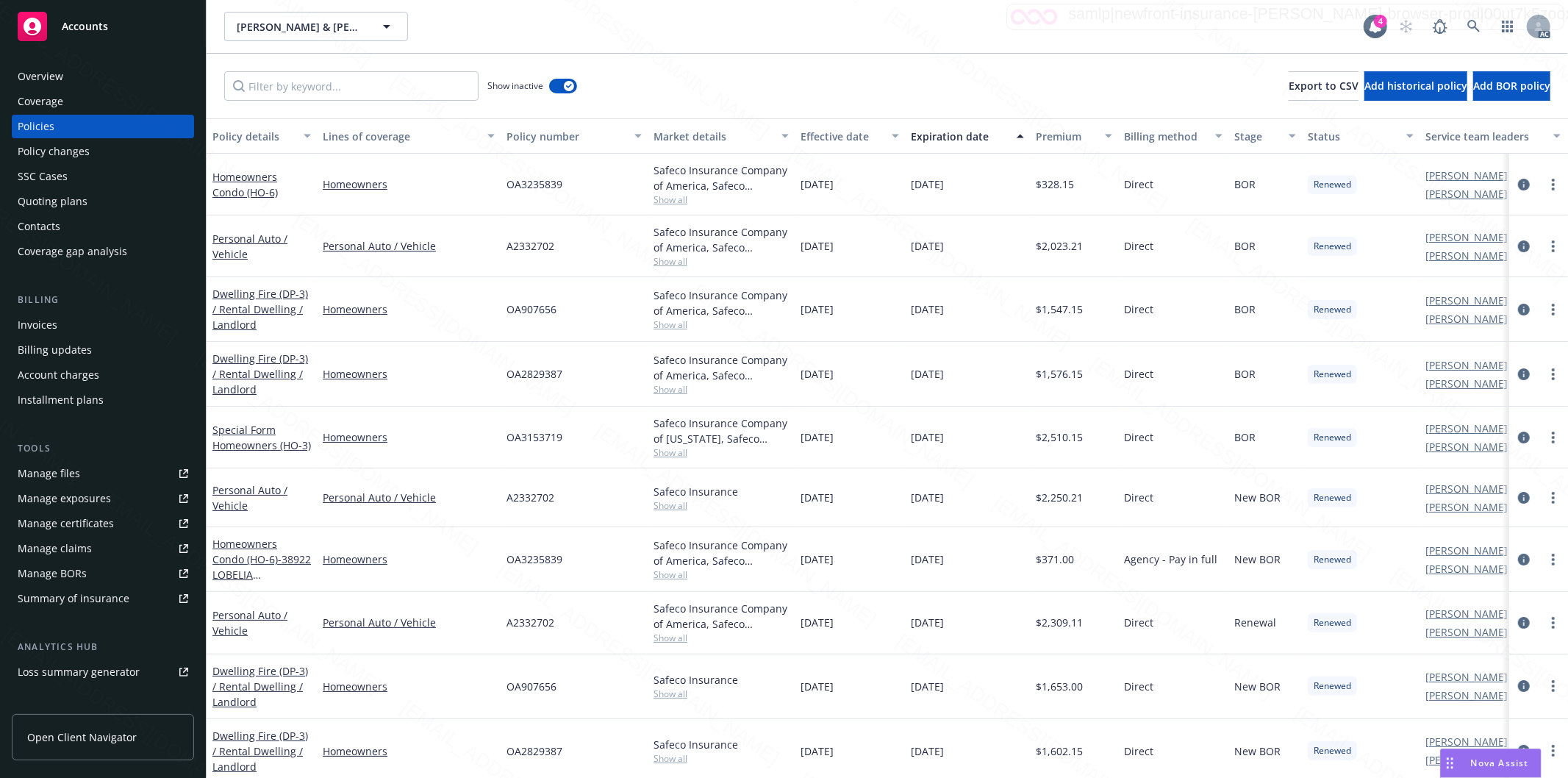
click at [876, 144] on button "Effective date" at bounding box center [850, 136] width 110 height 36
click at [877, 129] on div "Effective date" at bounding box center [841, 136] width 82 height 15
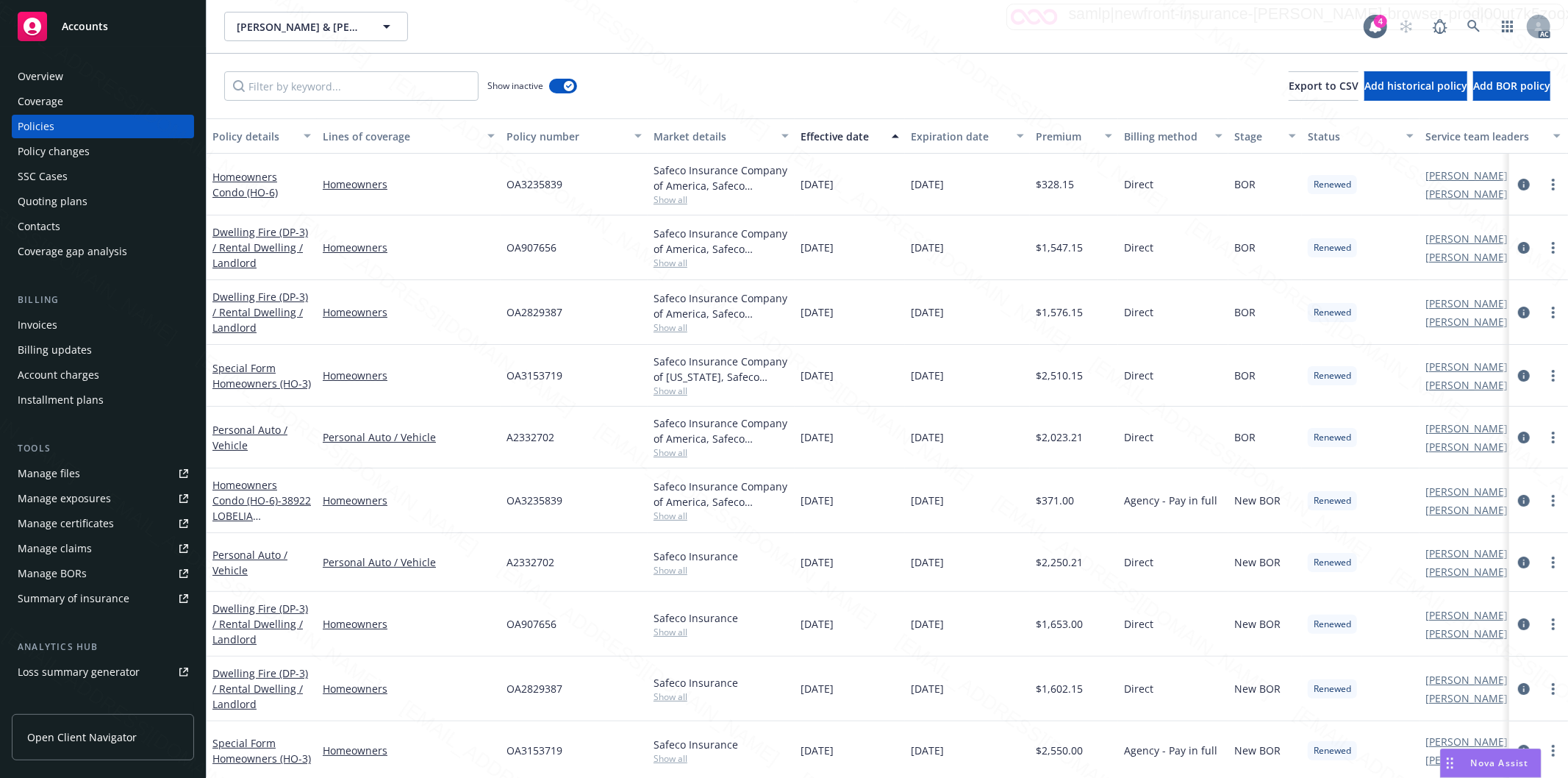
click at [877, 126] on button "Effective date" at bounding box center [850, 136] width 110 height 36
click at [882, 138] on div "Effective date" at bounding box center [841, 136] width 82 height 15
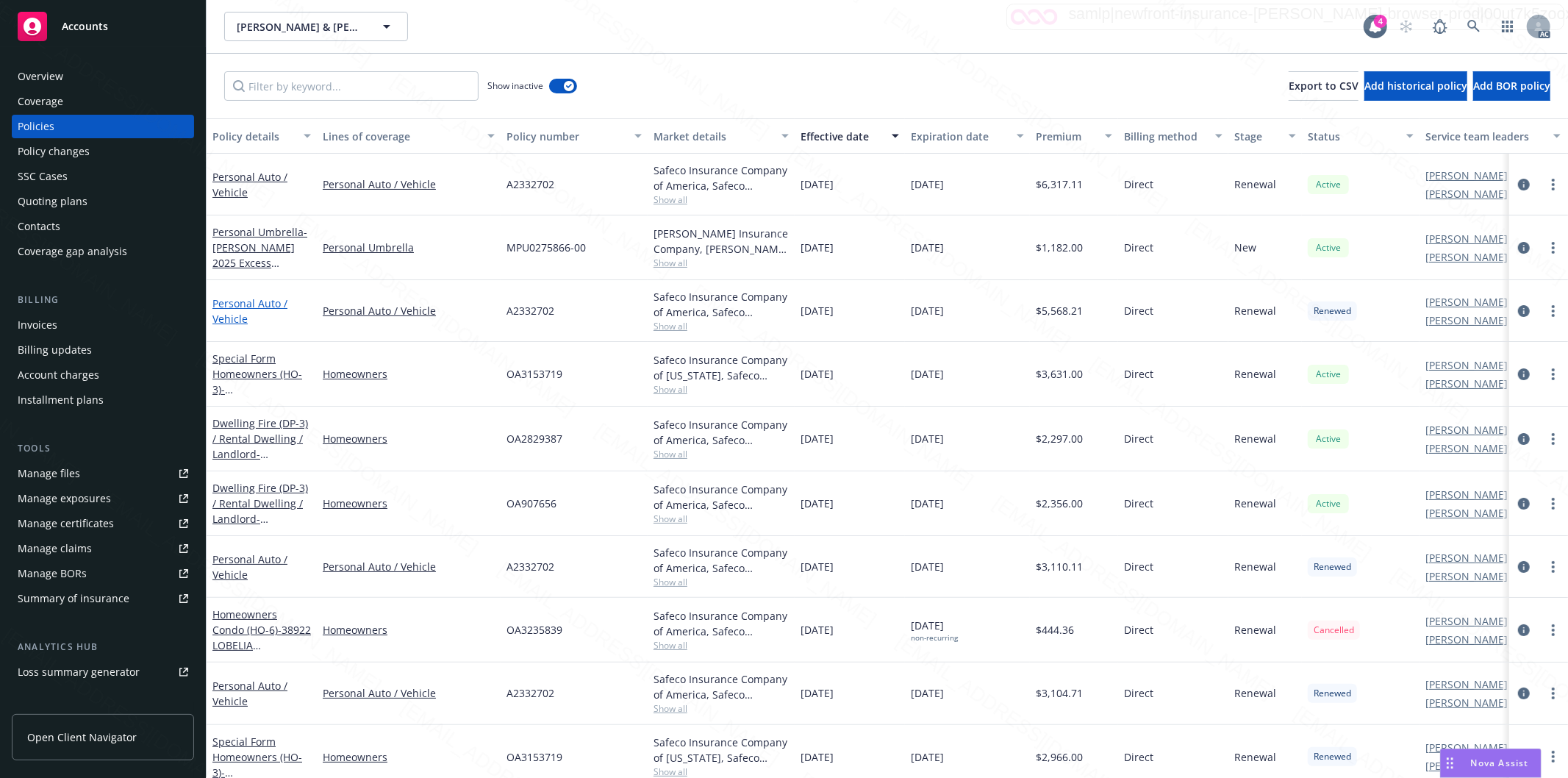
click at [245, 302] on link "Personal Auto / Vehicle" at bounding box center [249, 310] width 75 height 30
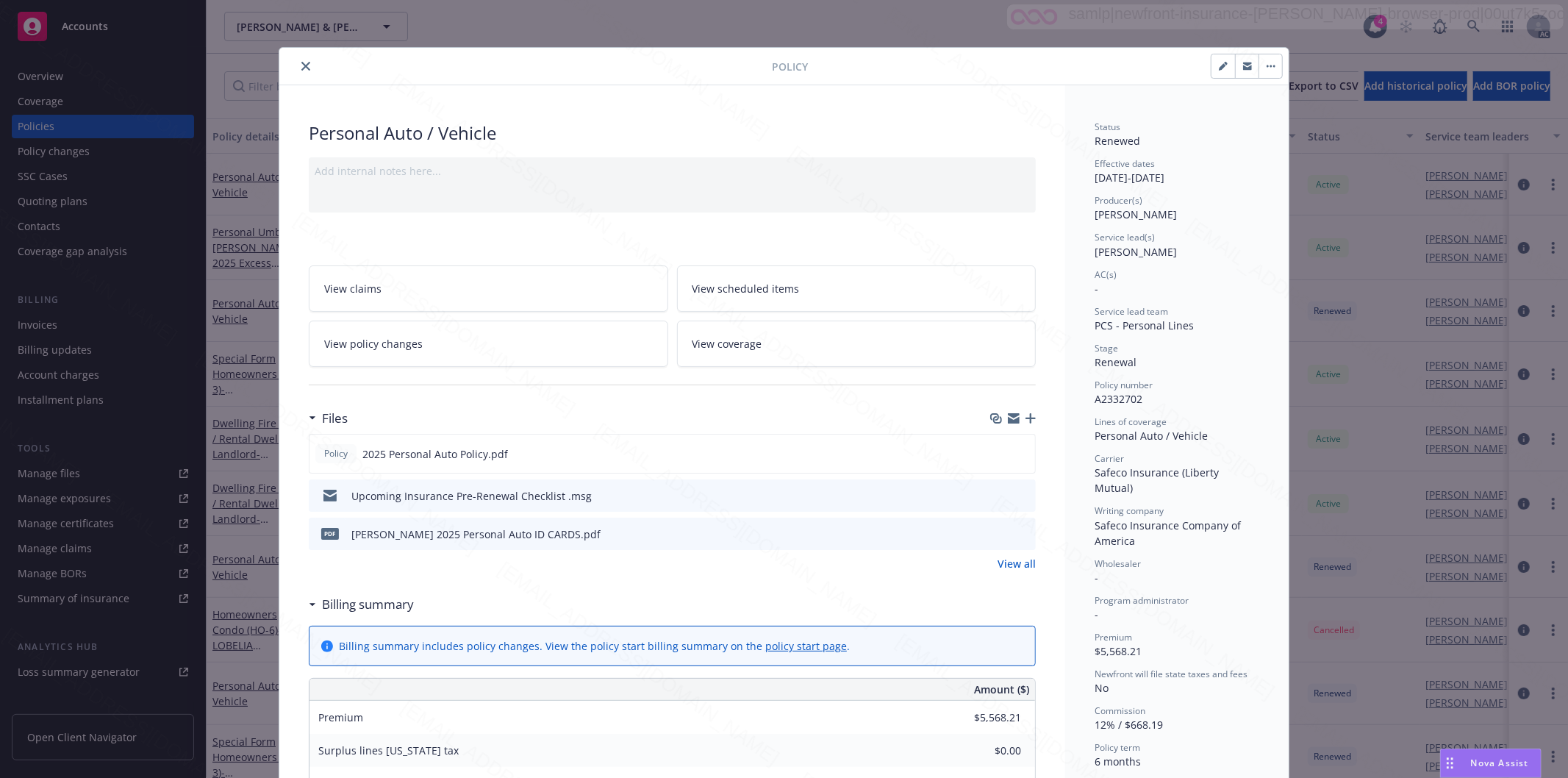
click at [335, 600] on h3 "Billing summary" at bounding box center [368, 604] width 92 height 19
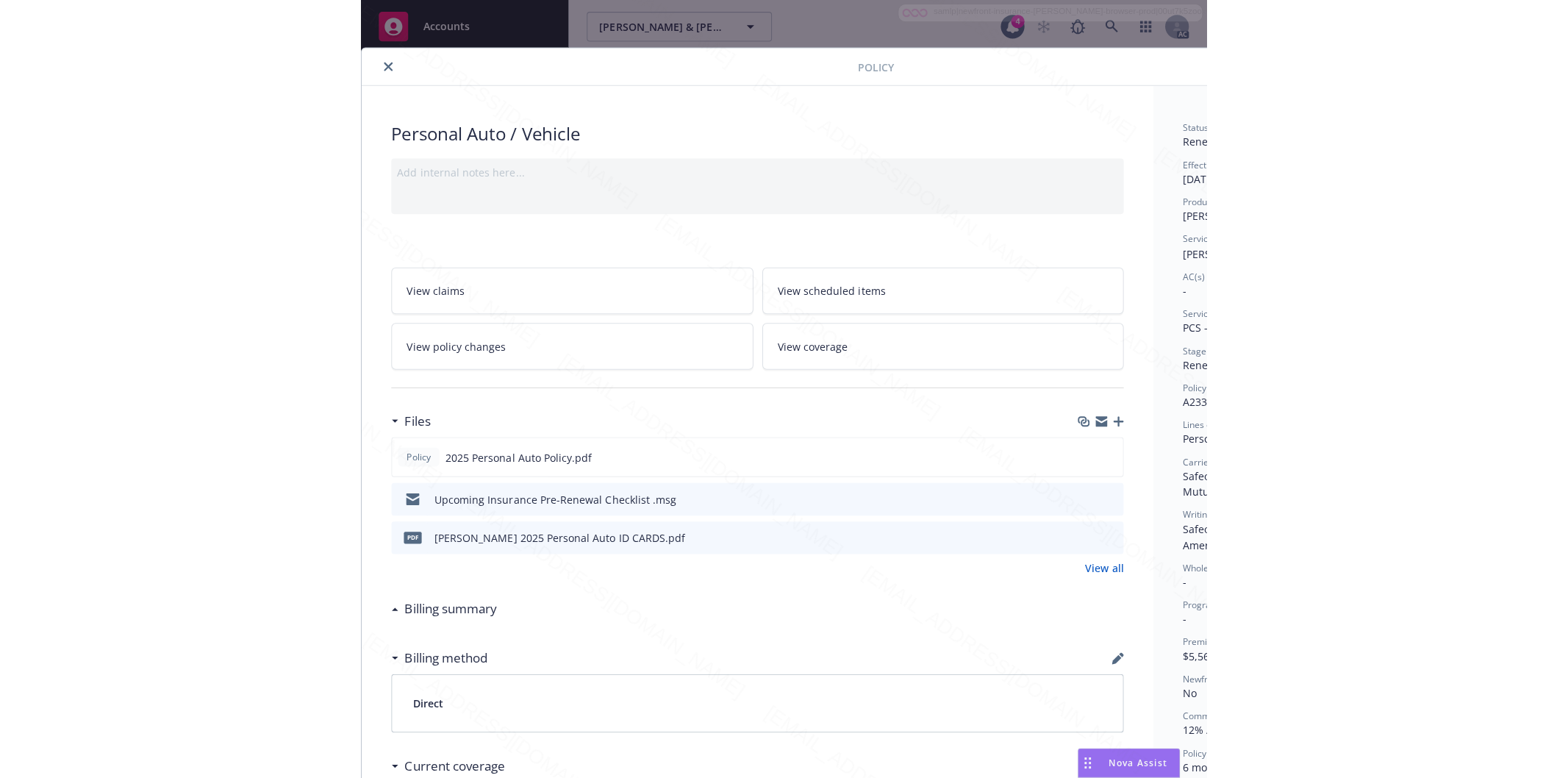
scroll to position [0, 183]
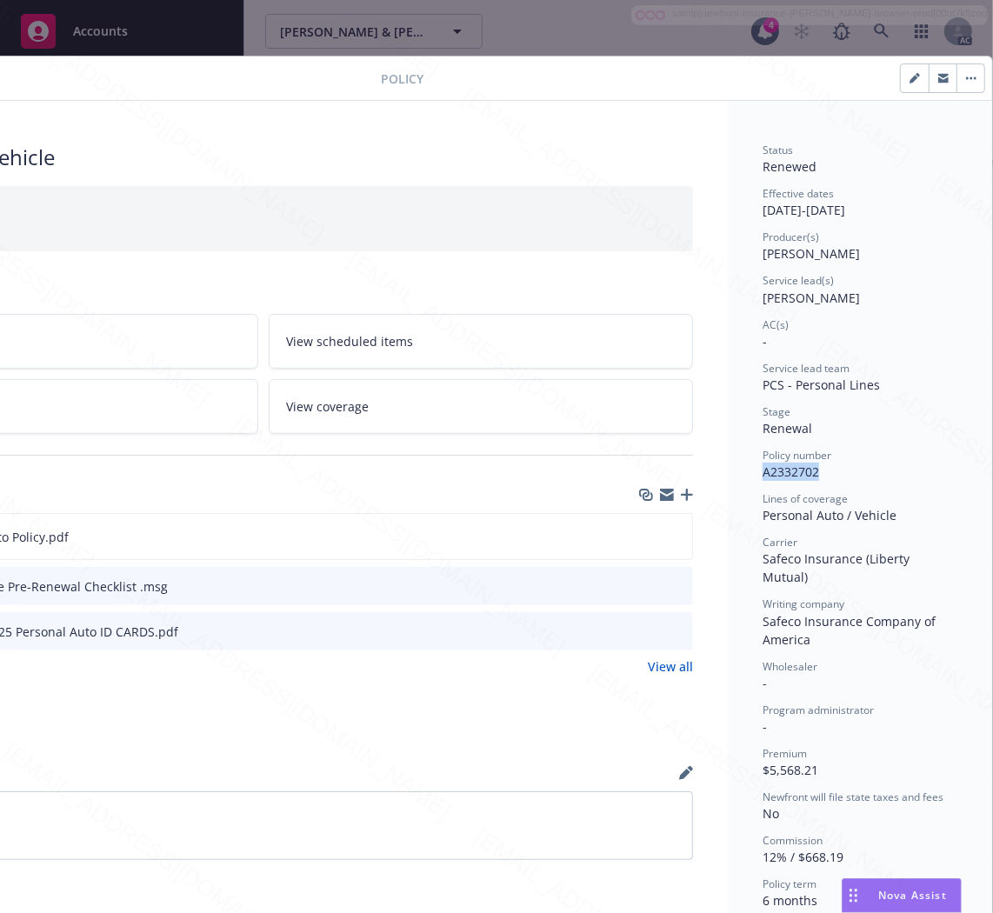
drag, startPoint x: 806, startPoint y: 464, endPoint x: 741, endPoint y: 473, distance: 65.8
click at [741, 473] on div "Status Renewed Effective dates [DATE] - [DATE] Producer(s) [PERSON_NAME] Servic…" at bounding box center [860, 776] width 264 height 1350
copy span "A2332702"
click at [640, 537] on icon "download file" at bounding box center [647, 536] width 14 height 14
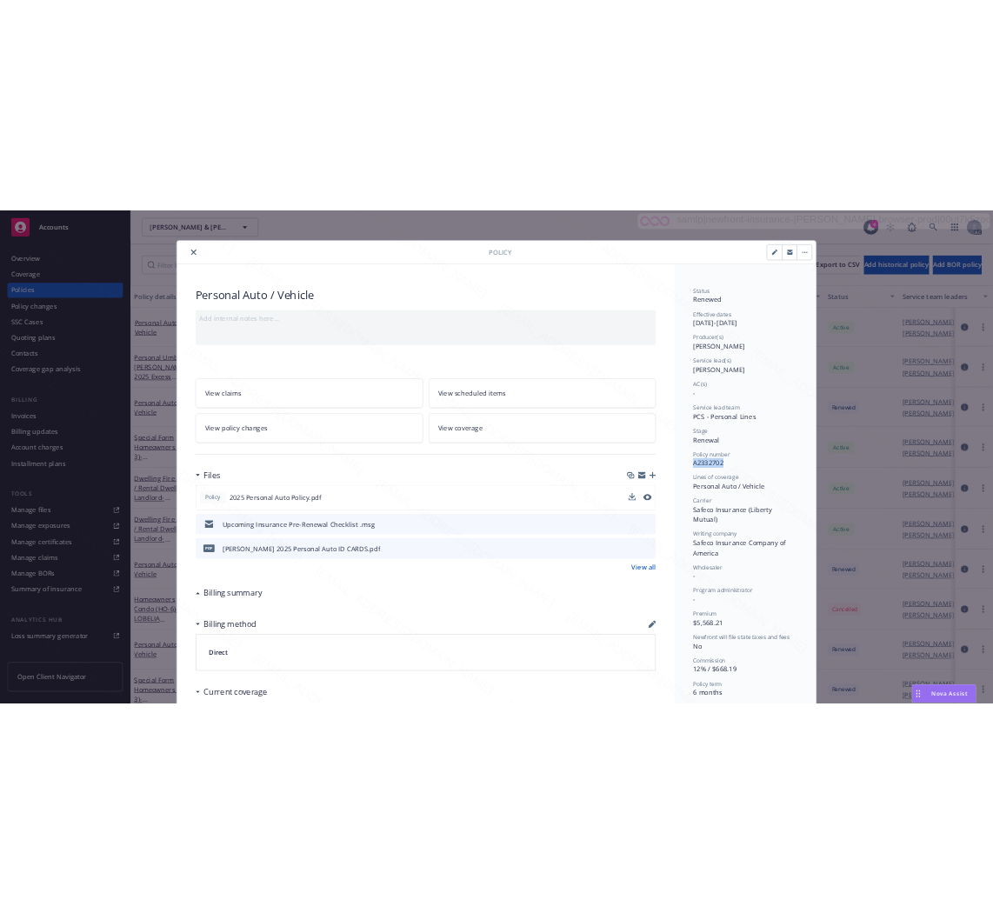
scroll to position [0, 0]
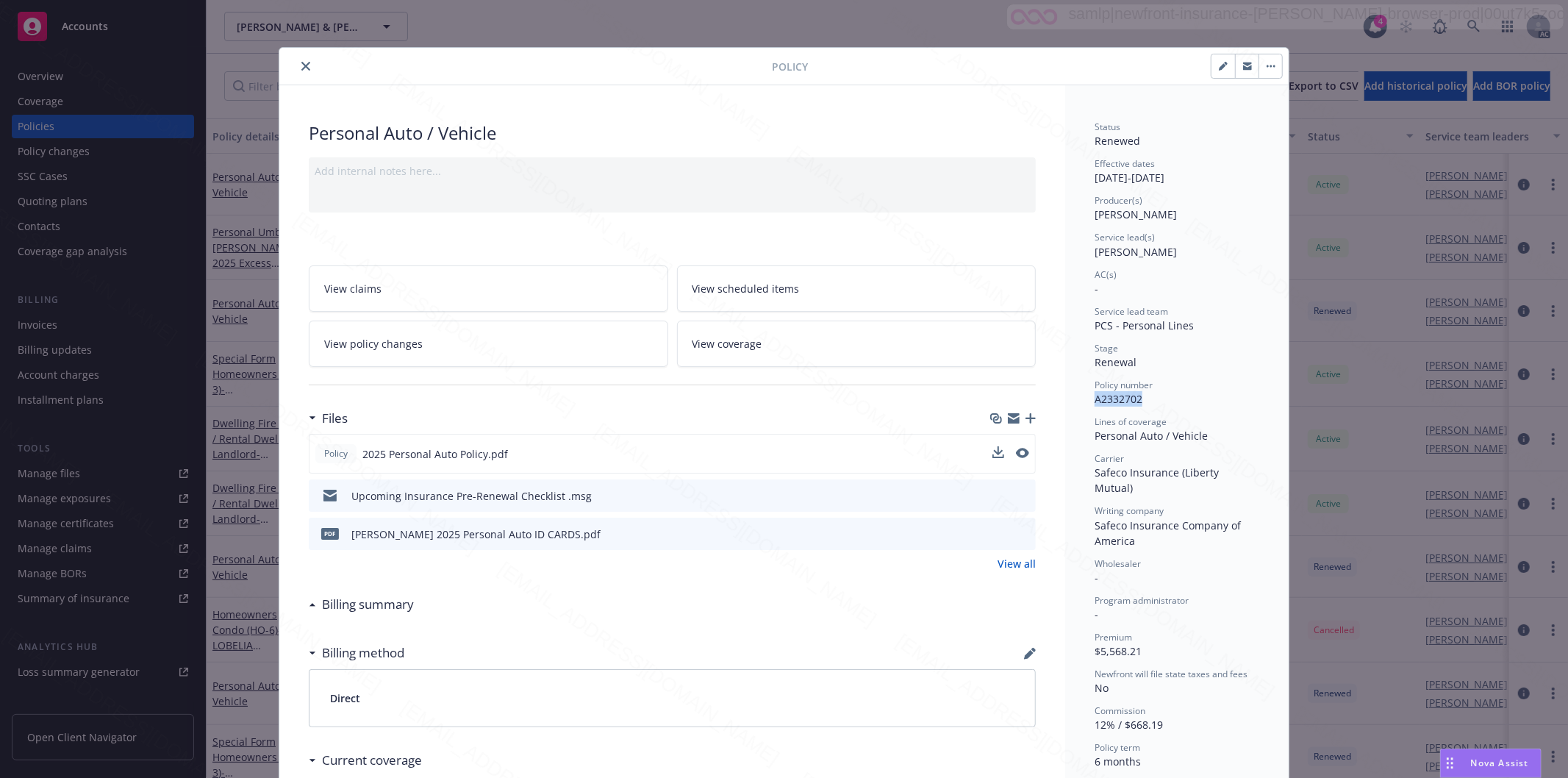
click at [302, 69] on icon "close" at bounding box center [306, 66] width 8 height 8
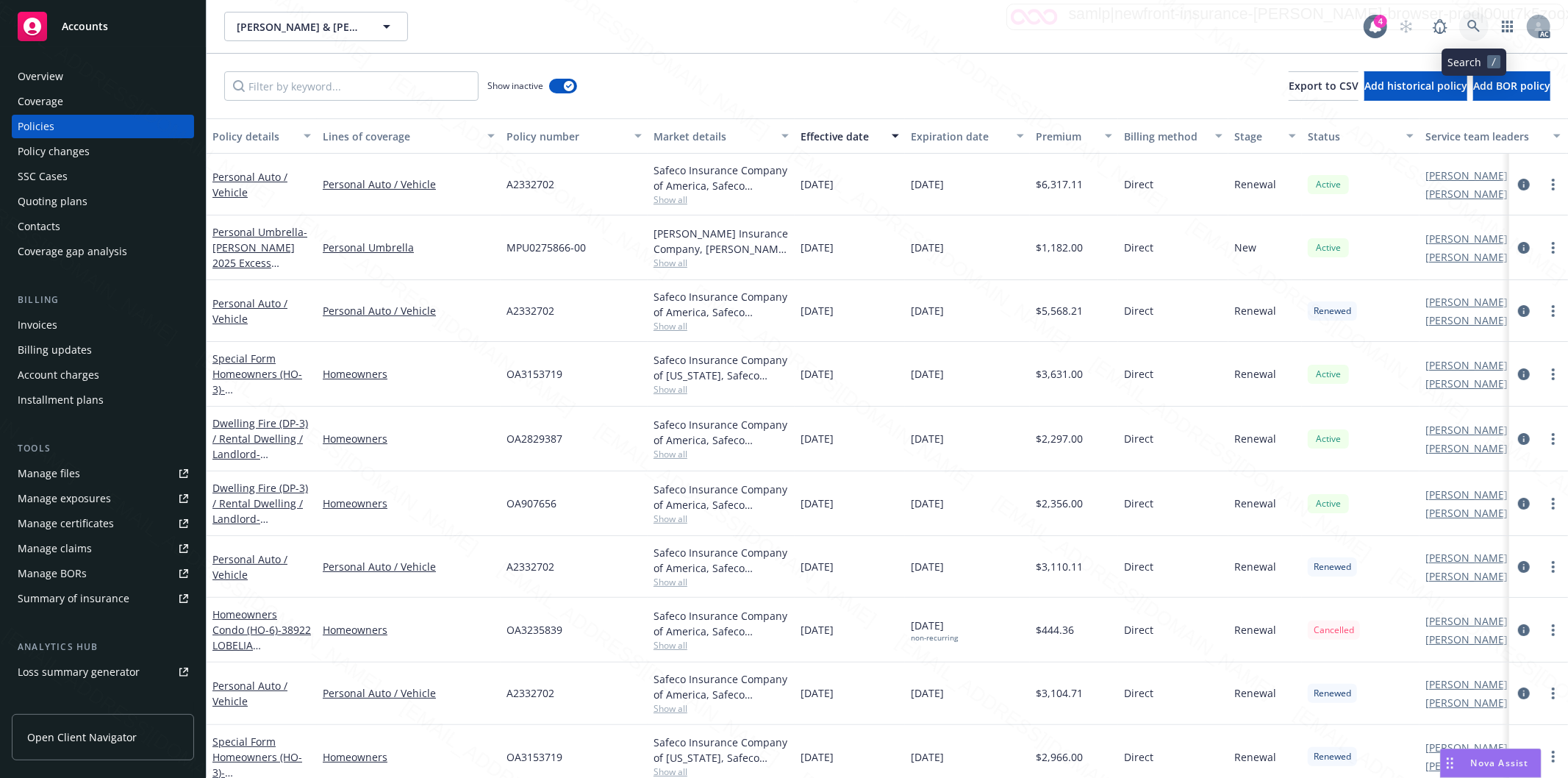
click at [1473, 25] on icon at bounding box center [1474, 26] width 14 height 14
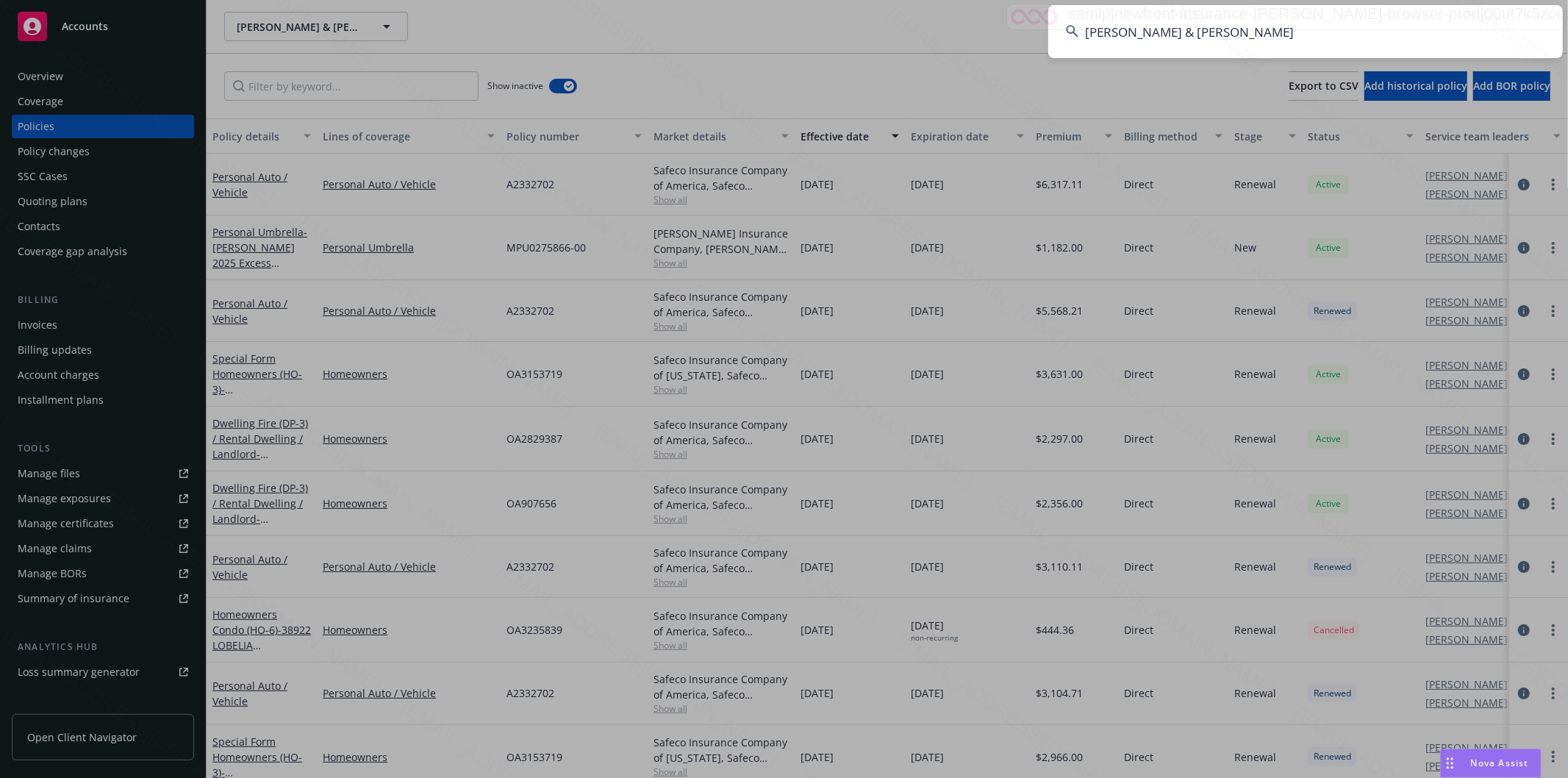
type input "[PERSON_NAME] & [PERSON_NAME]"
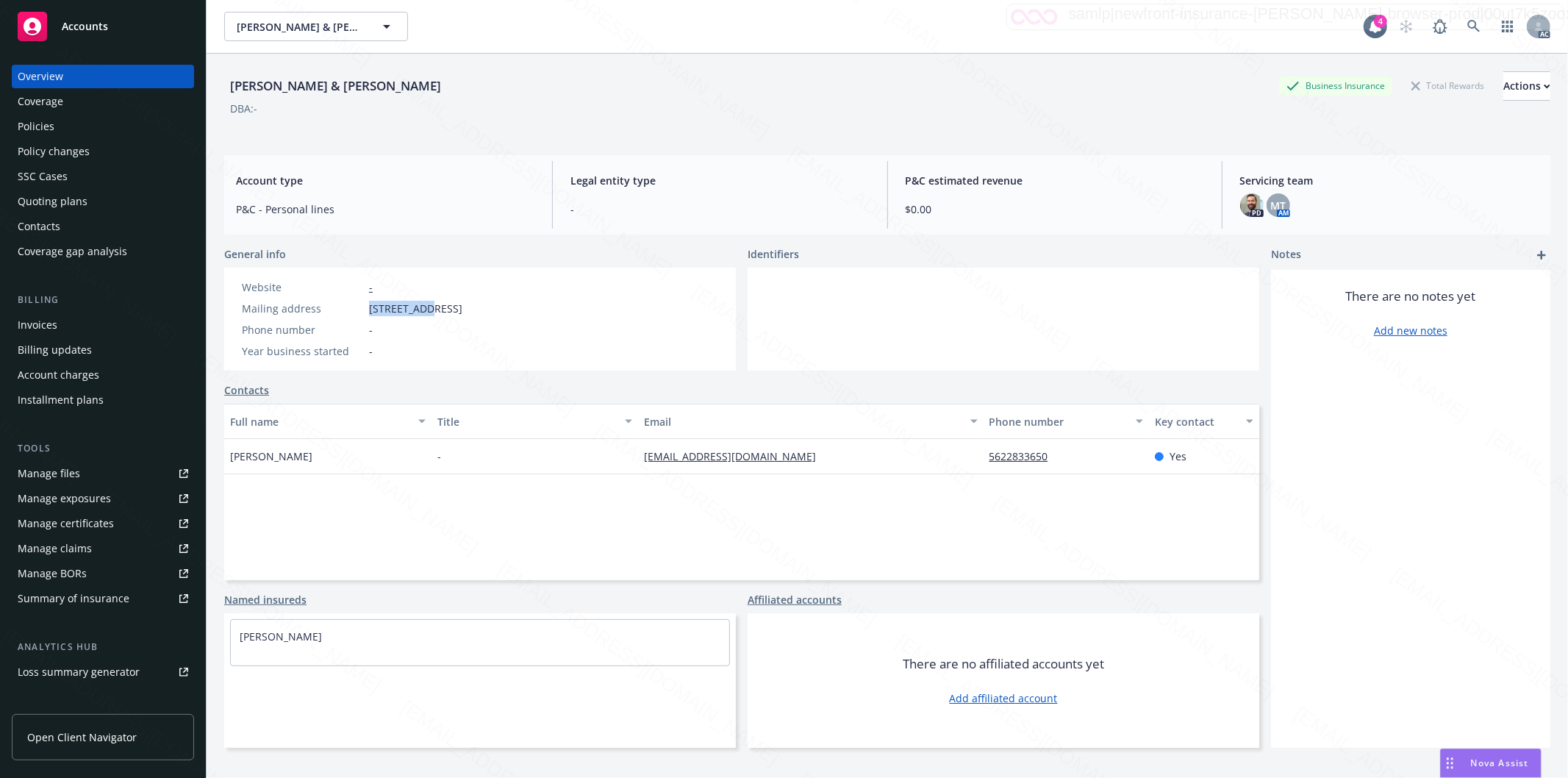
drag, startPoint x: 368, startPoint y: 310, endPoint x: 432, endPoint y: 314, distance: 64.1
click at [432, 314] on div "Mailing address [STREET_ADDRESS]" at bounding box center [352, 309] width 232 height 15
copy span "1124 E 33rd S"
click at [30, 115] on div "Policies" at bounding box center [36, 127] width 36 height 24
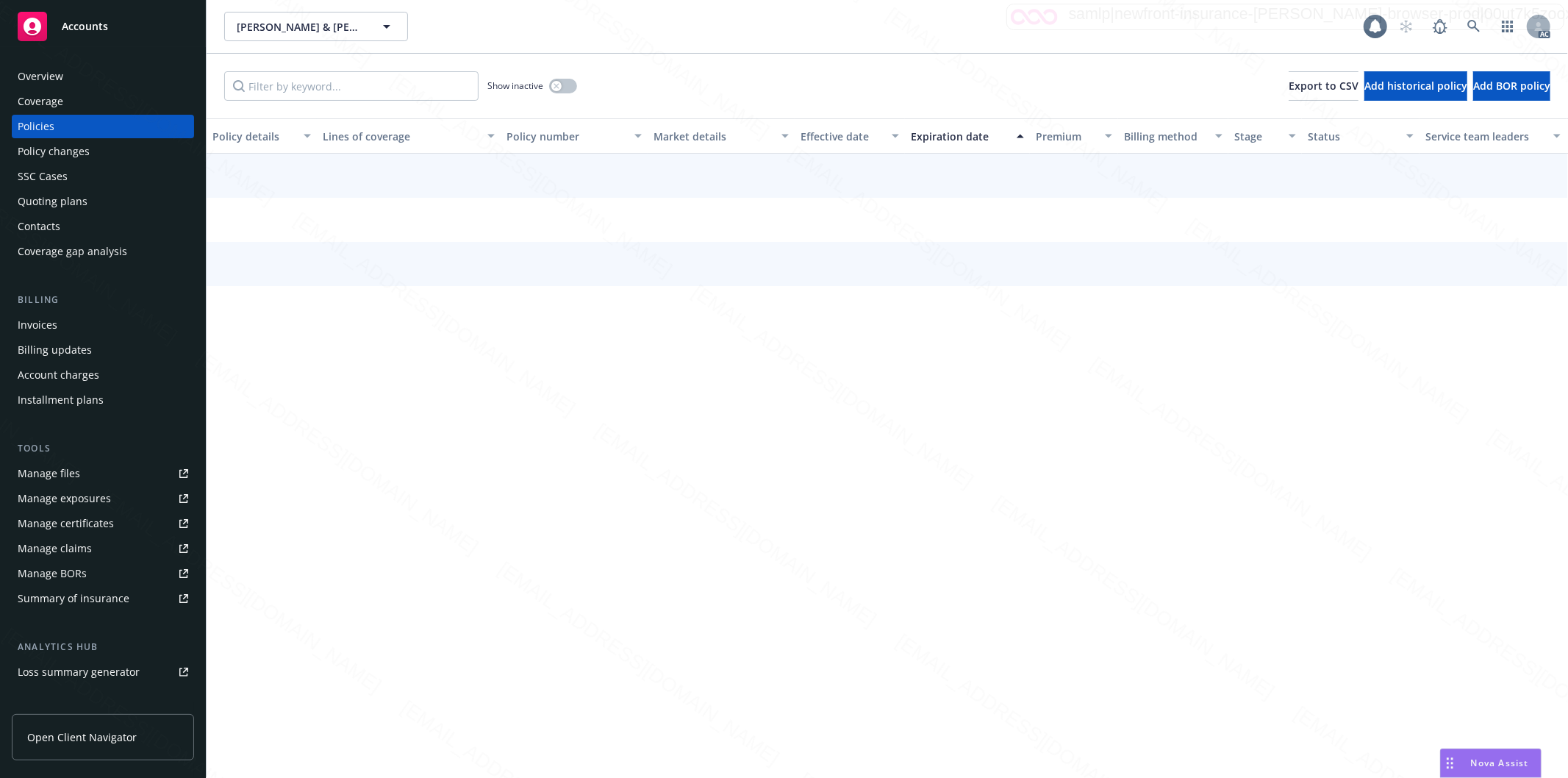
click at [36, 115] on div "Policies" at bounding box center [36, 127] width 36 height 24
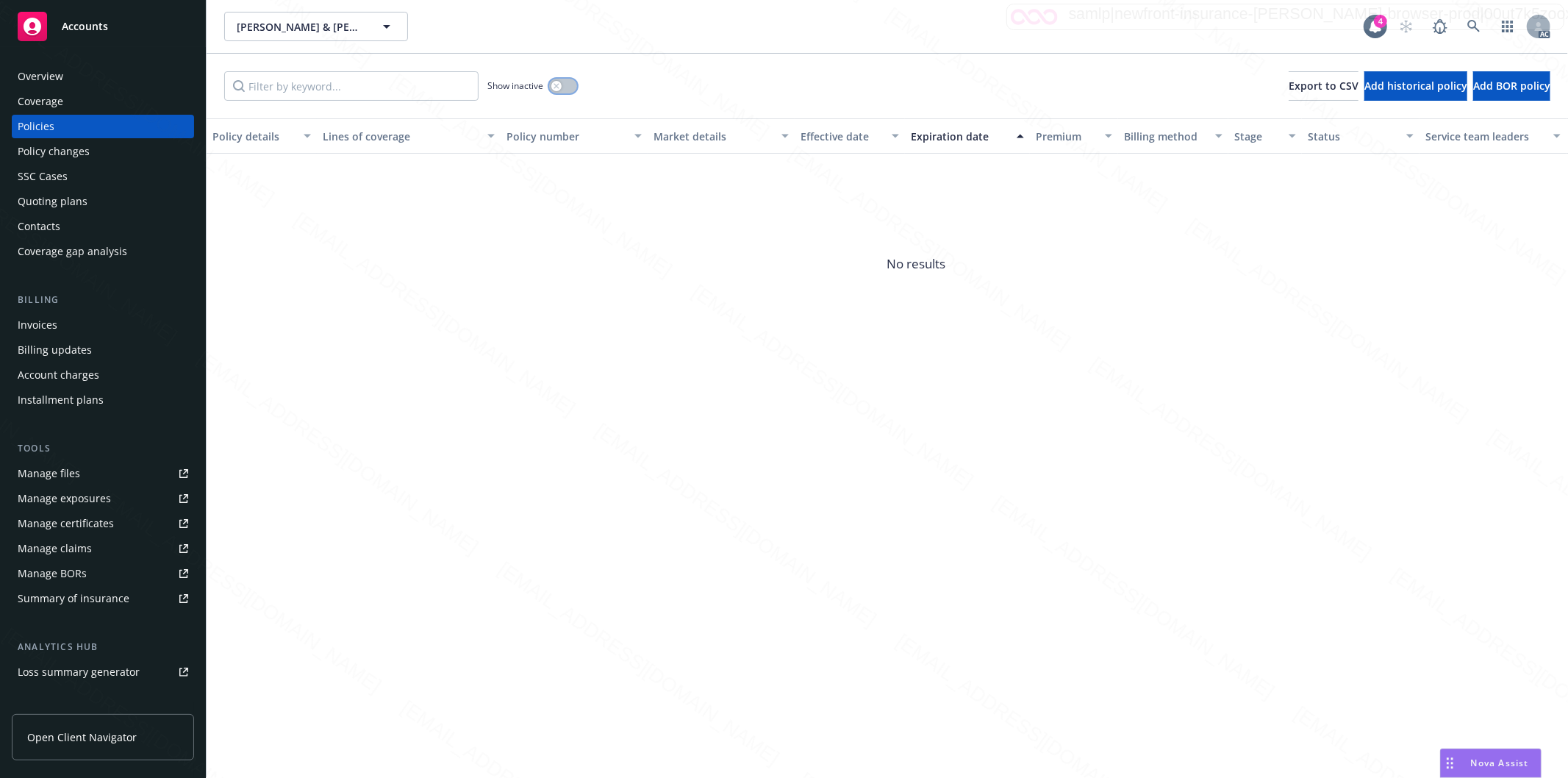
click at [570, 91] on button "button" at bounding box center [563, 85] width 28 height 14
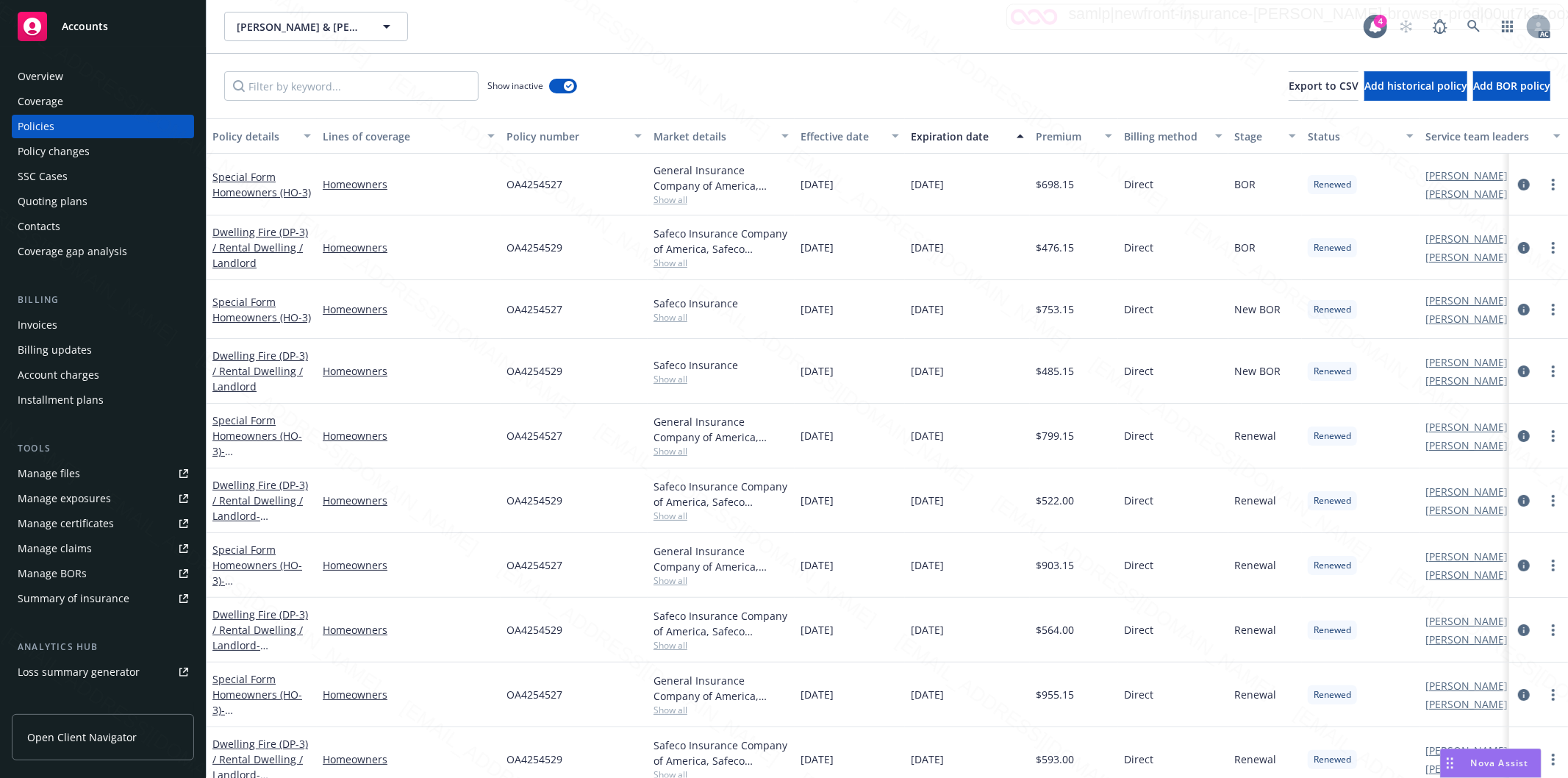
click at [878, 133] on div "Effective date" at bounding box center [841, 136] width 82 height 15
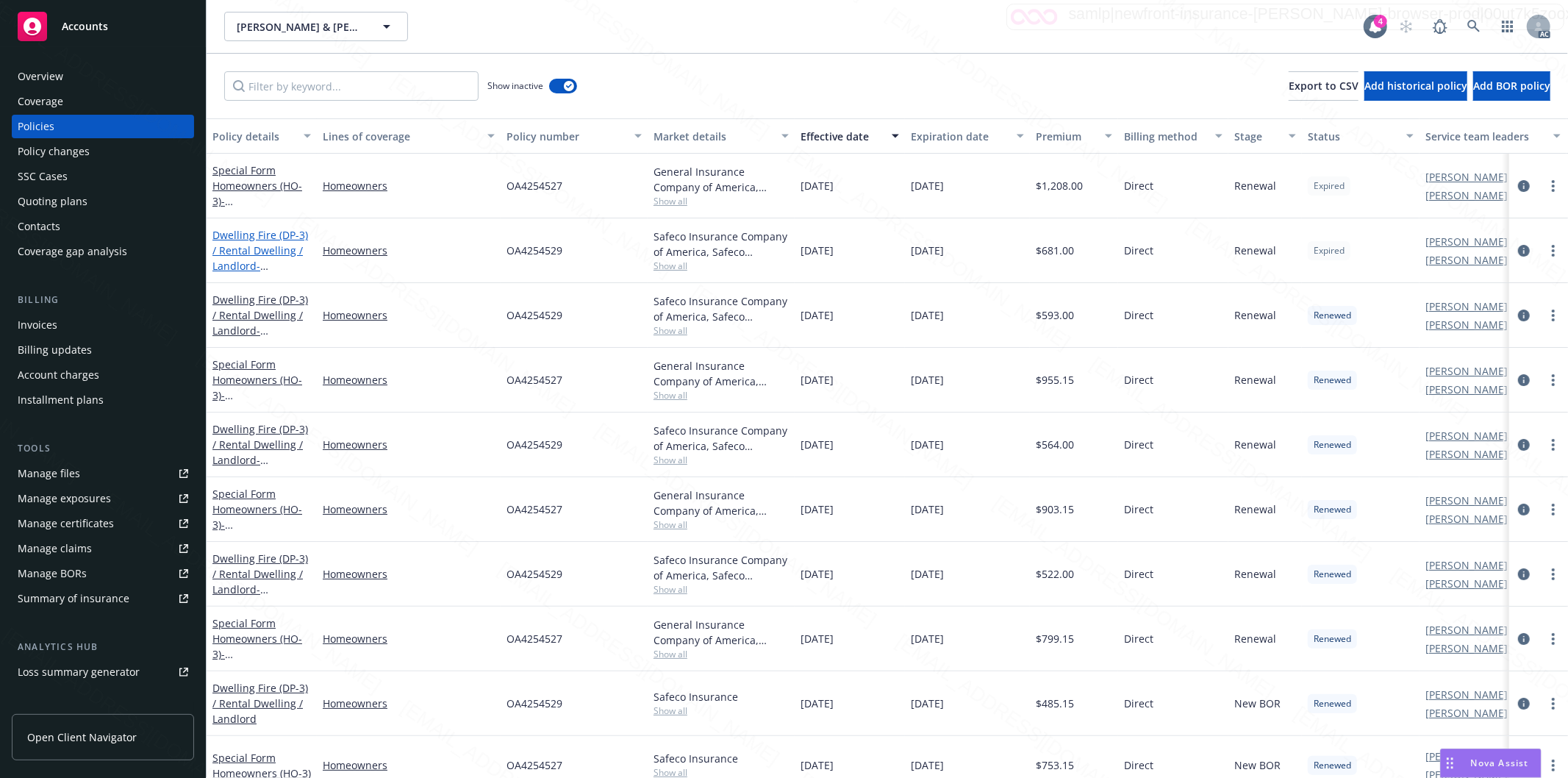
click at [234, 250] on link "Dwelling Fire (DP-3) / Rental Dwelling / Landlord - [STREET_ADDRESS]" at bounding box center [260, 258] width 96 height 60
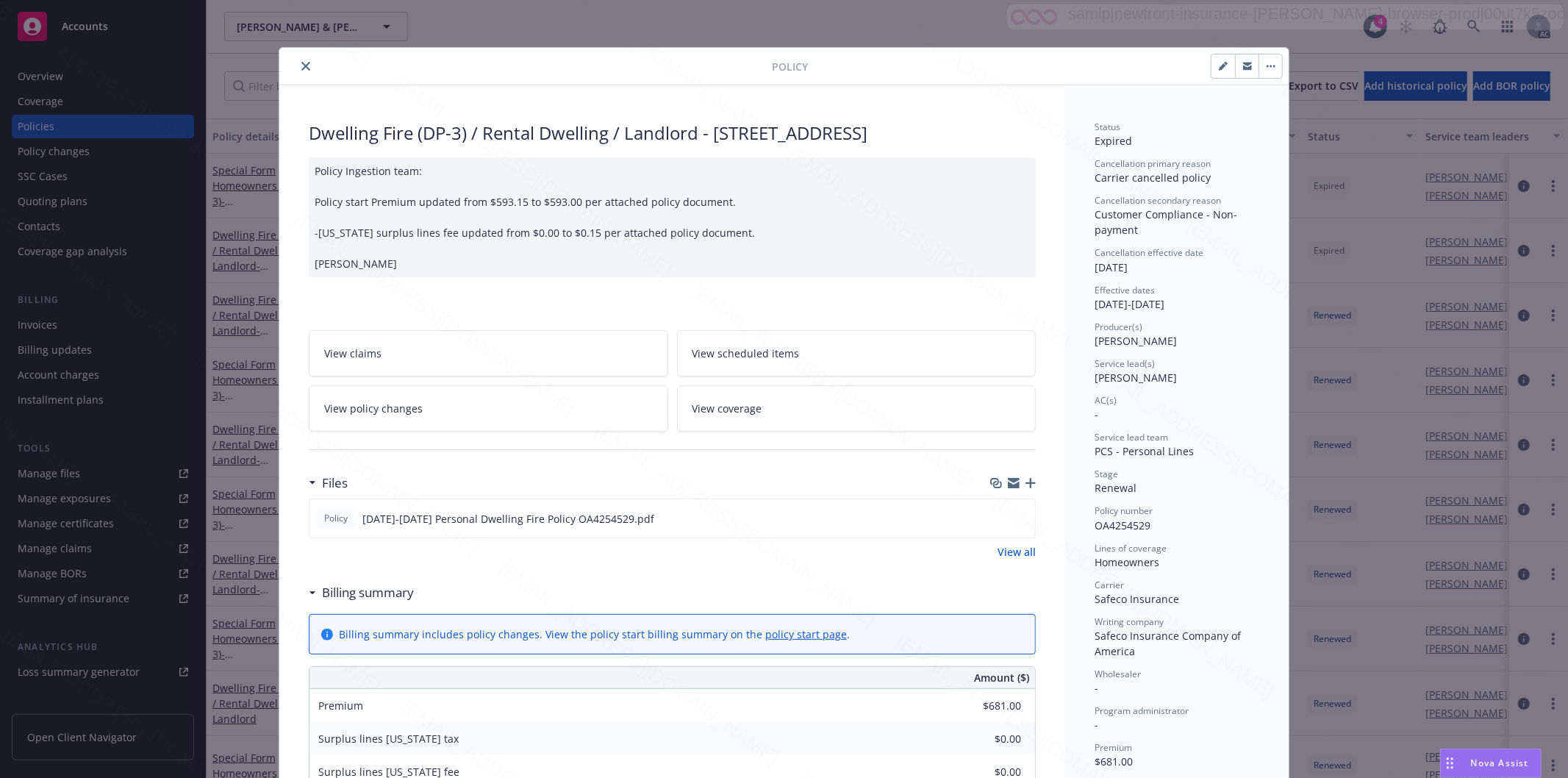
click at [302, 63] on icon "close" at bounding box center [306, 66] width 8 height 8
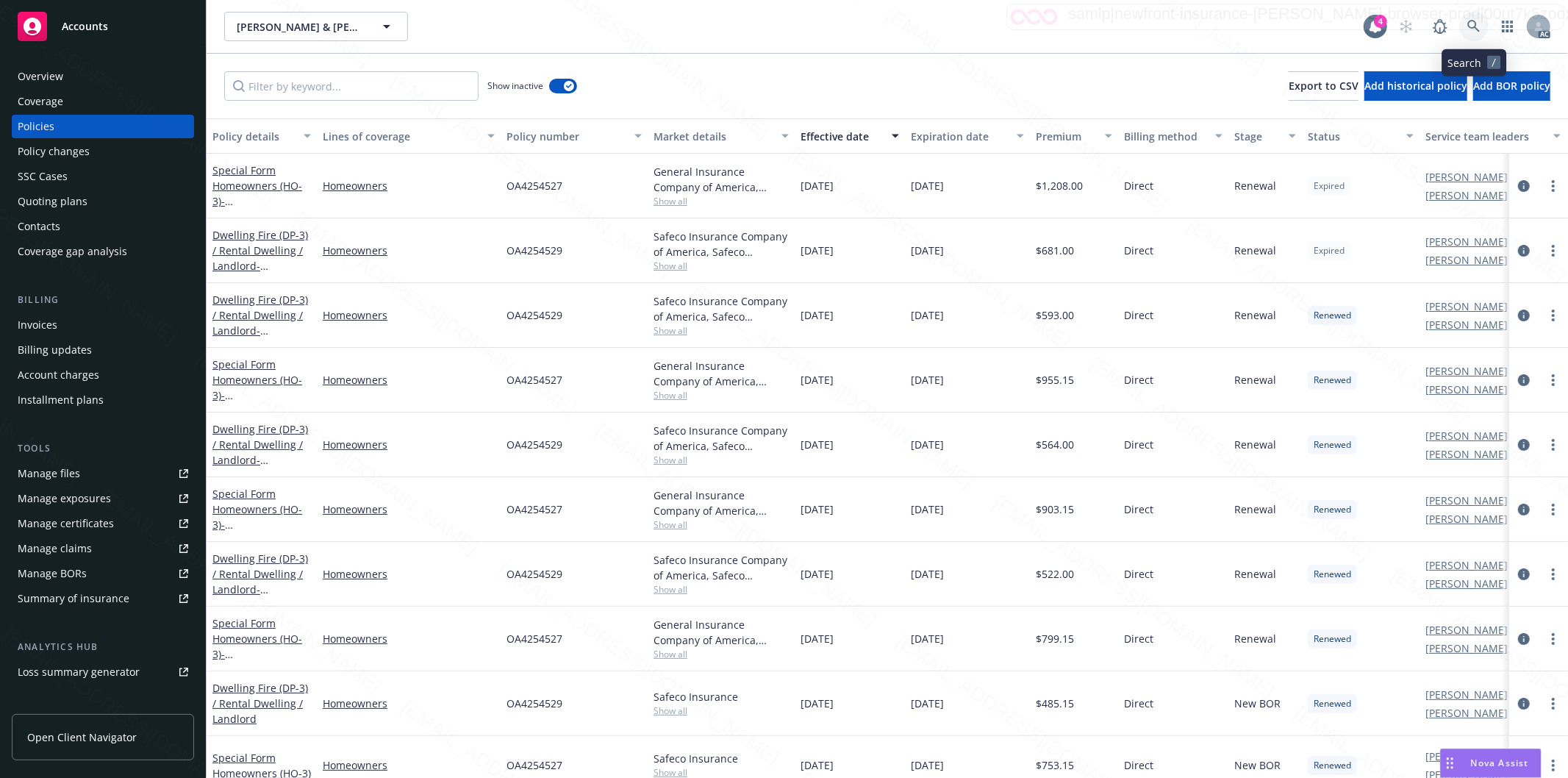
click at [1470, 25] on icon at bounding box center [1474, 26] width 14 height 14
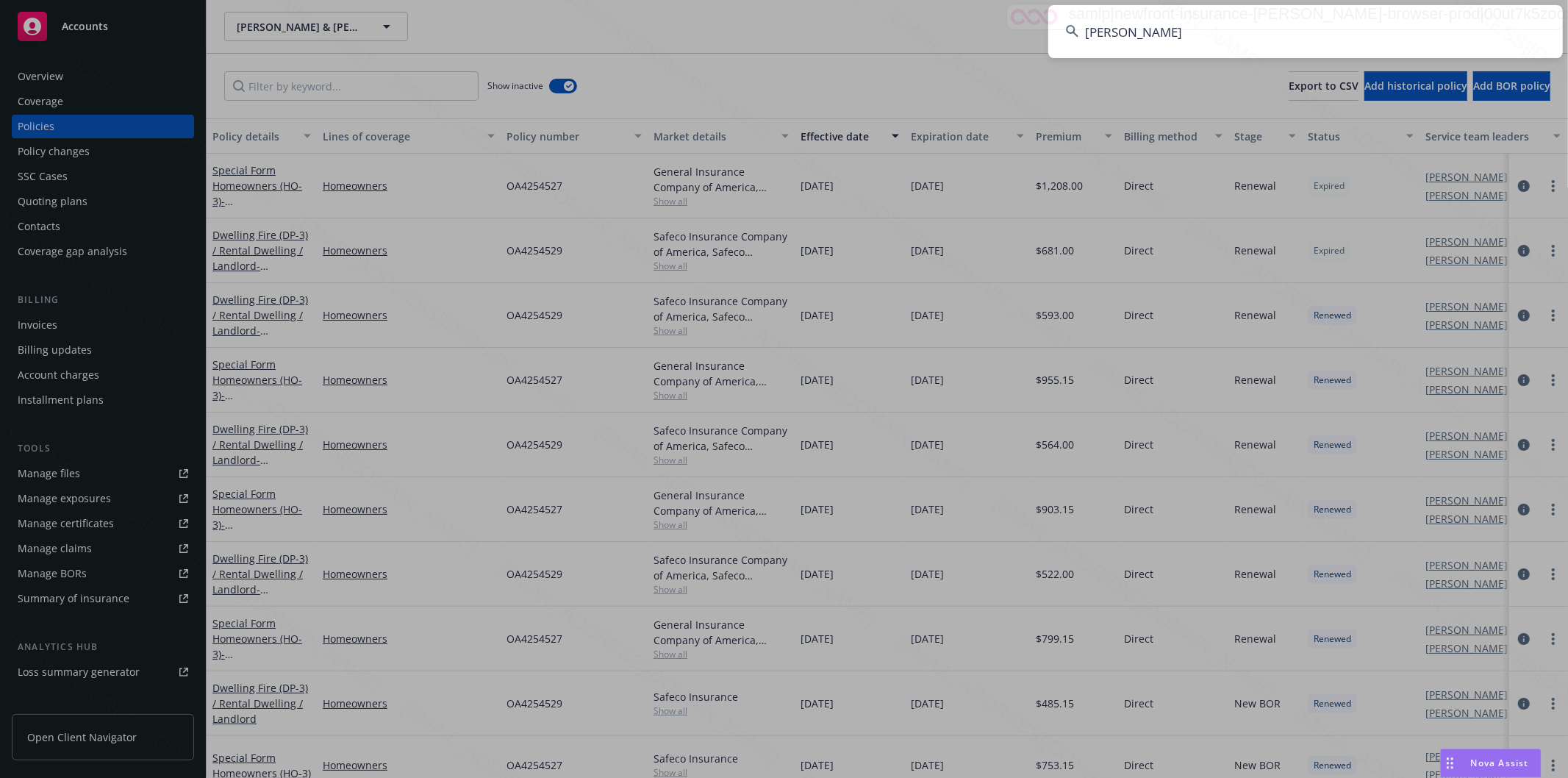
type input "[PERSON_NAME]"
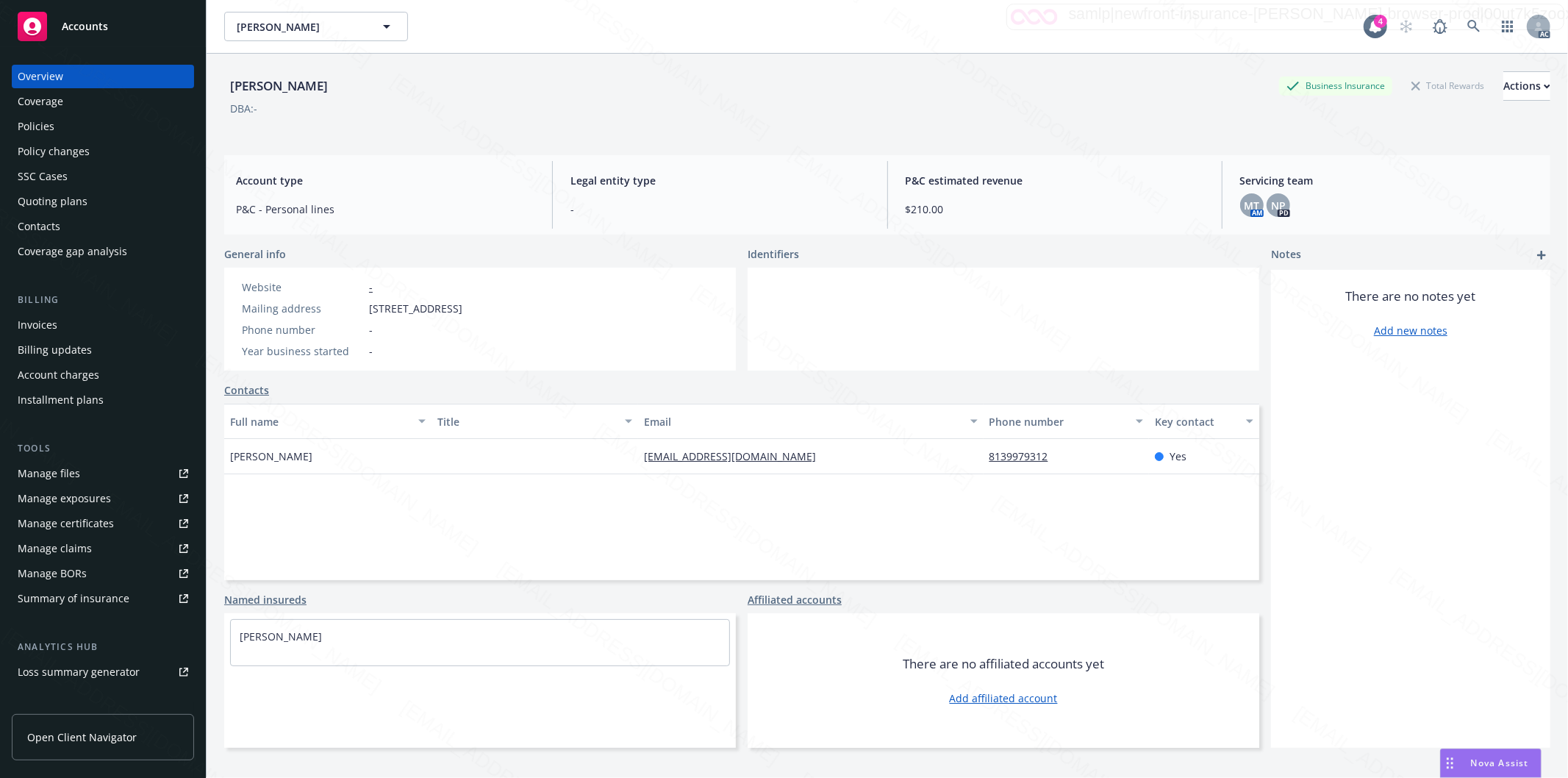
drag, startPoint x: 370, startPoint y: 307, endPoint x: 479, endPoint y: 303, distance: 109.1
click at [462, 303] on span "[STREET_ADDRESS]" at bounding box center [416, 309] width 93 height 15
copy span "[STREET_ADDRESS]"
click at [42, 133] on div "Policies" at bounding box center [36, 127] width 36 height 24
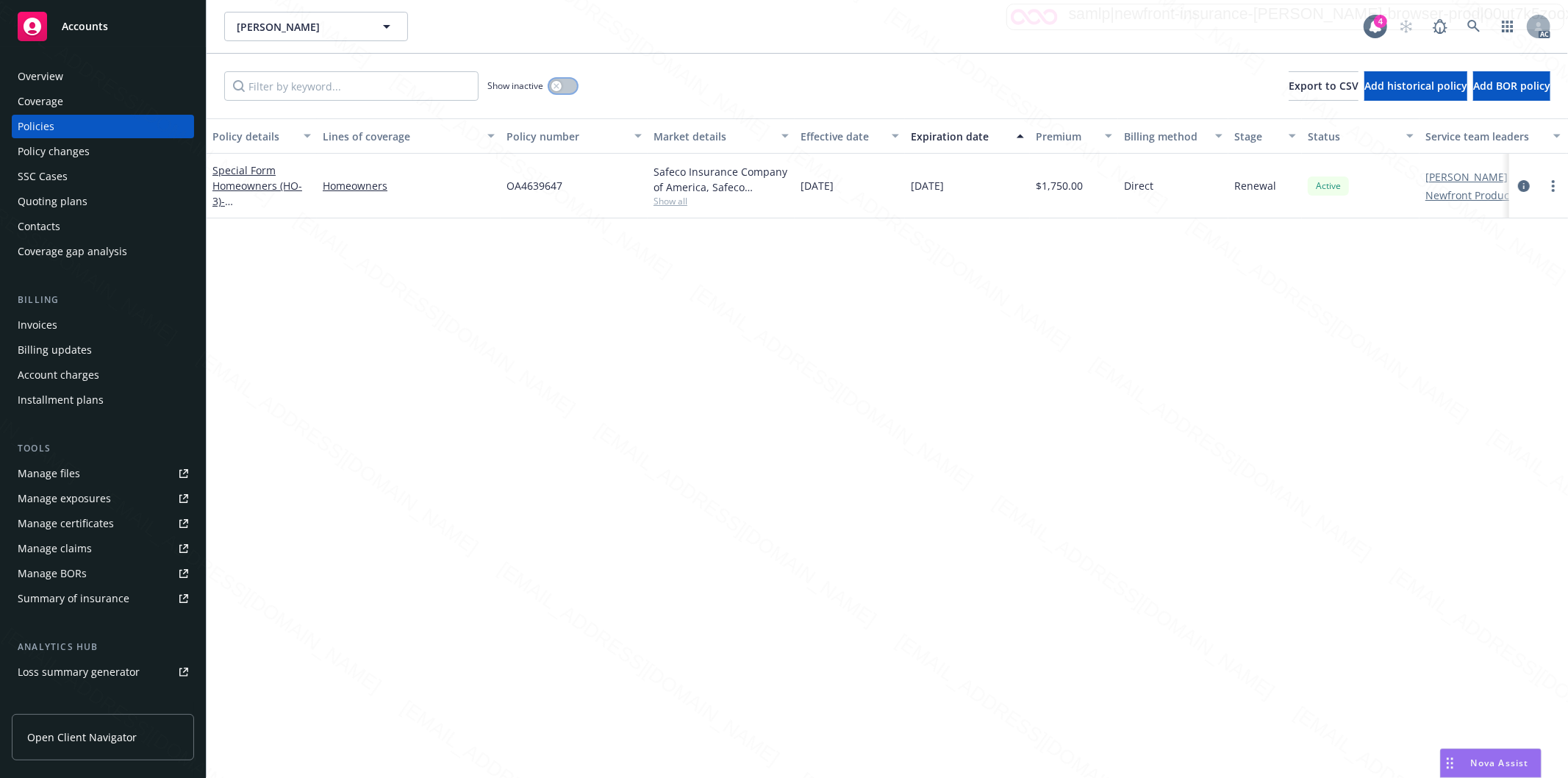
click at [568, 85] on button "button" at bounding box center [563, 85] width 28 height 14
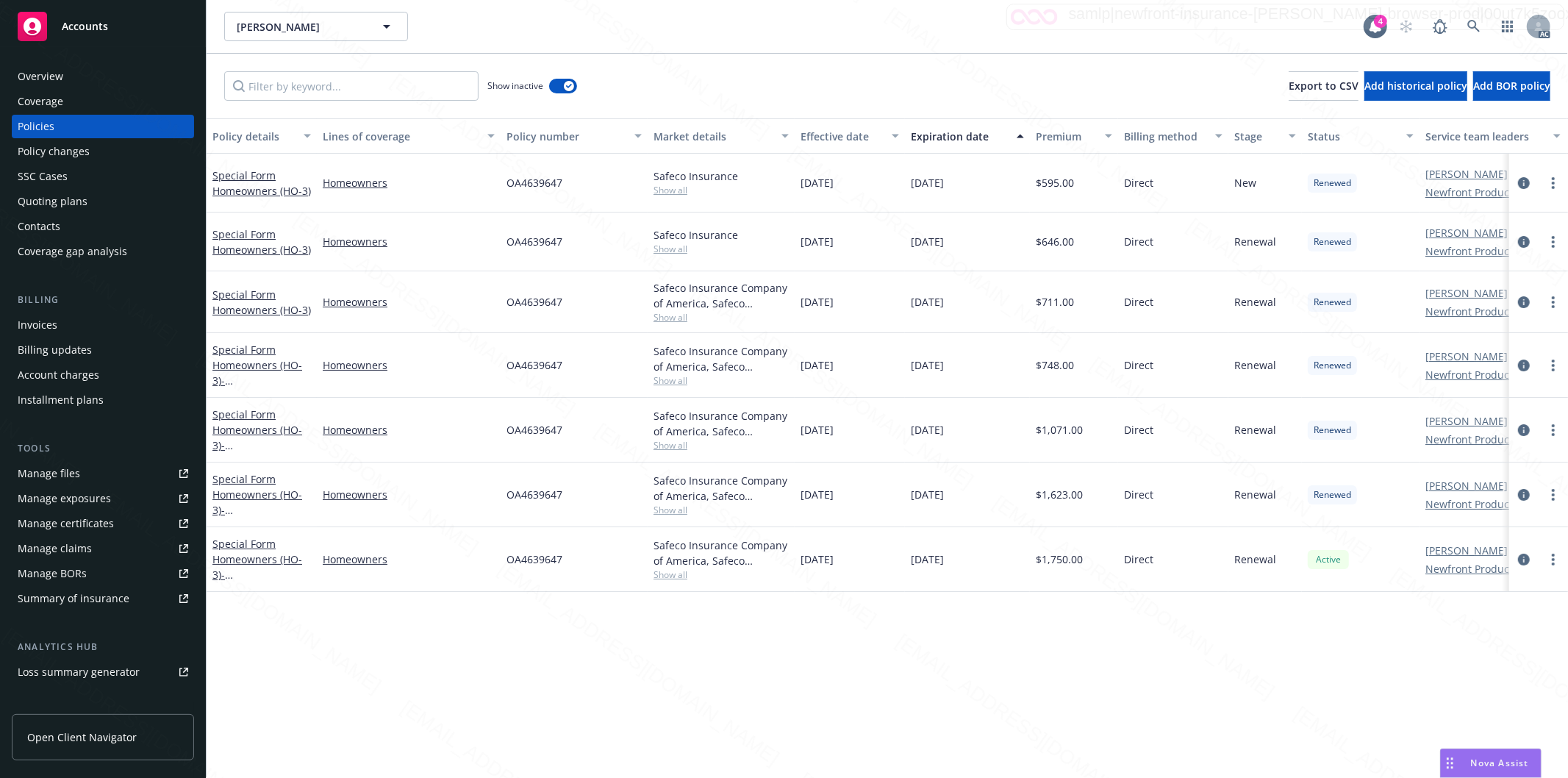
click at [251, 486] on div "Special Form Homeowners (HO-3) - [STREET_ADDRESS]" at bounding box center [261, 494] width 99 height 47
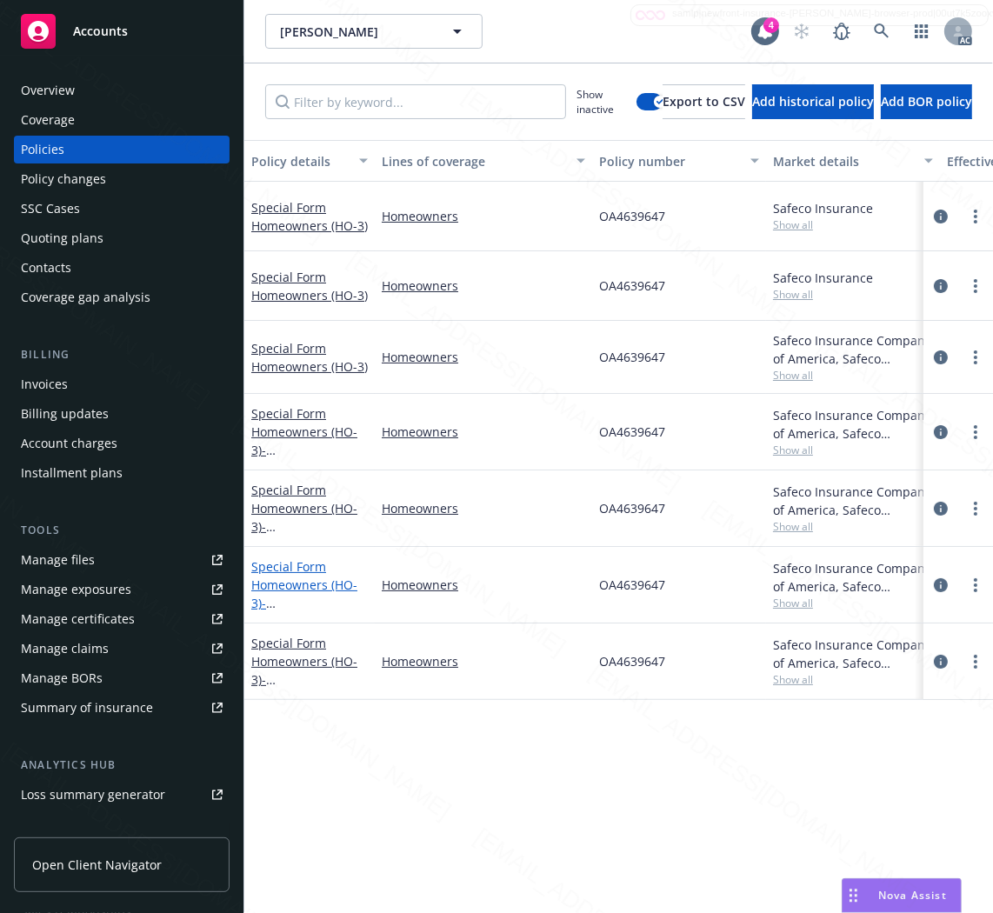
click at [281, 581] on link "Special Form Homeowners (HO-3) - [STREET_ADDRESS]" at bounding box center [306, 593] width 110 height 71
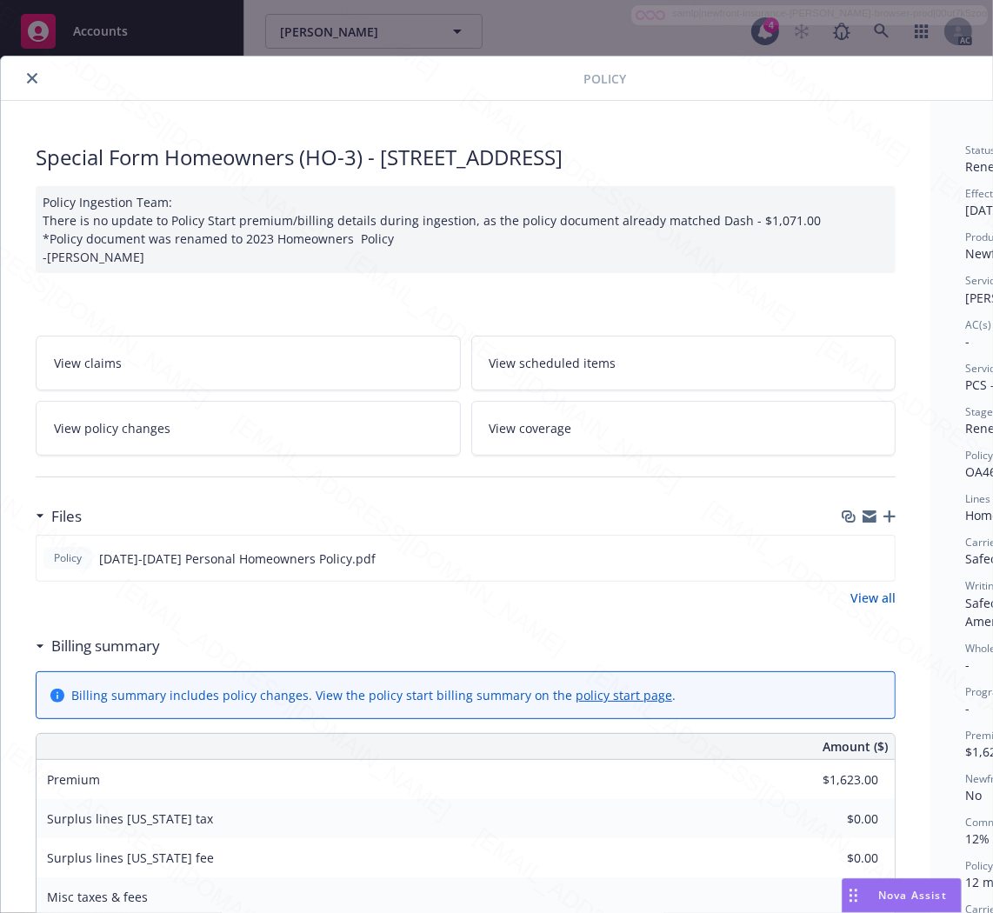
click at [90, 642] on h3 "Billing summary" at bounding box center [105, 646] width 109 height 23
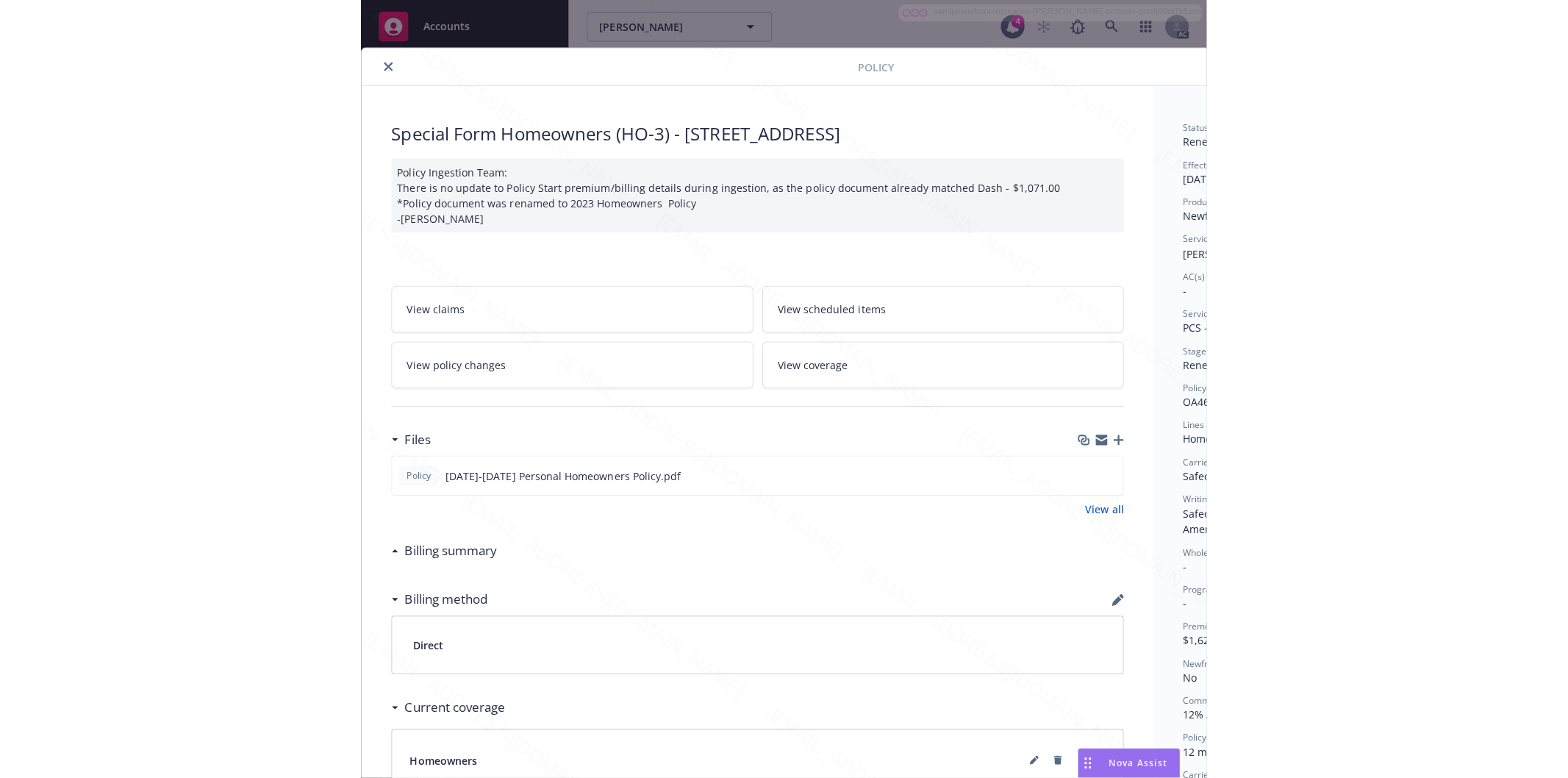
scroll to position [0, 183]
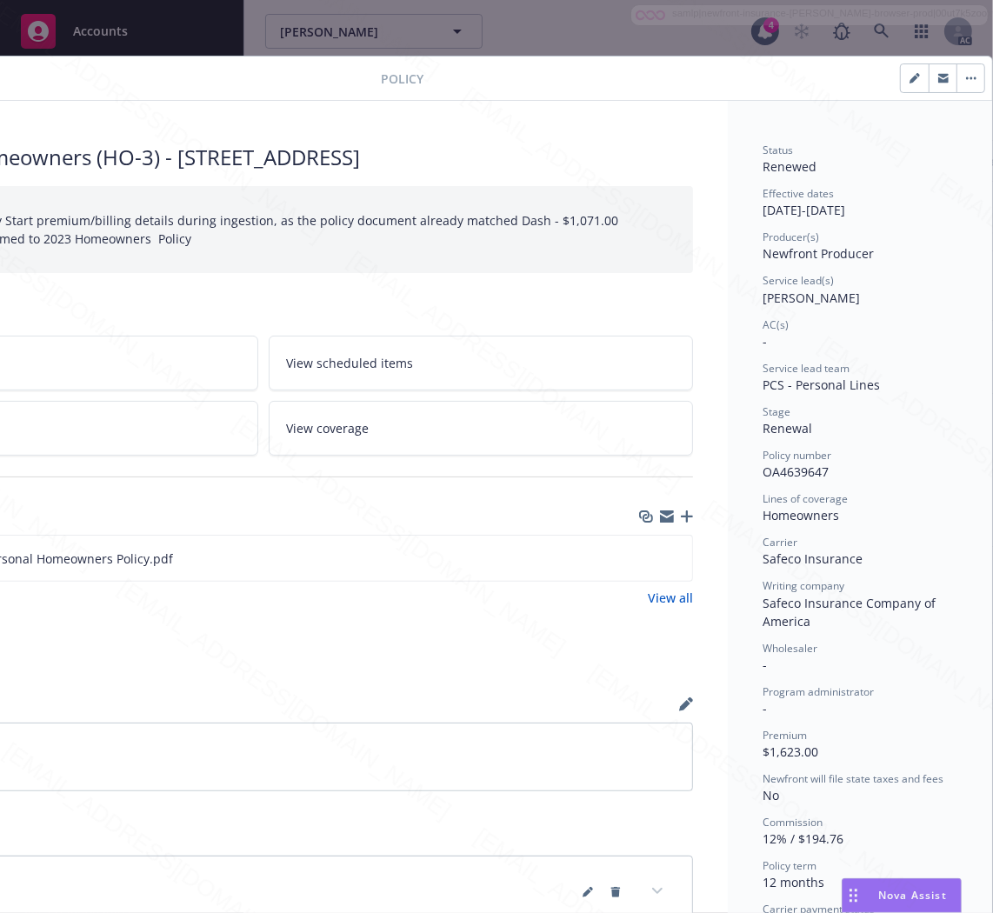
click at [765, 468] on span "OA4639647" at bounding box center [796, 471] width 66 height 17
click at [640, 558] on icon "download file" at bounding box center [647, 557] width 14 height 14
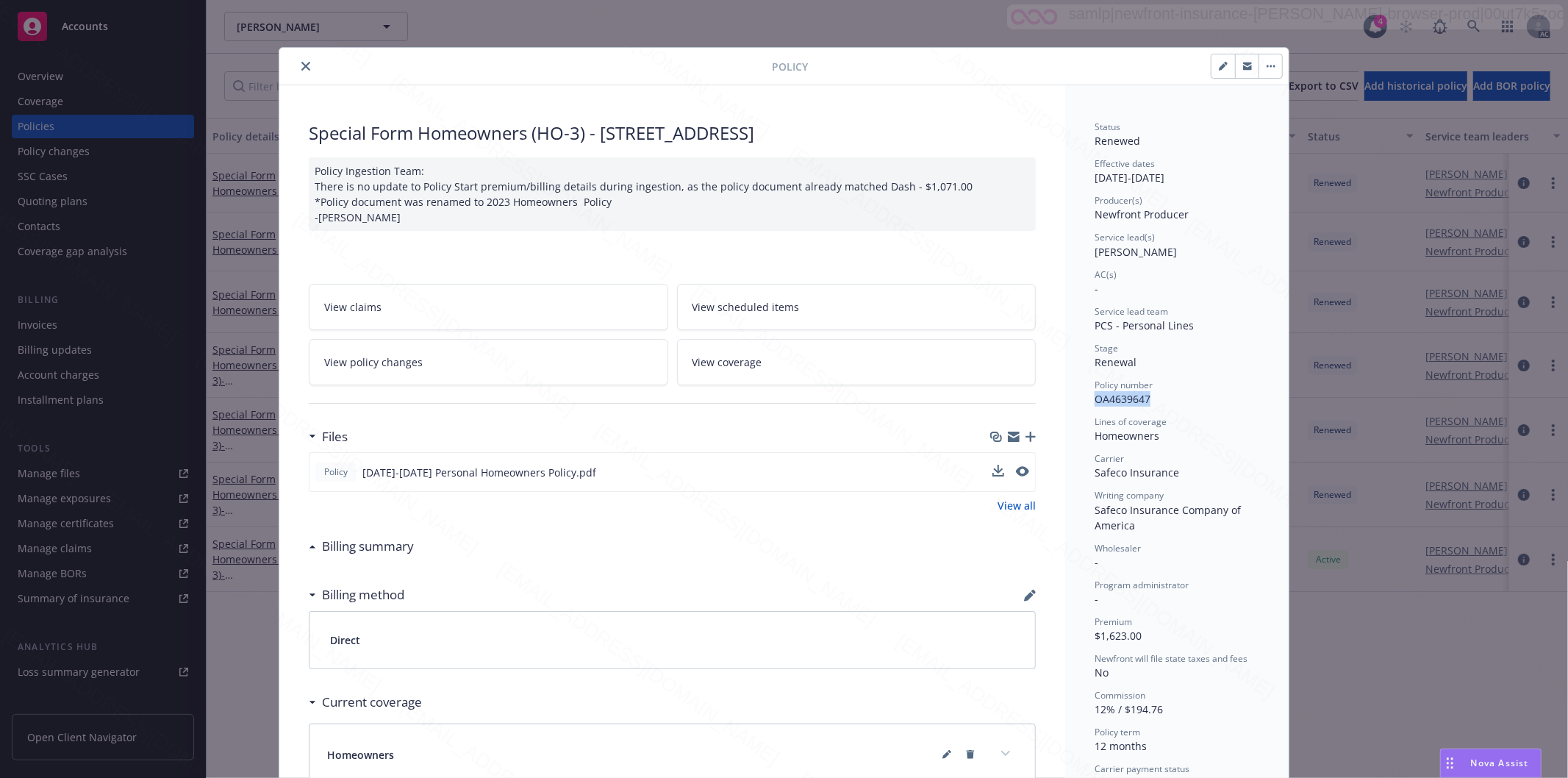
scroll to position [0, 0]
click at [302, 64] on icon "close" at bounding box center [306, 66] width 8 height 8
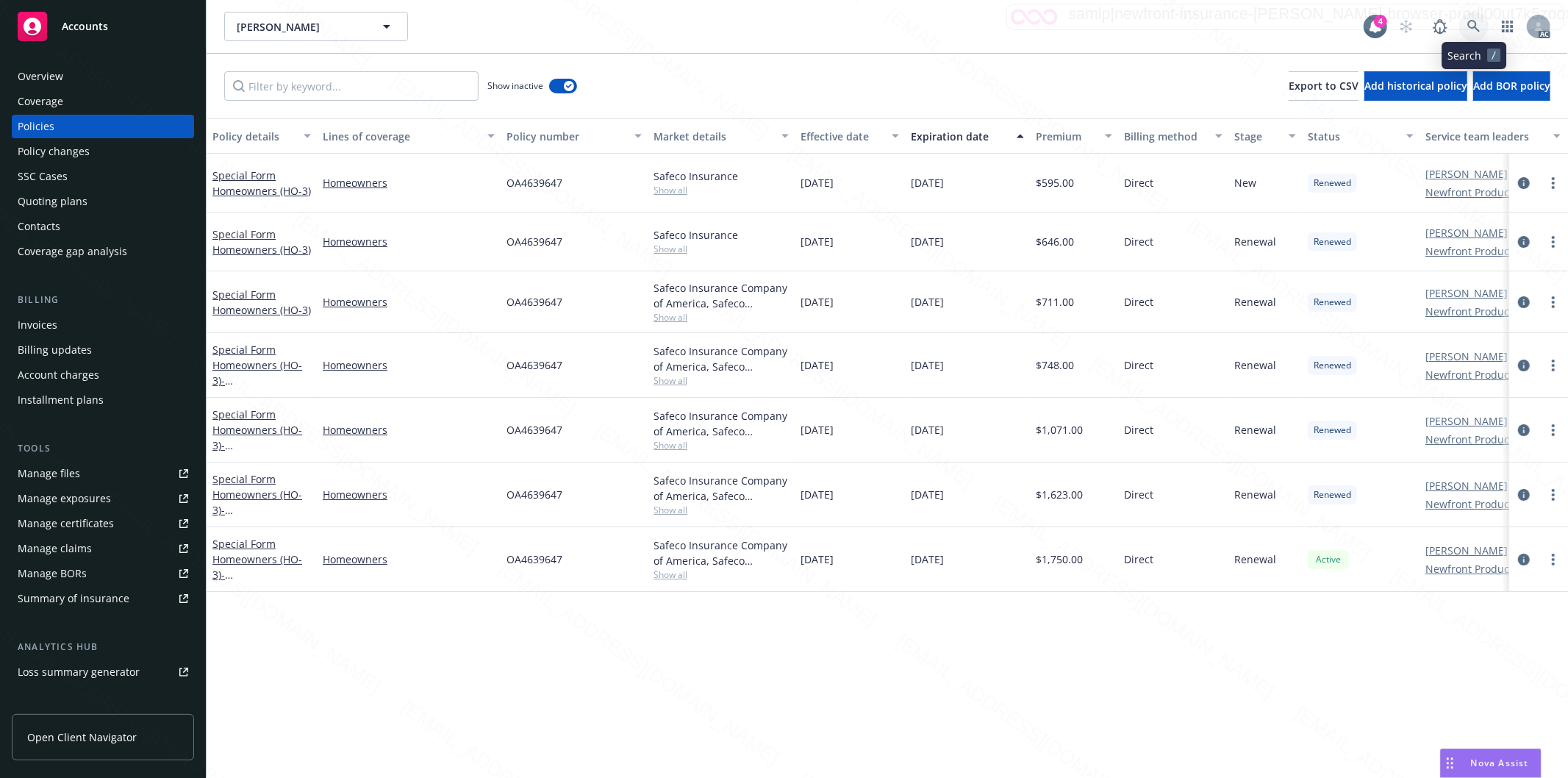
click at [1473, 19] on icon at bounding box center [1473, 25] width 13 height 13
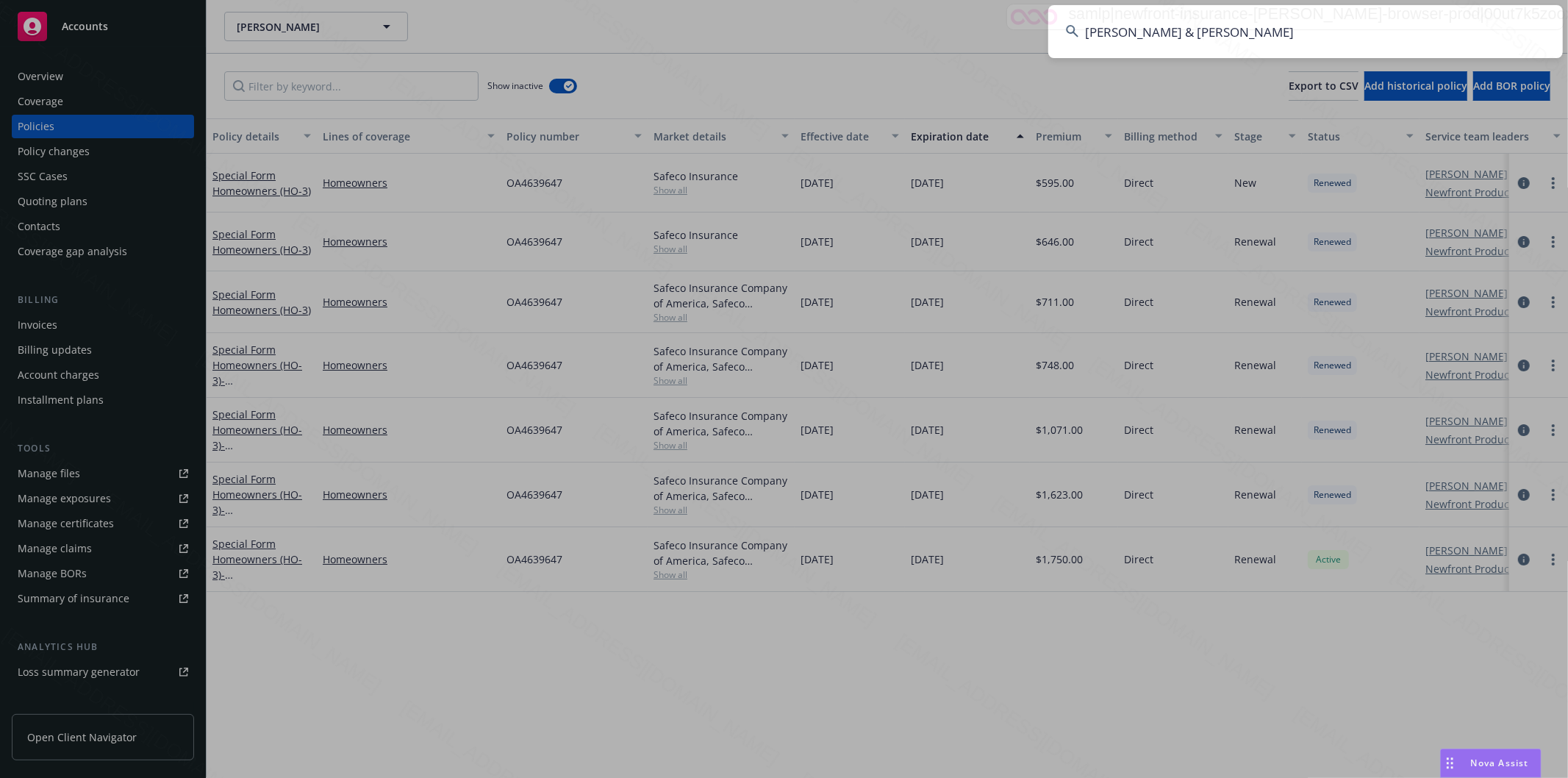
type input "[PERSON_NAME] & [PERSON_NAME]"
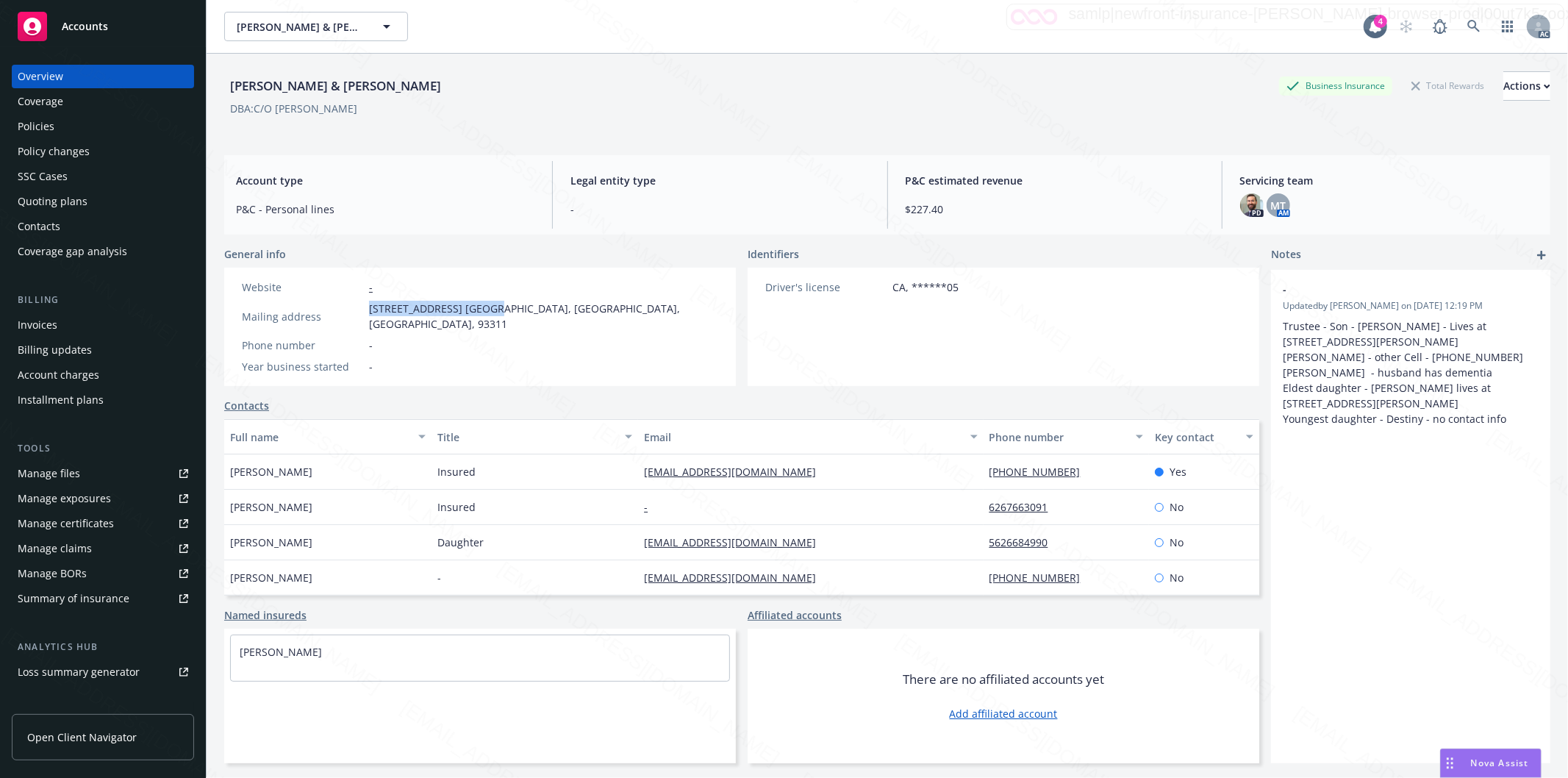
drag, startPoint x: 369, startPoint y: 305, endPoint x: 501, endPoint y: 304, distance: 132.0
click at [501, 304] on span "[STREET_ADDRESS] [GEOGRAPHIC_DATA], [GEOGRAPHIC_DATA], [GEOGRAPHIC_DATA], 93311" at bounding box center [544, 316] width 349 height 31
click at [49, 126] on div "Policies" at bounding box center [36, 127] width 36 height 24
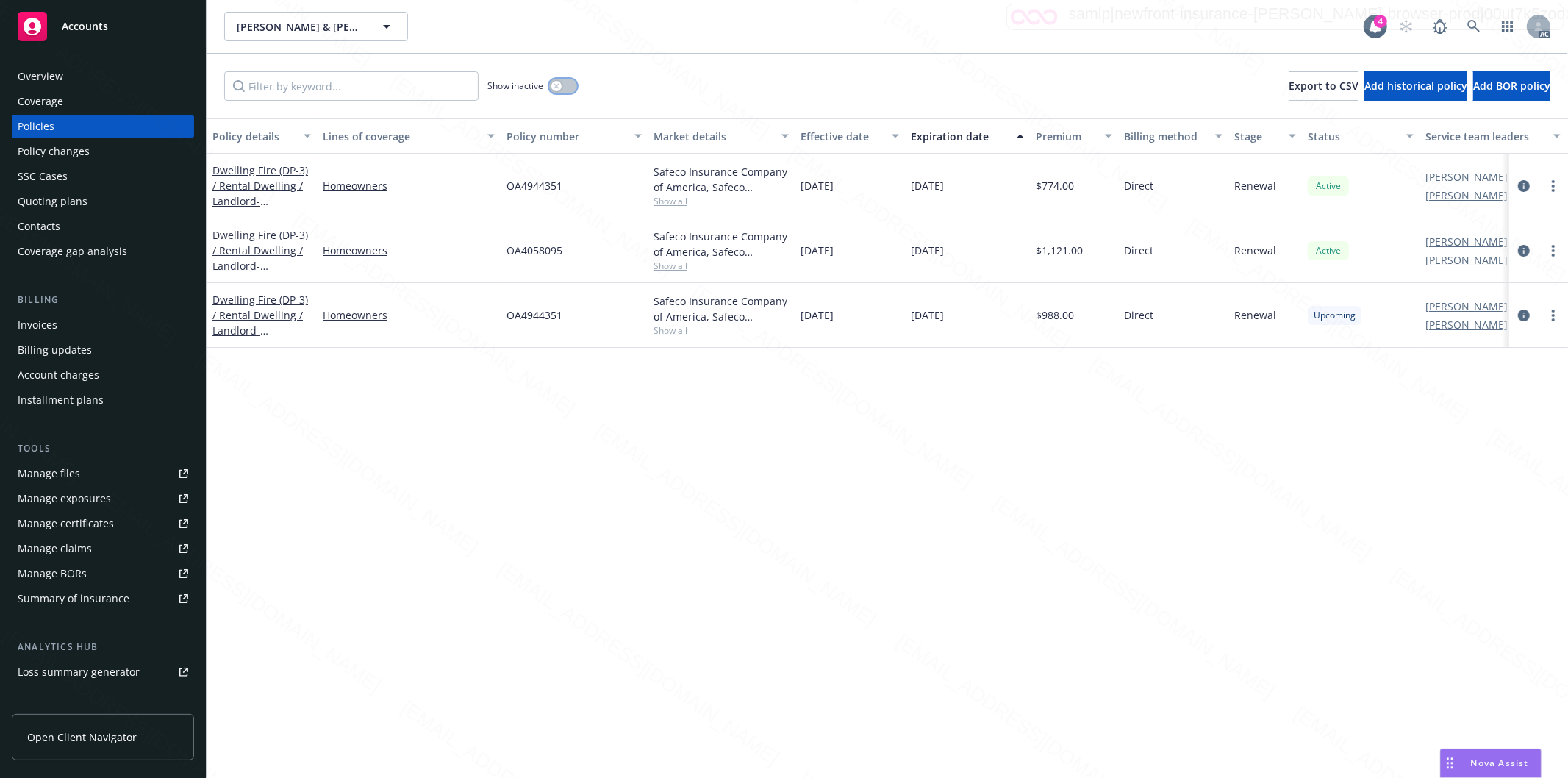
click at [571, 91] on button "button" at bounding box center [563, 85] width 28 height 14
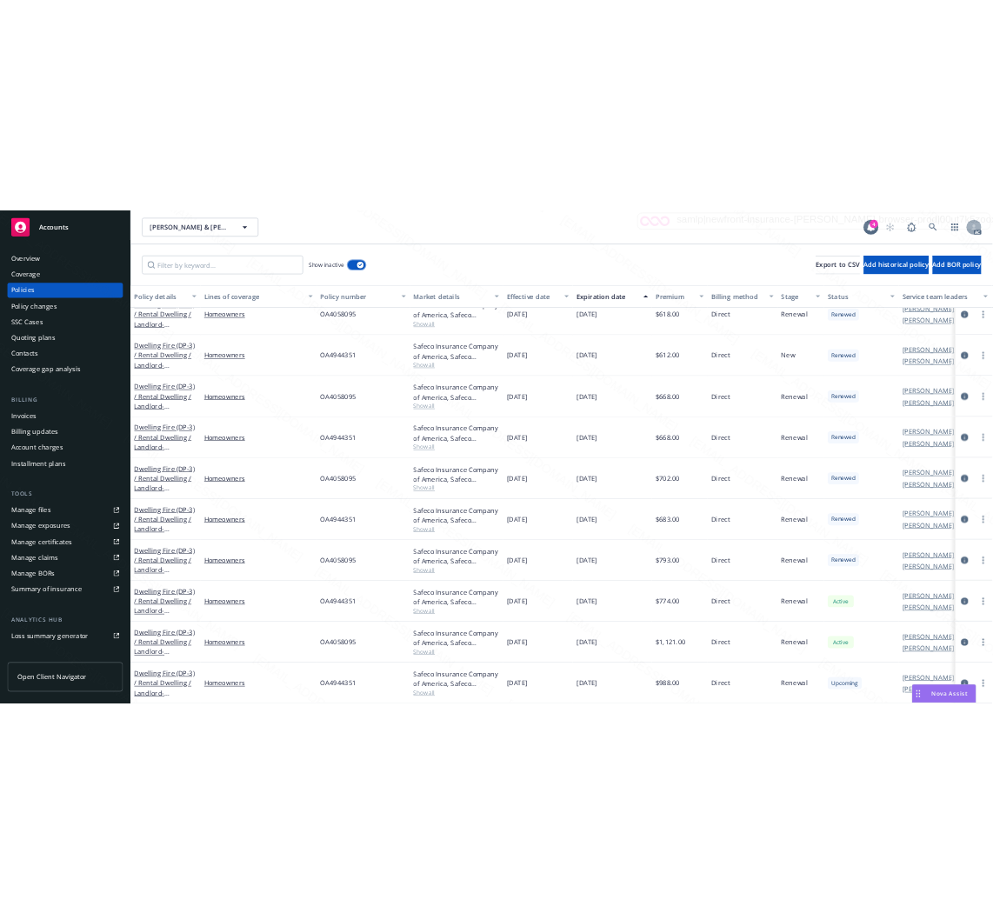
scroll to position [397, 0]
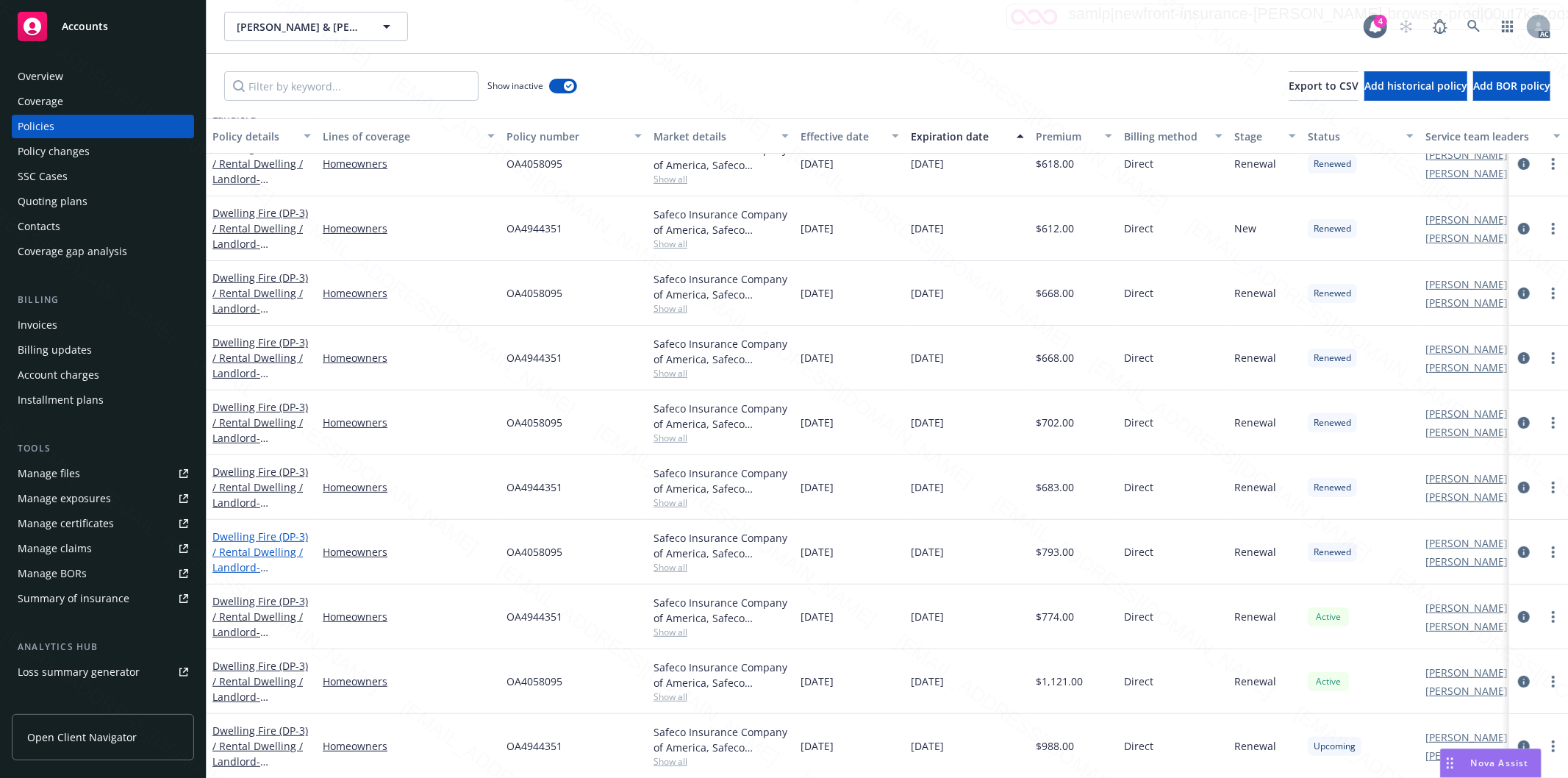
click at [250, 533] on link "Dwelling Fire (DP-3) / Rental Dwelling / Landlord - [STREET_ADDRESS][PERSON_NAM…" at bounding box center [260, 567] width 96 height 76
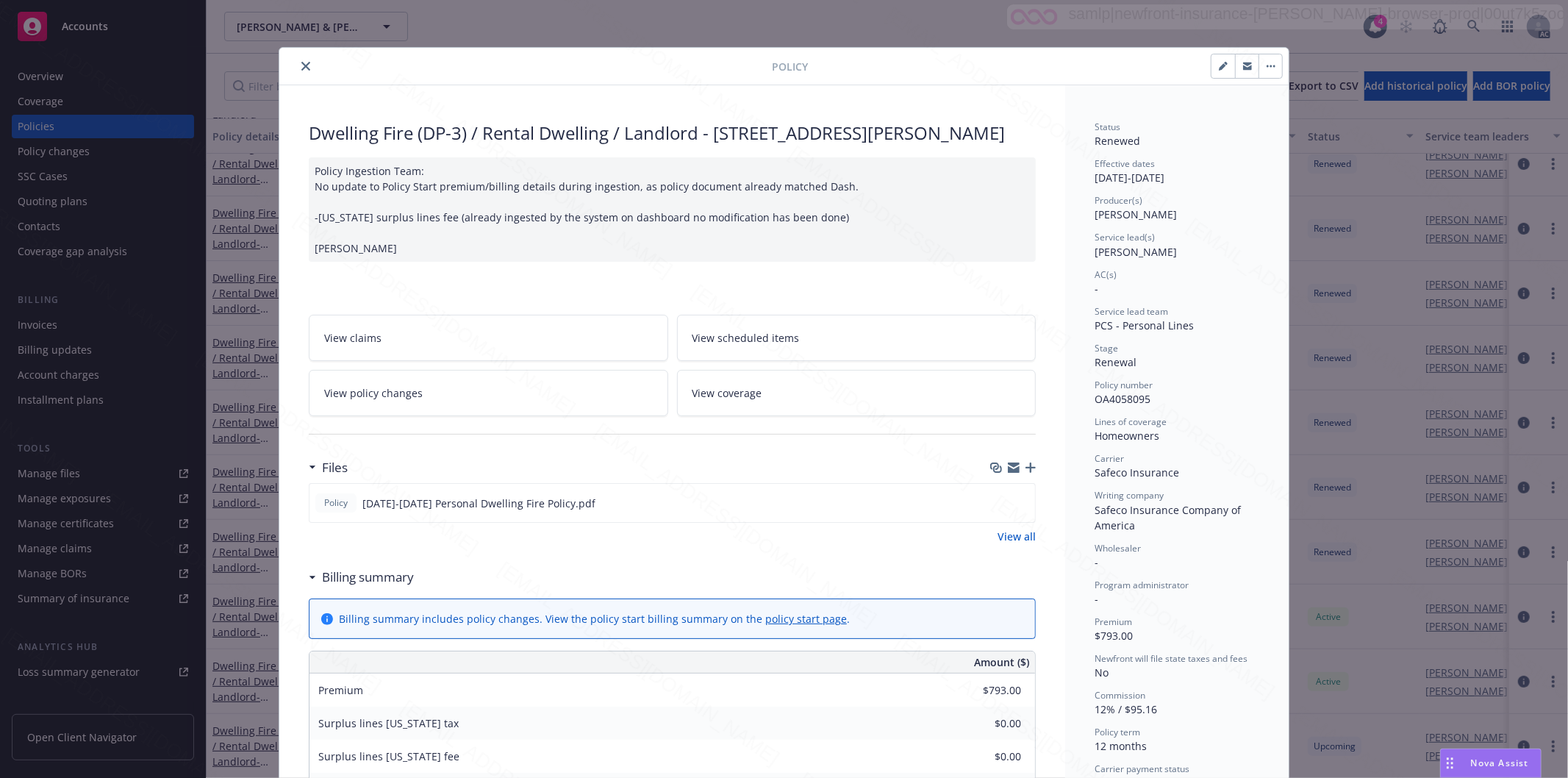
click at [369, 587] on h3 "Billing summary" at bounding box center [368, 577] width 92 height 19
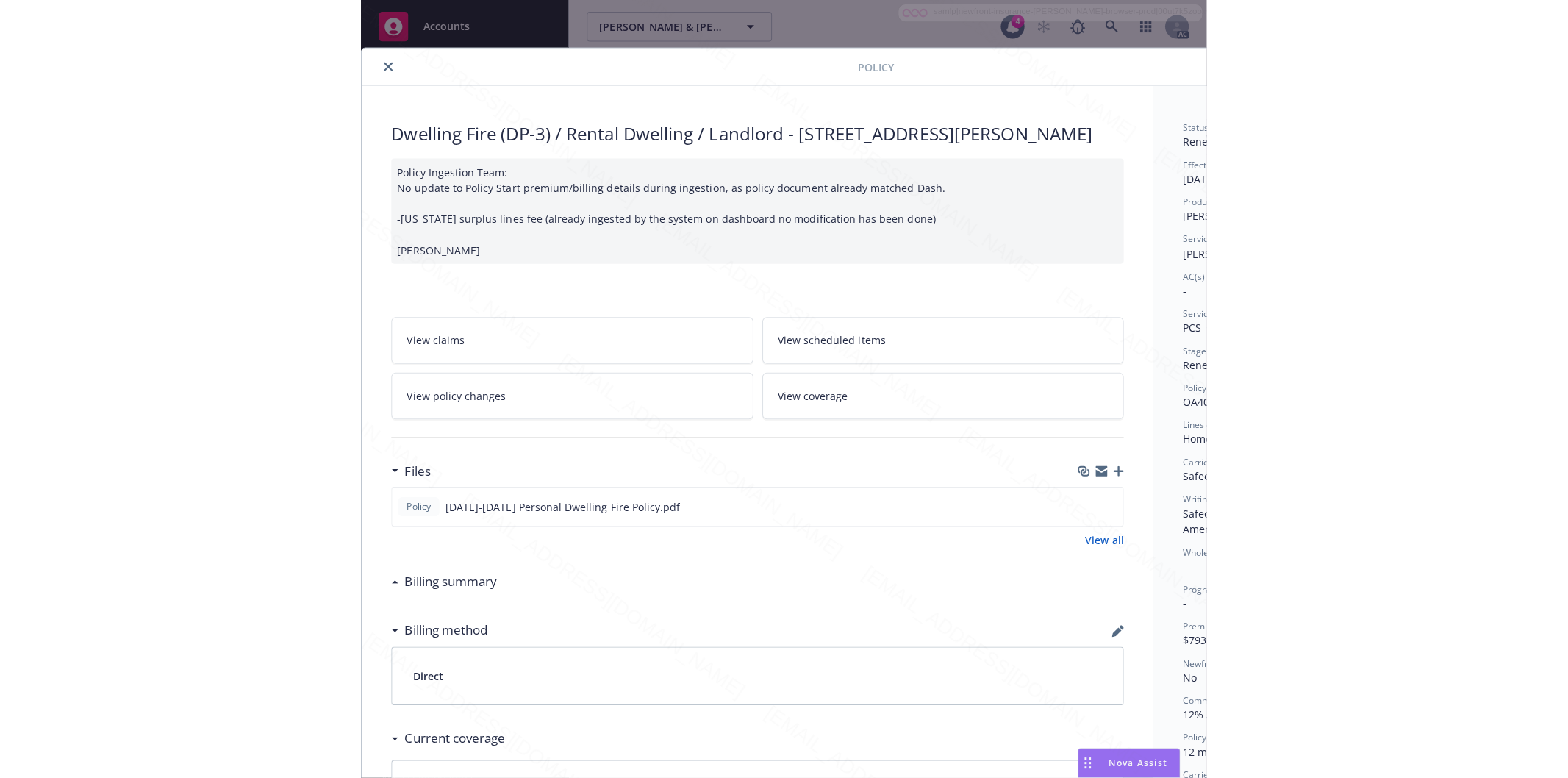
scroll to position [0, 183]
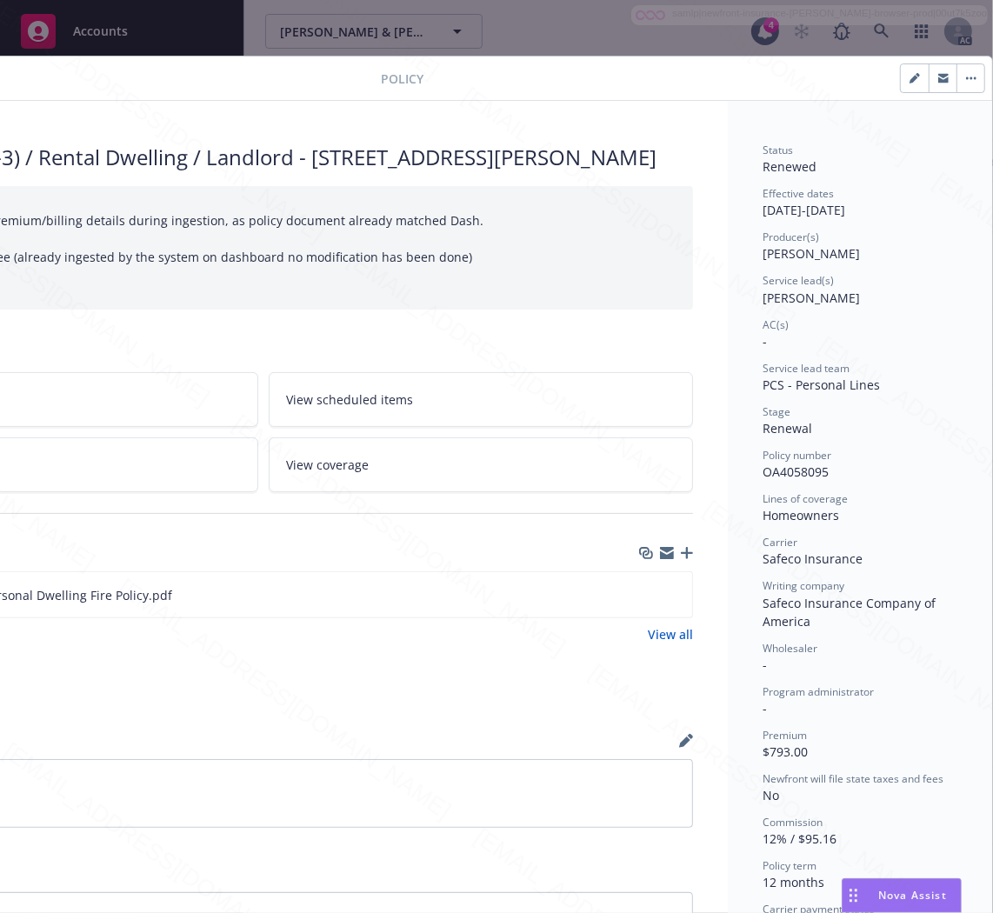
click at [800, 470] on span "OA4058095" at bounding box center [796, 471] width 66 height 17
click at [640, 601] on icon "download file" at bounding box center [647, 594] width 14 height 14
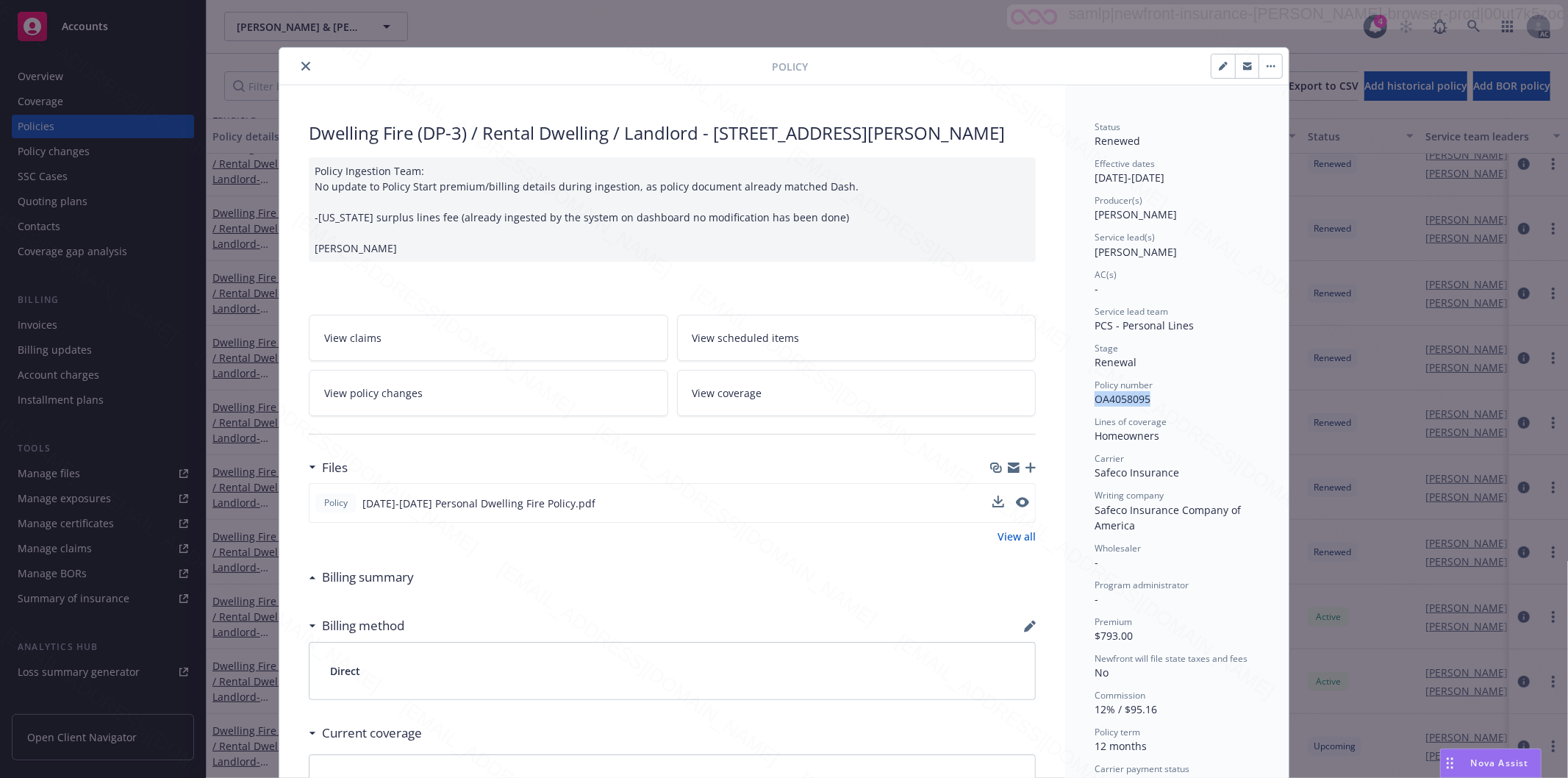
scroll to position [0, 0]
click at [306, 66] on button "close" at bounding box center [305, 66] width 18 height 18
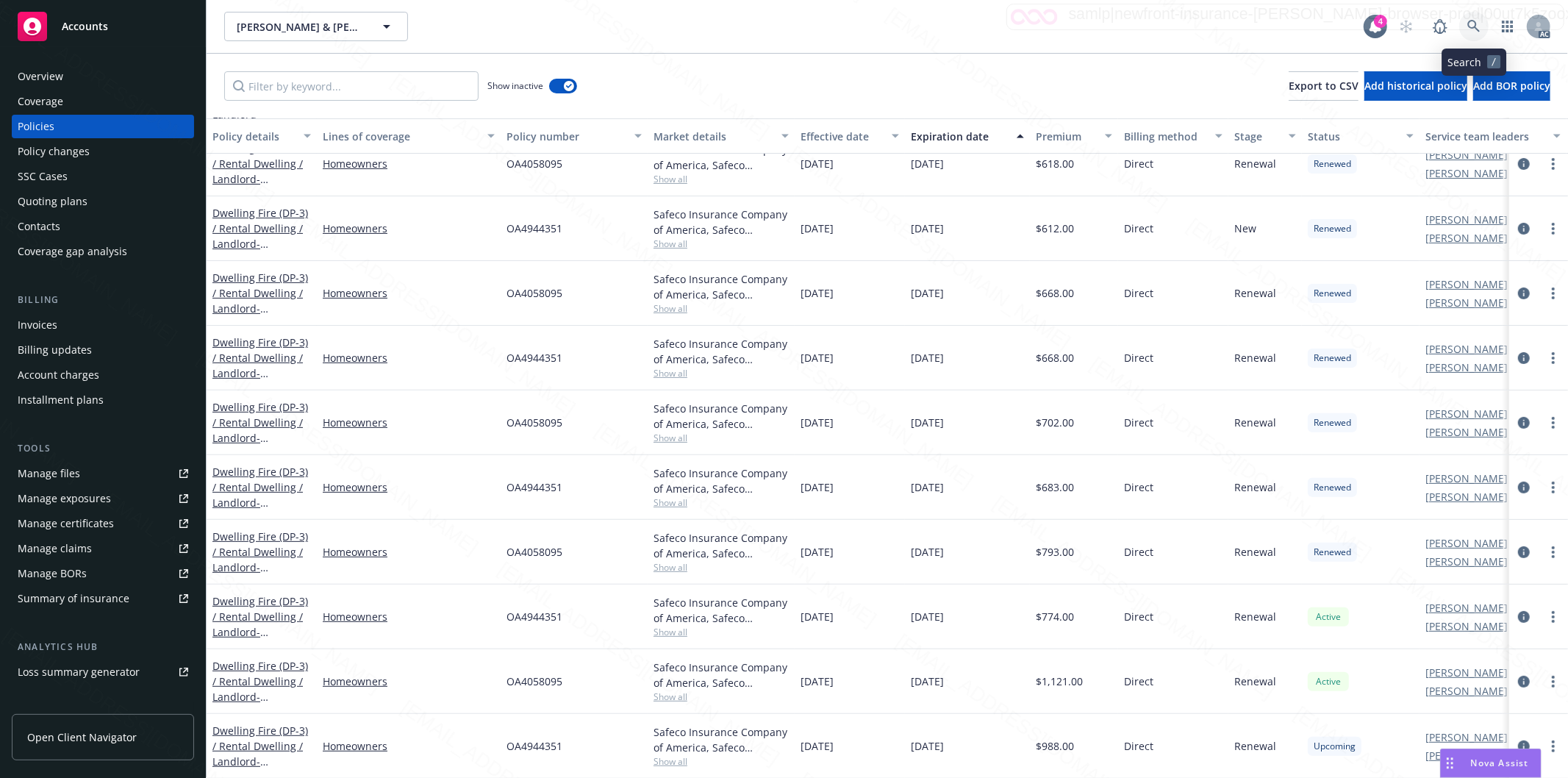
click at [1476, 30] on icon at bounding box center [1473, 25] width 13 height 13
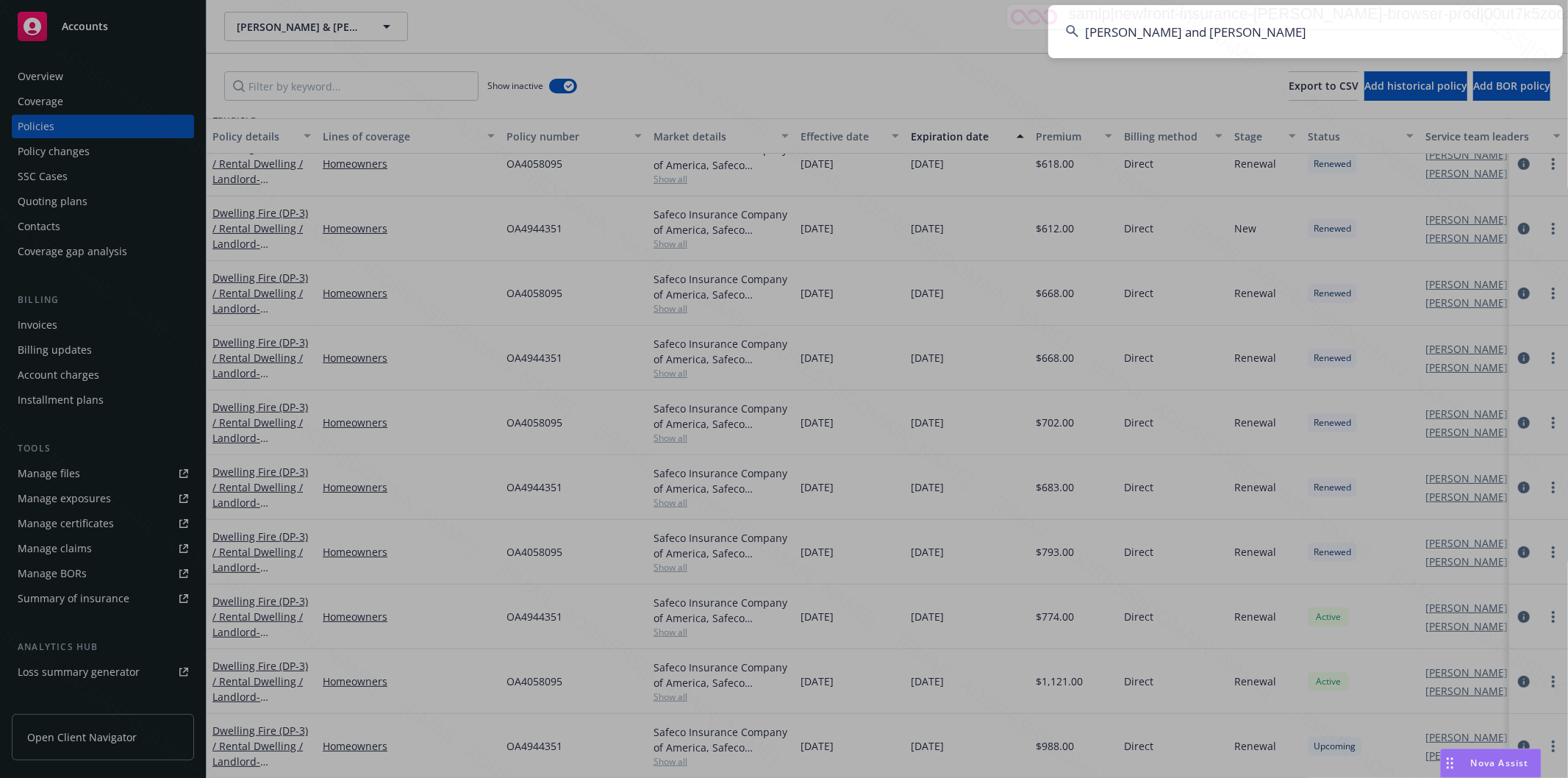
type input "[PERSON_NAME] and [PERSON_NAME]"
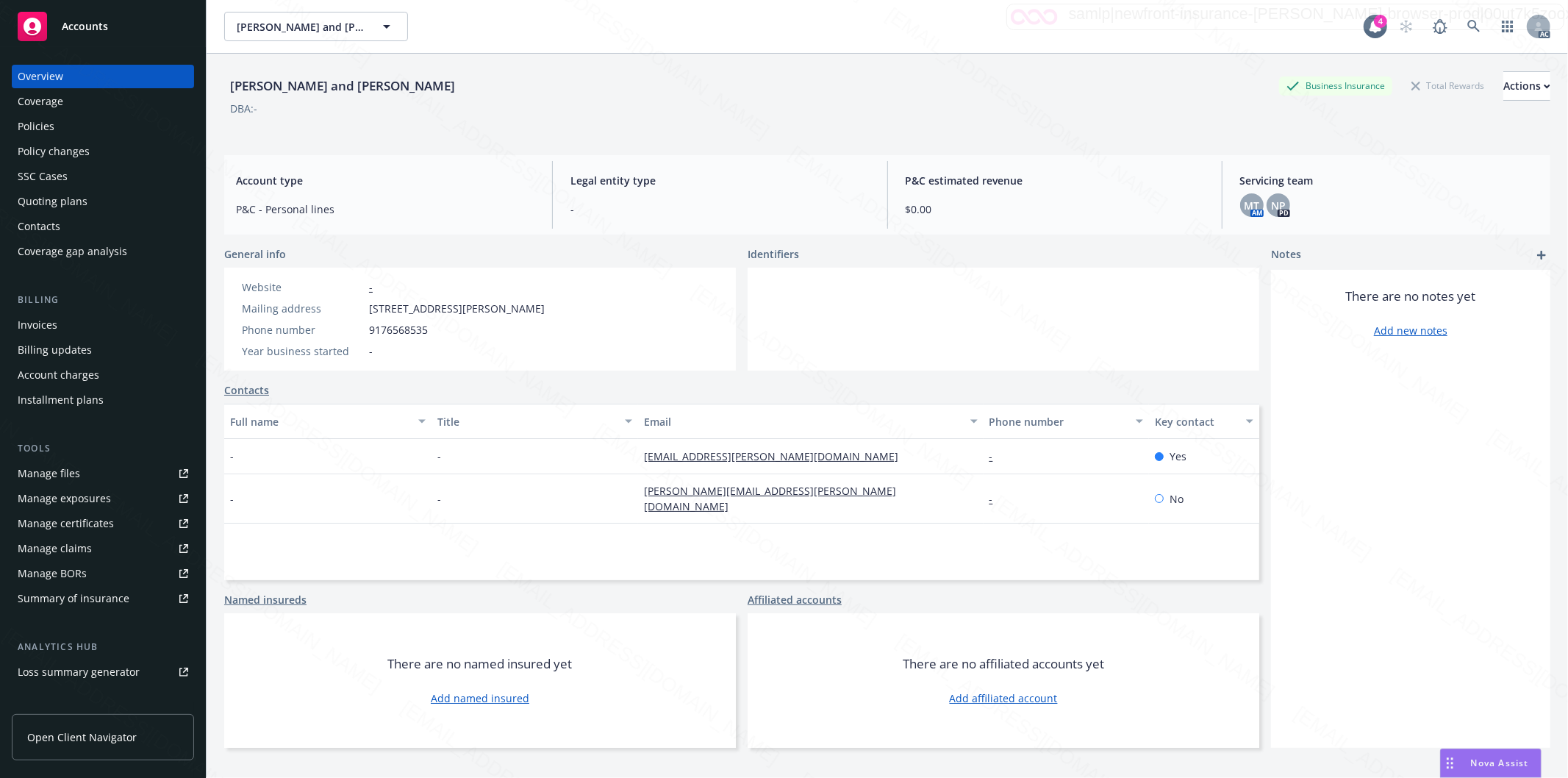
click at [370, 307] on span "[STREET_ADDRESS][PERSON_NAME]" at bounding box center [457, 309] width 176 height 15
drag, startPoint x: 502, startPoint y: 307, endPoint x: 365, endPoint y: 305, distance: 137.0
click at [365, 305] on div "Mailing address [STREET_ADDRESS][PERSON_NAME]" at bounding box center [393, 309] width 314 height 15
click at [76, 128] on div "Policies" at bounding box center [103, 127] width 171 height 24
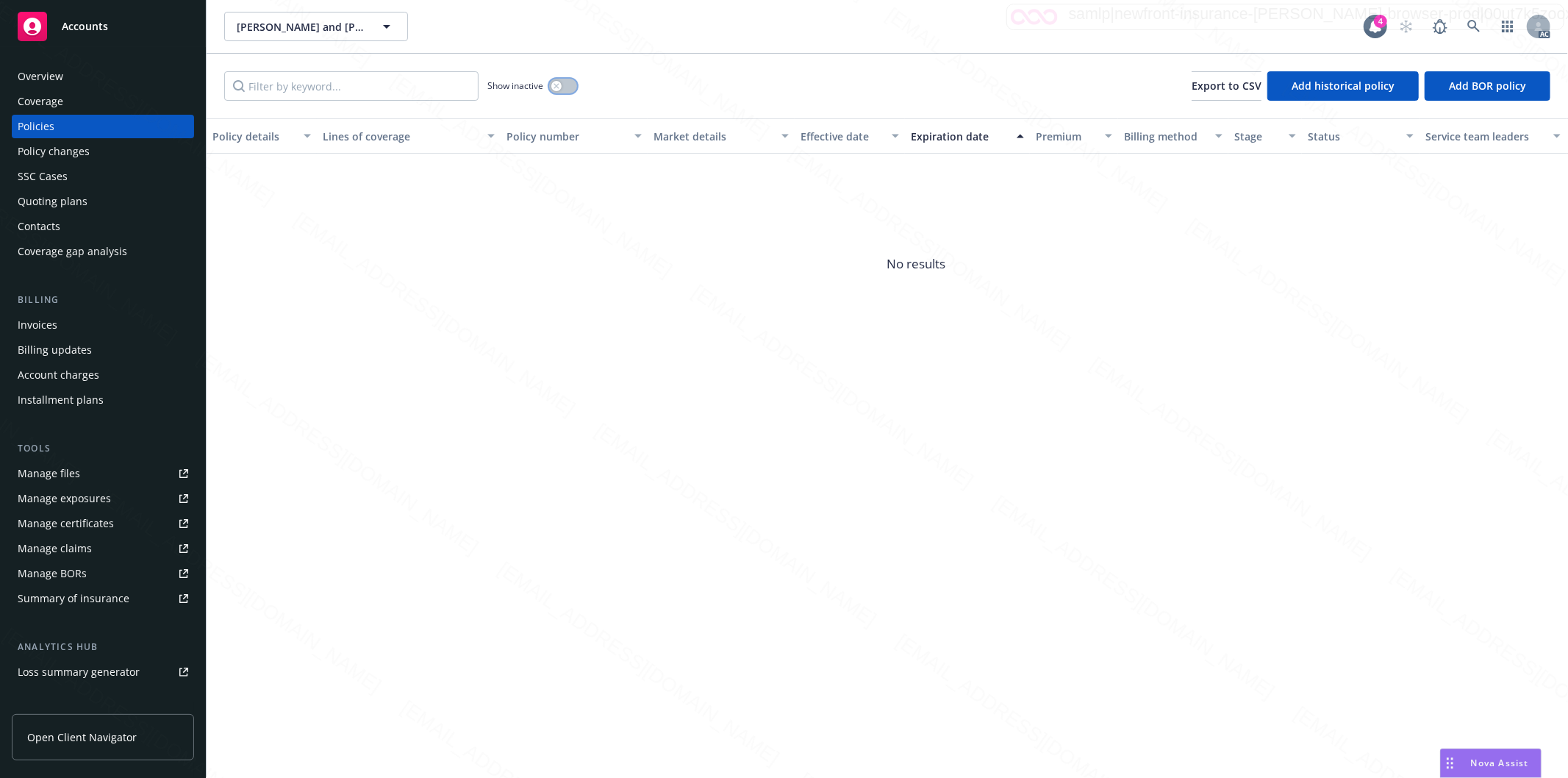
click at [572, 87] on button "button" at bounding box center [563, 85] width 28 height 14
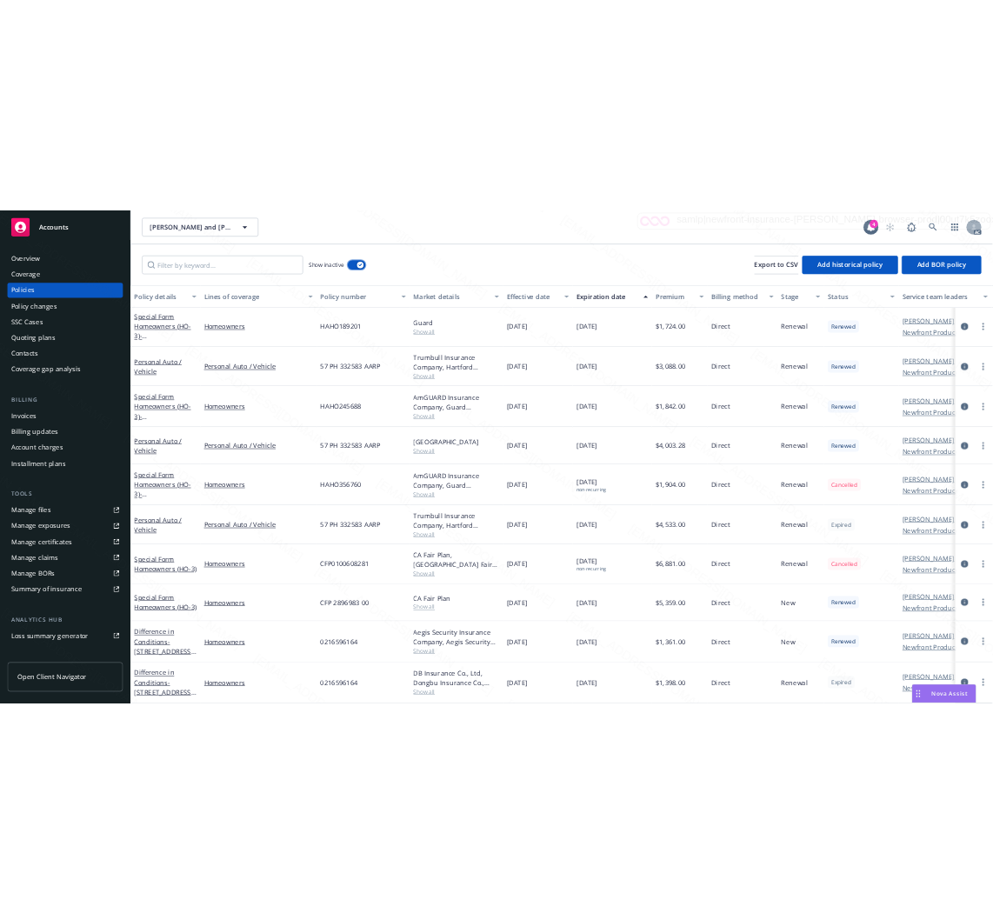
scroll to position [365, 0]
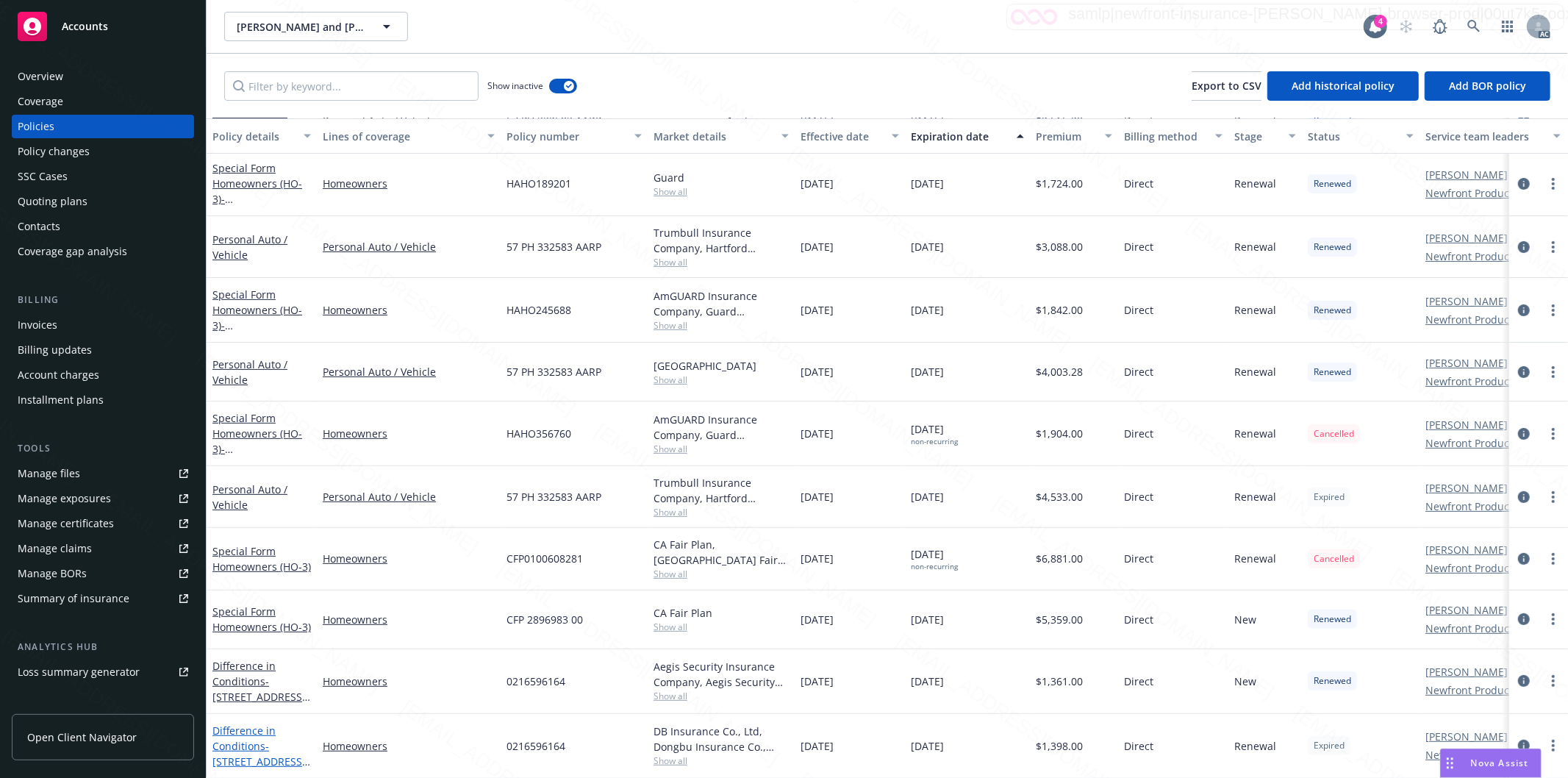
click at [251, 728] on link "Difference in Conditions - 105 Laverne Ave Mill Valley, CA, 94941" at bounding box center [259, 753] width 93 height 60
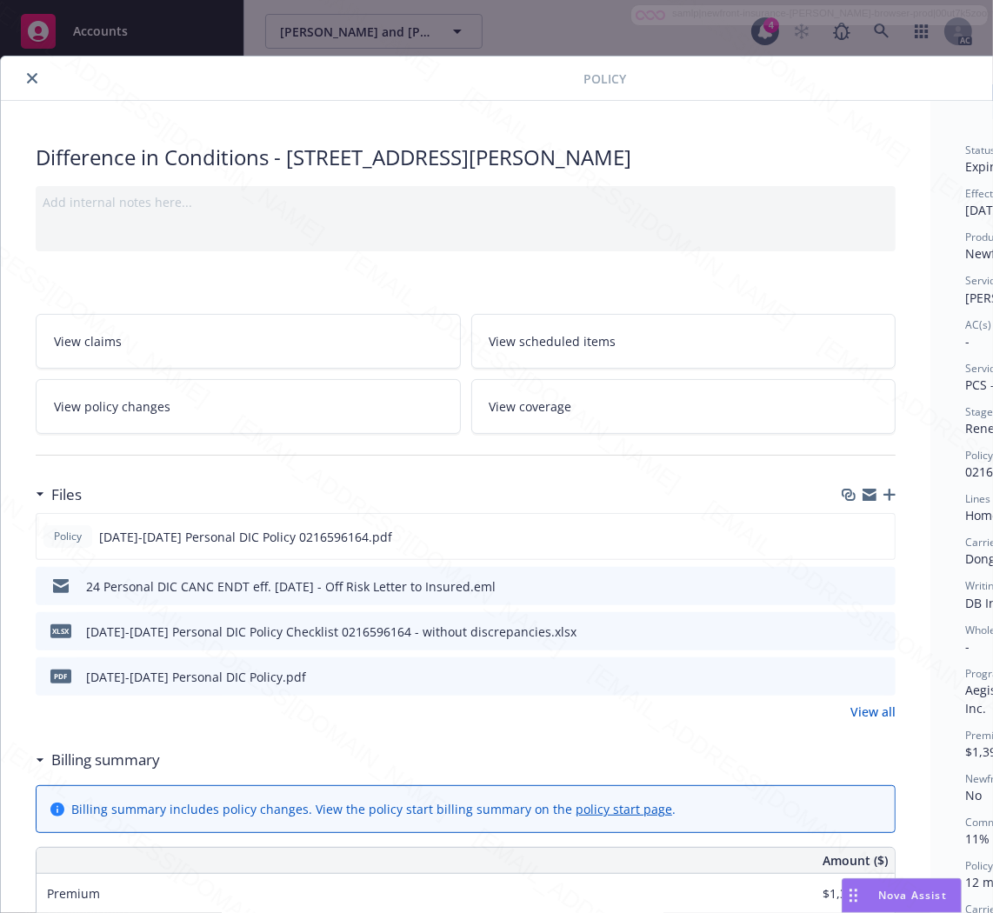
click at [90, 759] on h3 "Billing summary" at bounding box center [105, 760] width 109 height 23
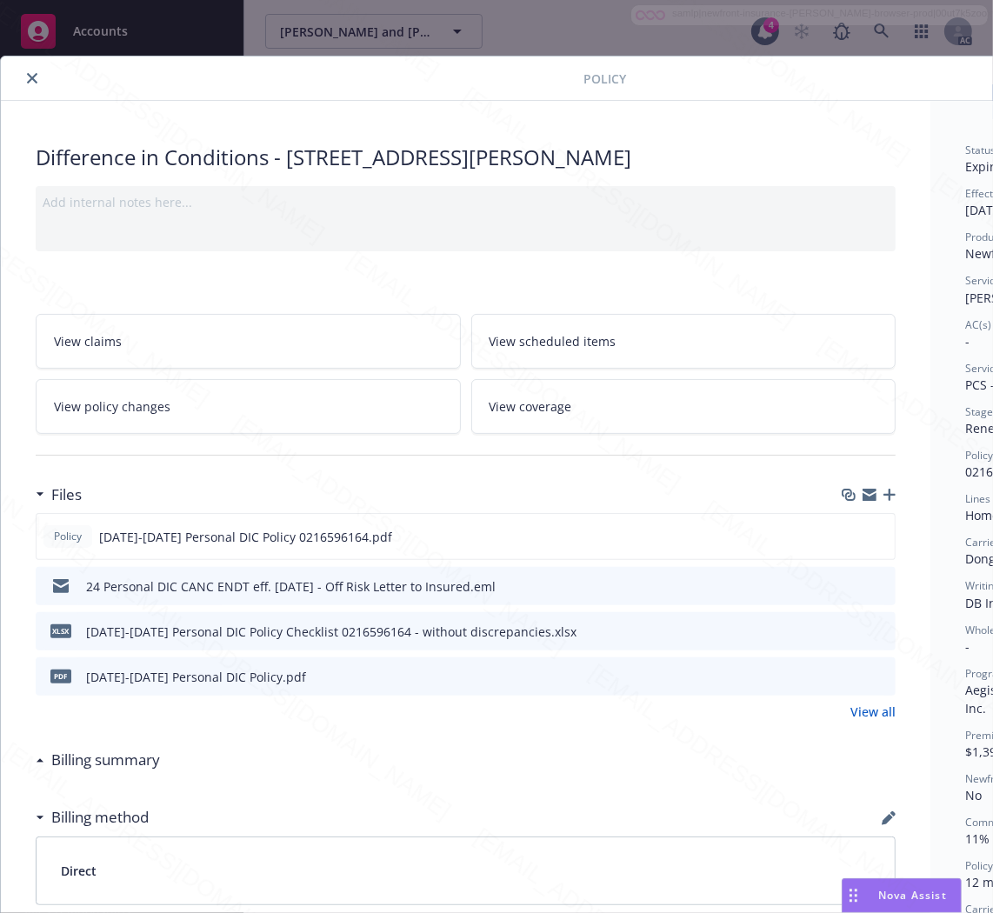
scroll to position [0, 217]
